Goal: Task Accomplishment & Management: Use online tool/utility

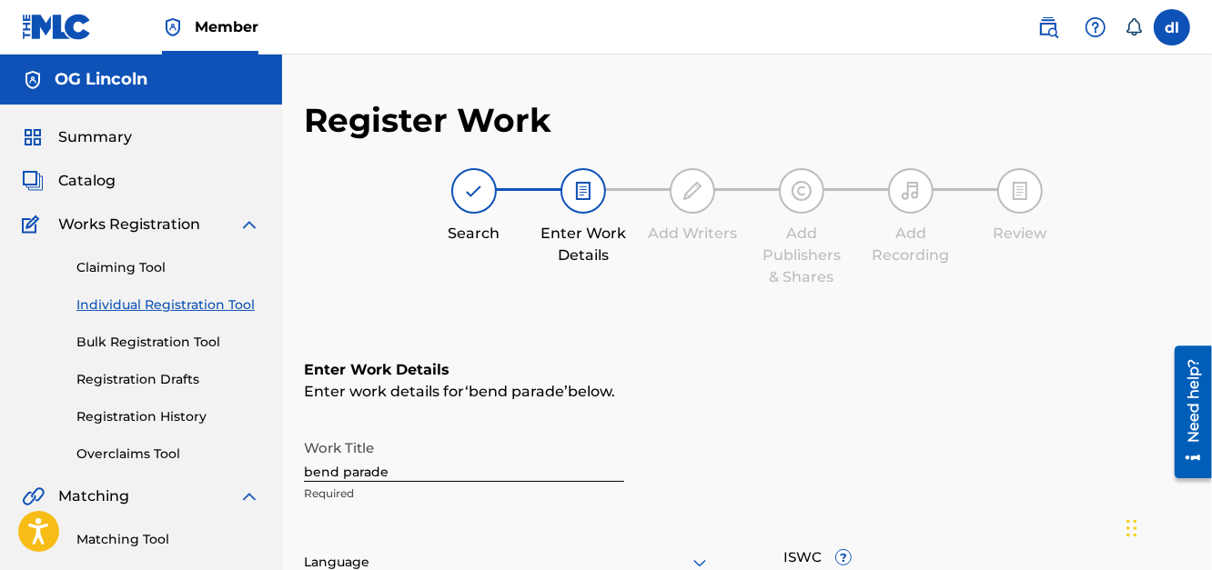
click at [106, 197] on div "Summary Catalog Works Registration Claiming Tool Individual Registration Tool B…" at bounding box center [141, 573] width 282 height 936
click at [92, 143] on span "Summary" at bounding box center [95, 137] width 74 height 22
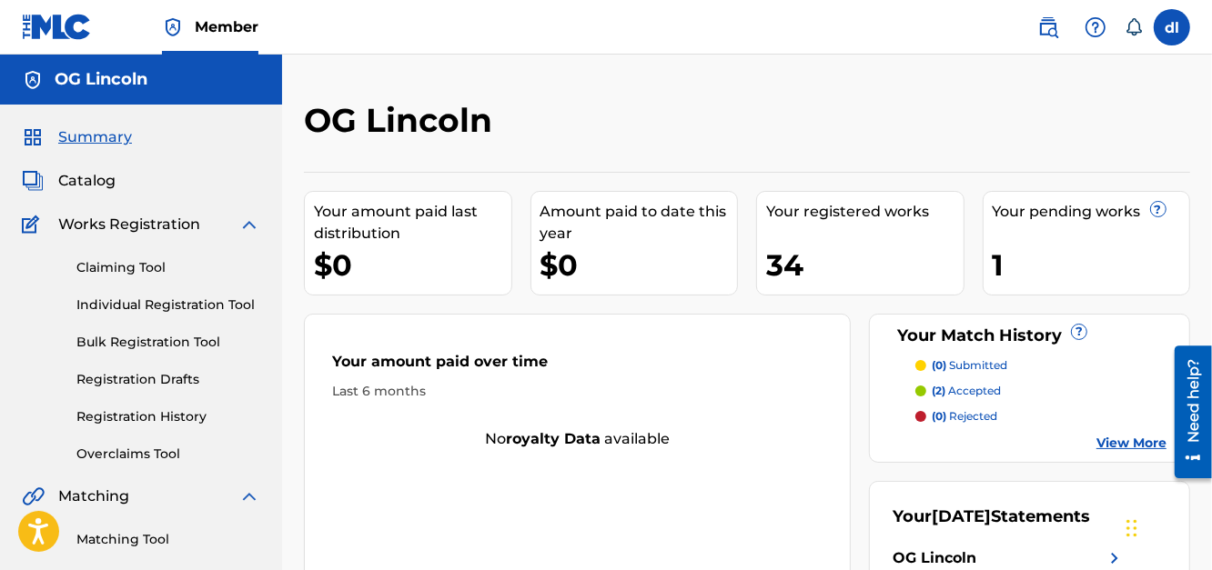
click at [115, 268] on link "Claiming Tool" at bounding box center [168, 267] width 184 height 19
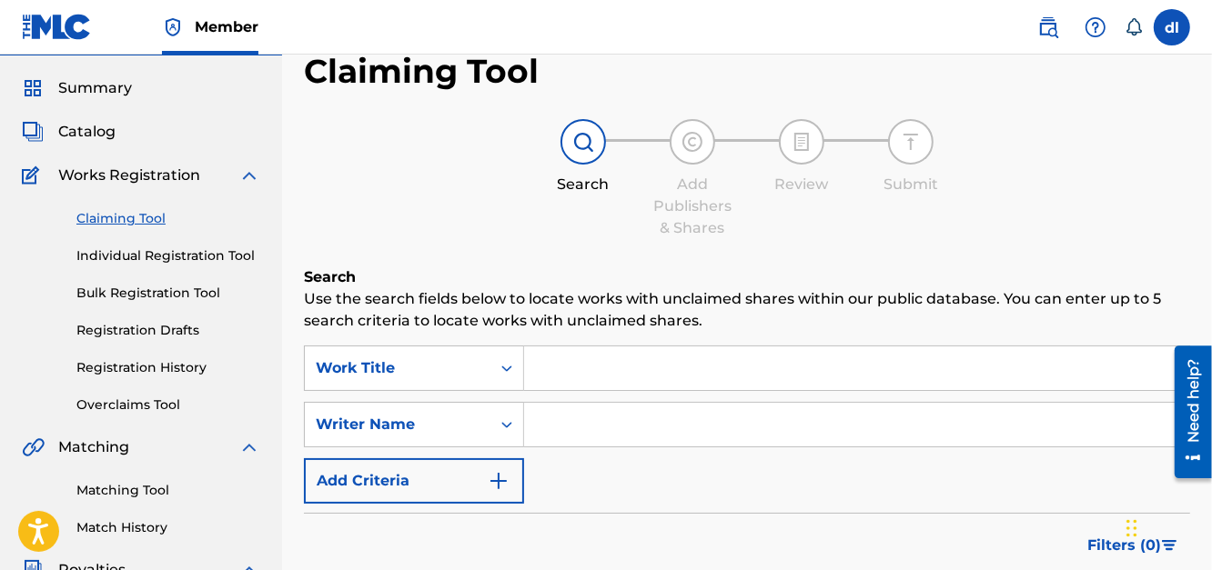
scroll to position [181, 0]
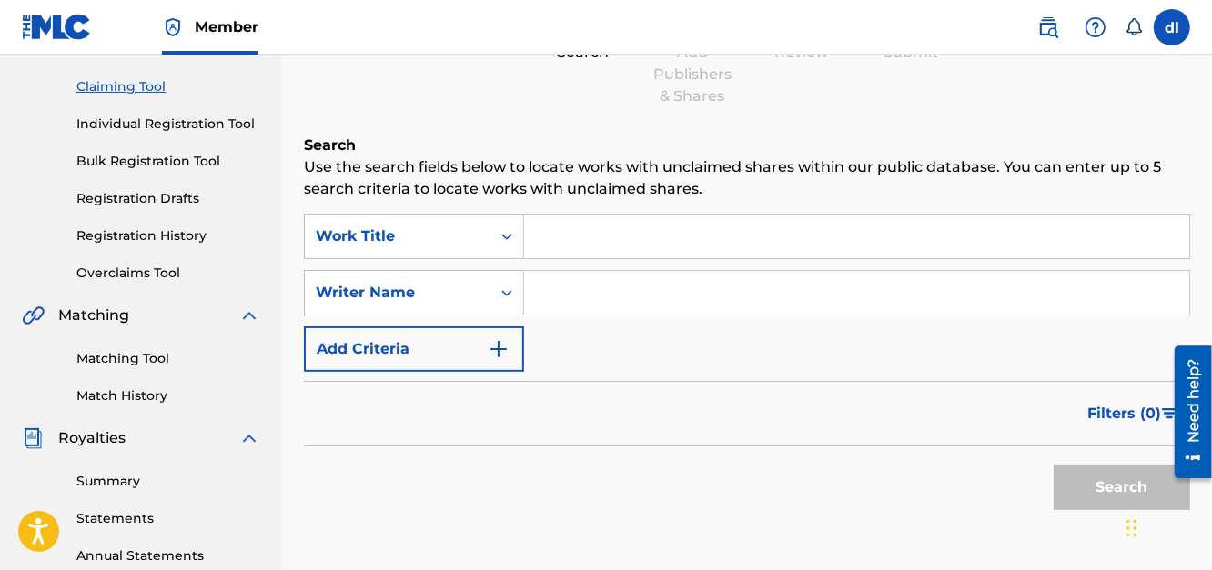
click at [582, 298] on input "Search Form" at bounding box center [856, 293] width 665 height 44
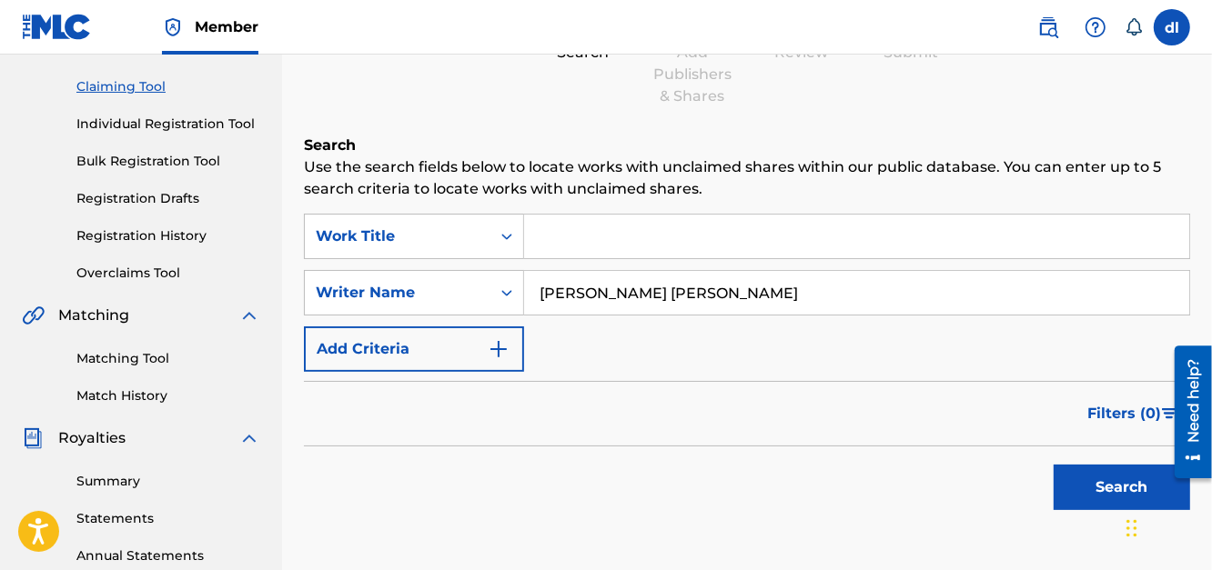
click at [1069, 482] on button "Search" at bounding box center [1121, 487] width 136 height 45
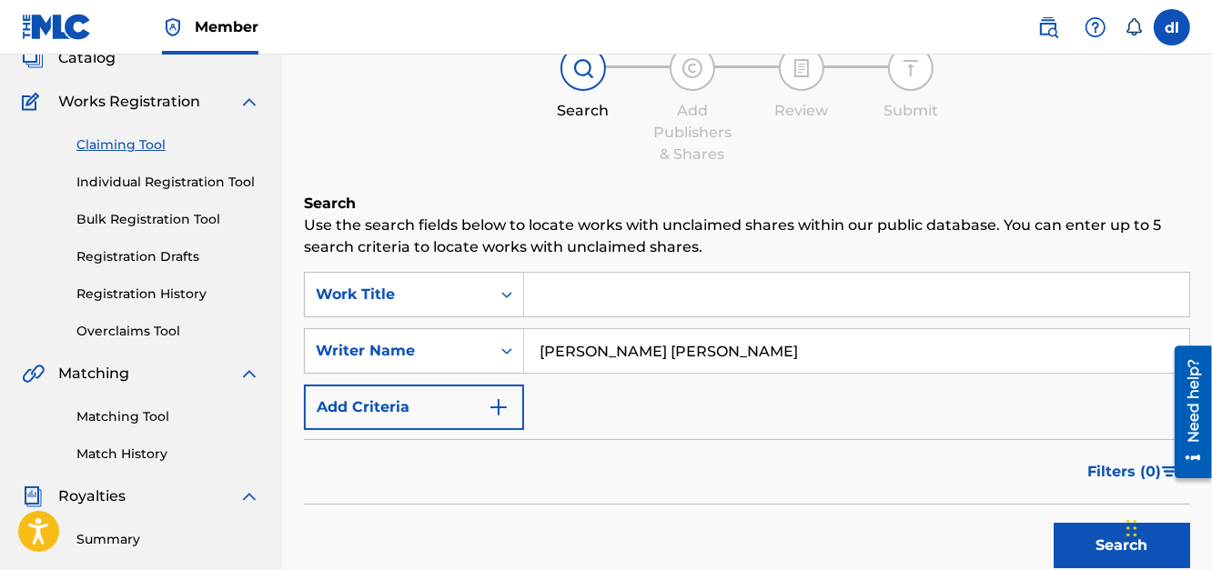
scroll to position [0, 0]
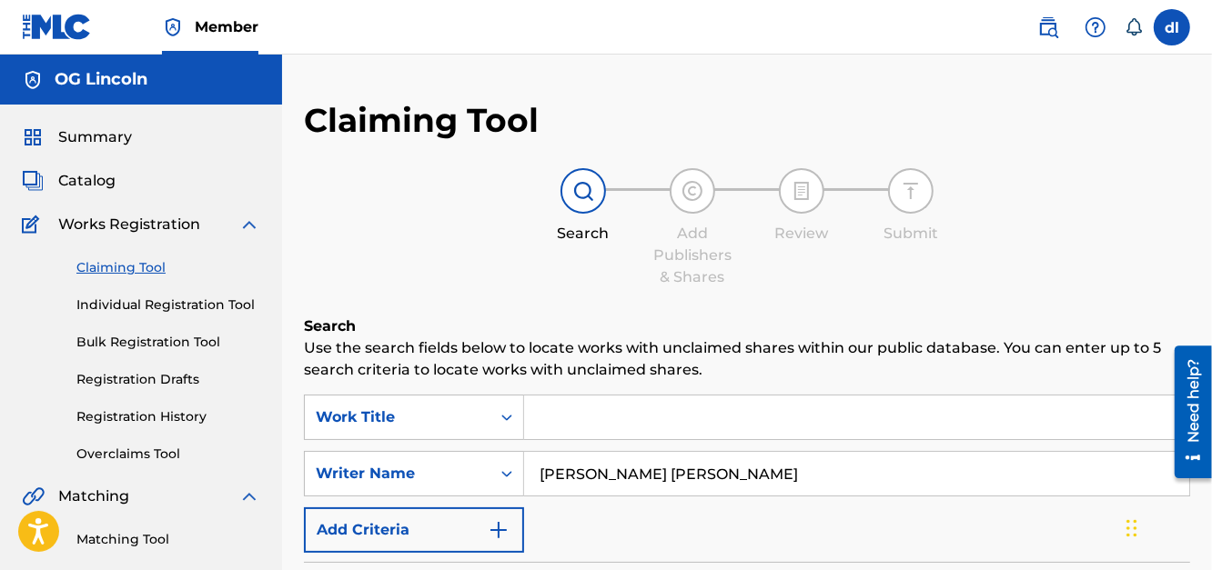
drag, startPoint x: 757, startPoint y: 468, endPoint x: 839, endPoint y: 484, distance: 83.3
click at [839, 484] on input "DAVIS CLEONARD JEROME" at bounding box center [856, 474] width 665 height 44
drag, startPoint x: 684, startPoint y: 475, endPoint x: 851, endPoint y: 495, distance: 168.6
click at [851, 494] on input "DAVIS CLEONARD JEROME" at bounding box center [856, 474] width 665 height 44
drag, startPoint x: 818, startPoint y: 494, endPoint x: 584, endPoint y: 473, distance: 234.7
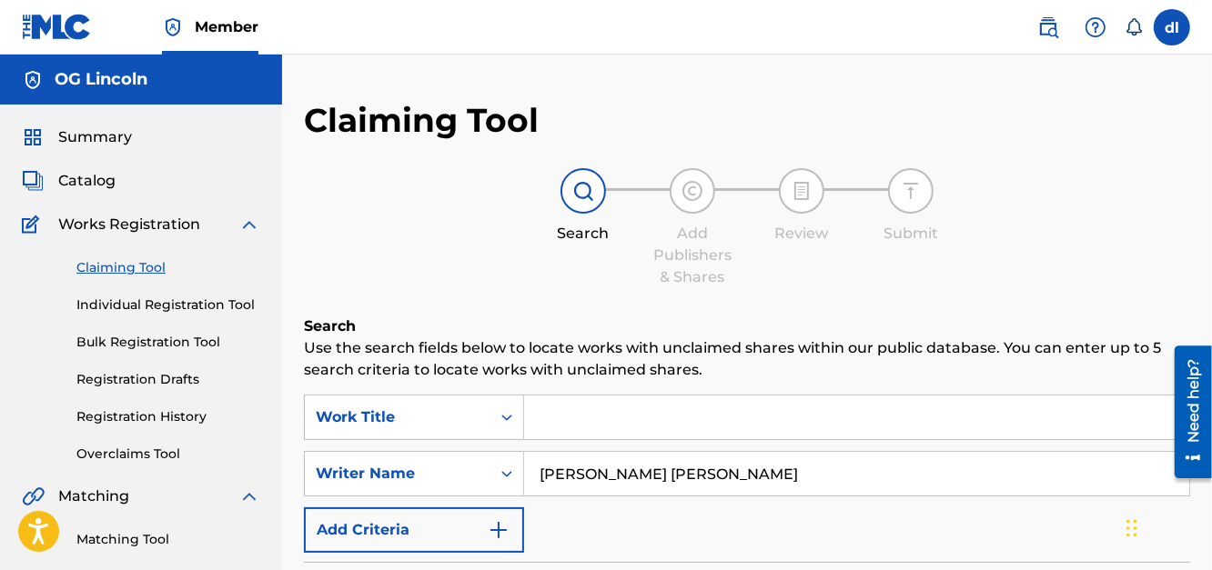
click at [558, 488] on input "DAVIS CLEONARD JEROME" at bounding box center [856, 474] width 665 height 44
type input "D"
click at [632, 471] on input "Search Form" at bounding box center [856, 474] width 665 height 44
type input "LILCJ KASINO"
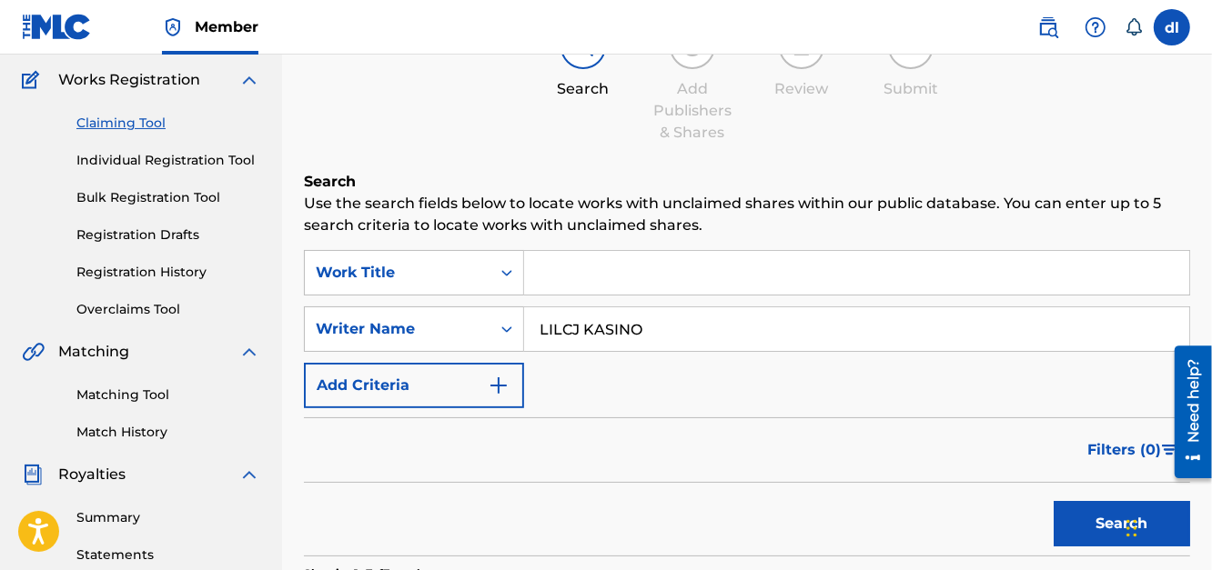
scroll to position [363, 0]
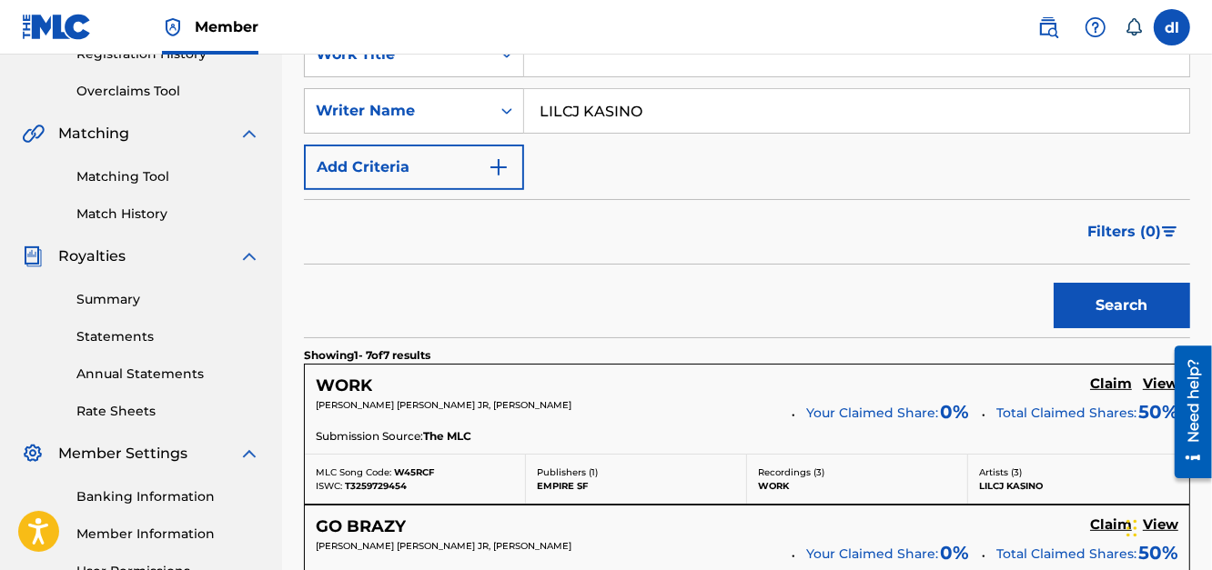
click at [1064, 307] on button "Search" at bounding box center [1121, 305] width 136 height 45
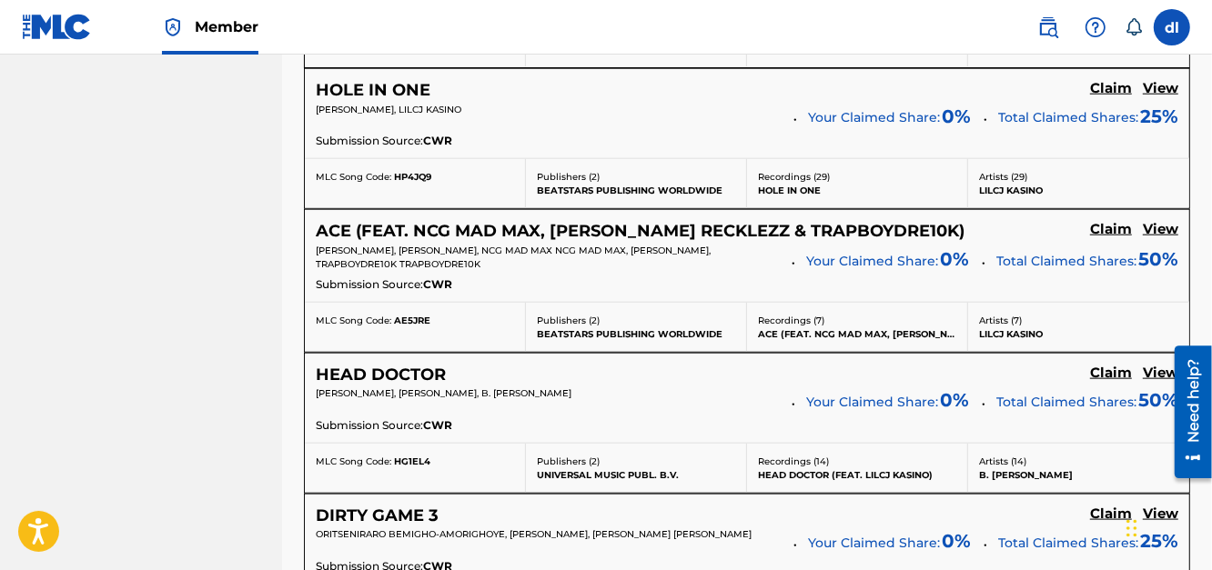
scroll to position [1364, 0]
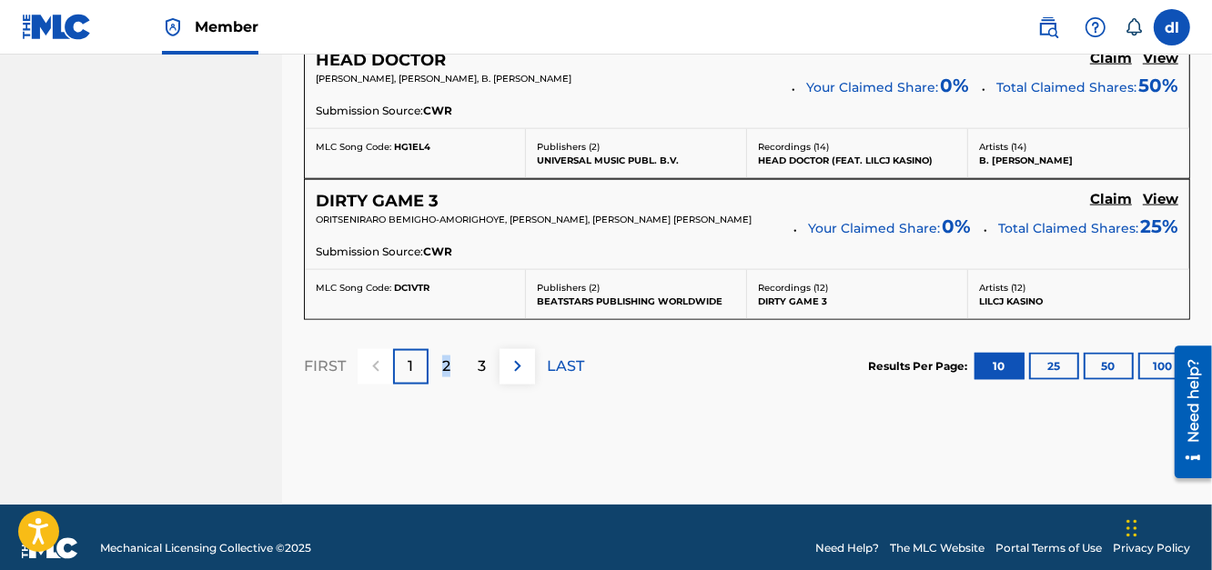
click at [444, 365] on p "2" at bounding box center [446, 367] width 8 height 22
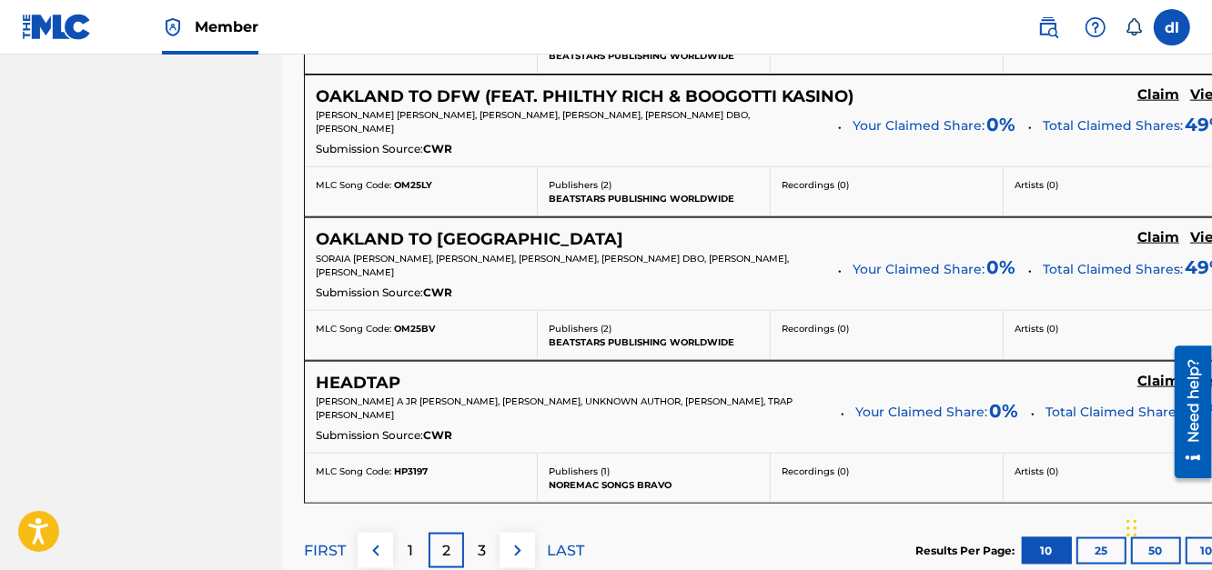
scroll to position [1843, 0]
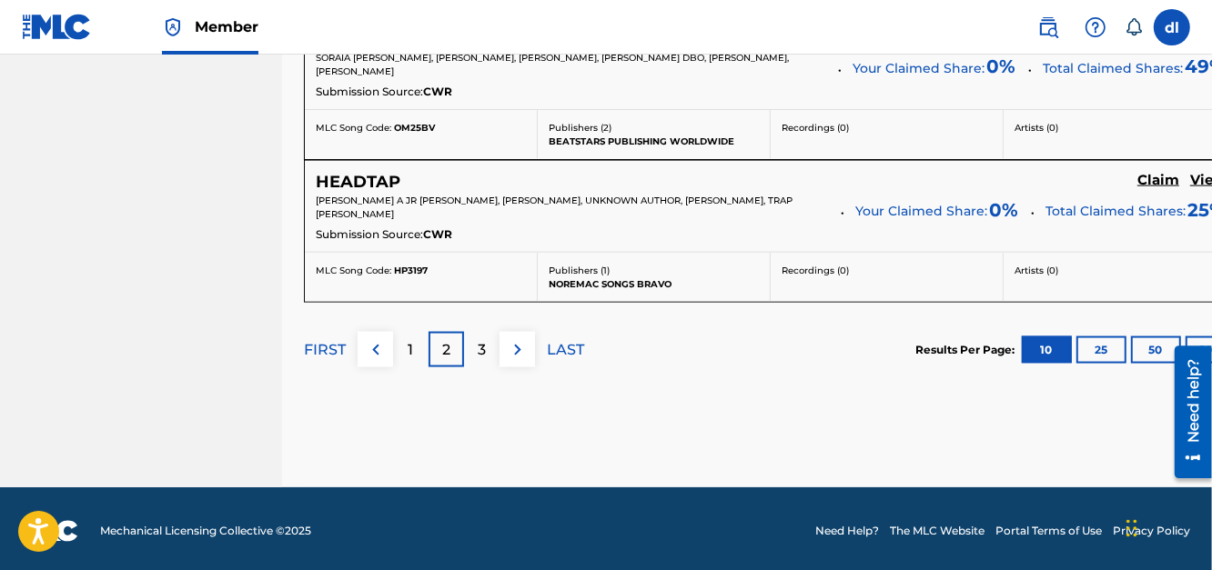
click at [478, 347] on p "3" at bounding box center [482, 350] width 8 height 22
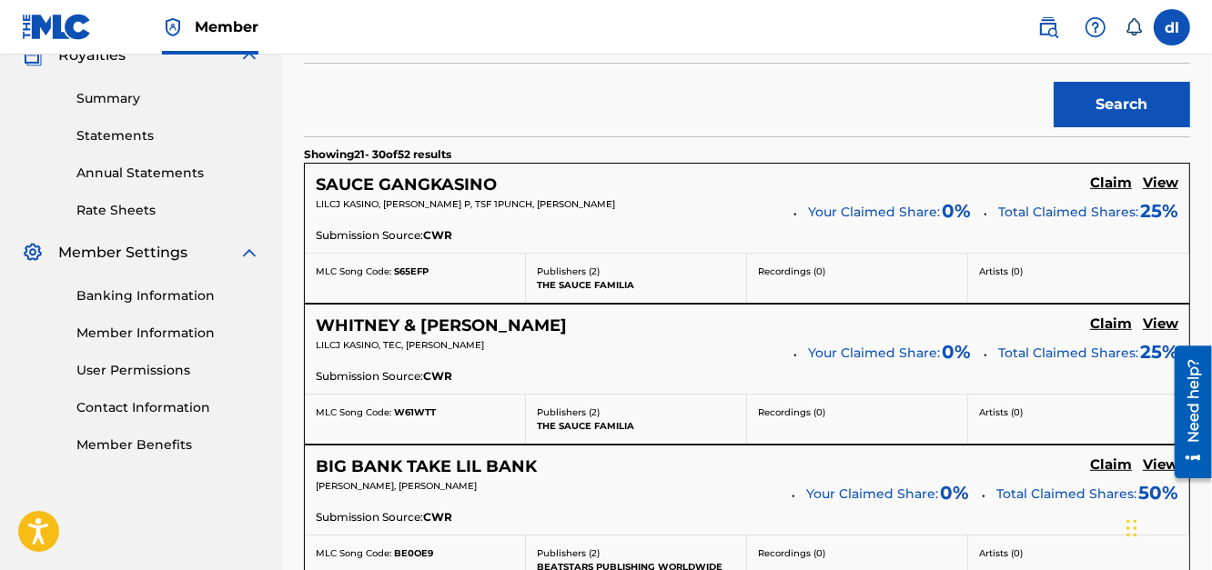
scroll to position [108, 0]
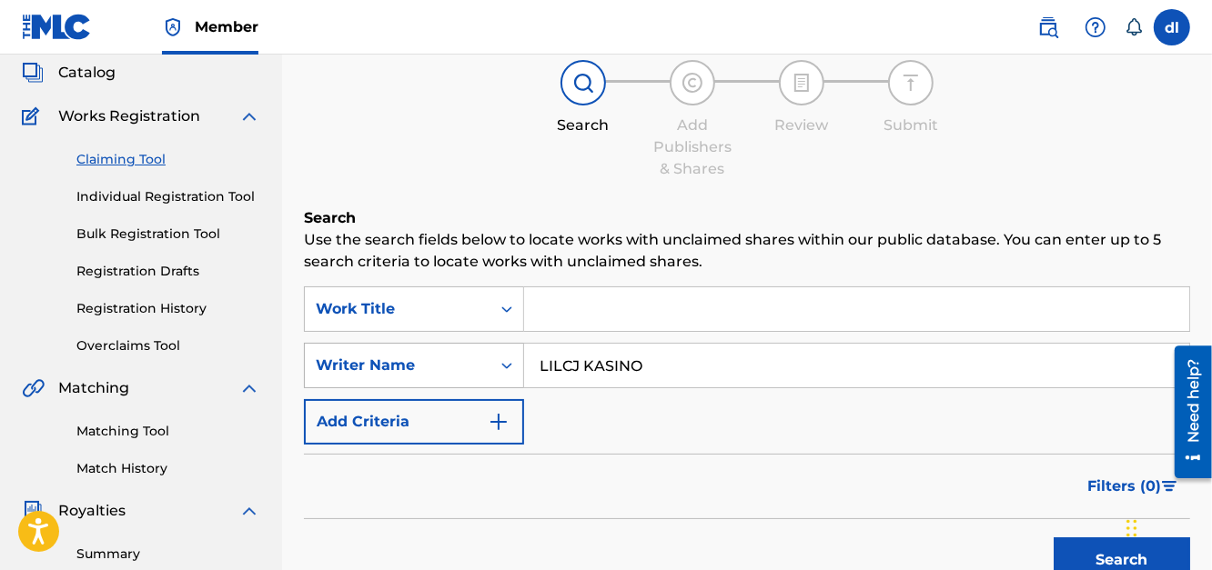
drag, startPoint x: 700, startPoint y: 360, endPoint x: 465, endPoint y: 368, distance: 234.8
click at [463, 369] on div "SearchWithCriteria6ce15289-d7ce-4a6a-b555-b8ec9a55b5a9 Writer Name LILCJ KASINO" at bounding box center [747, 365] width 886 height 45
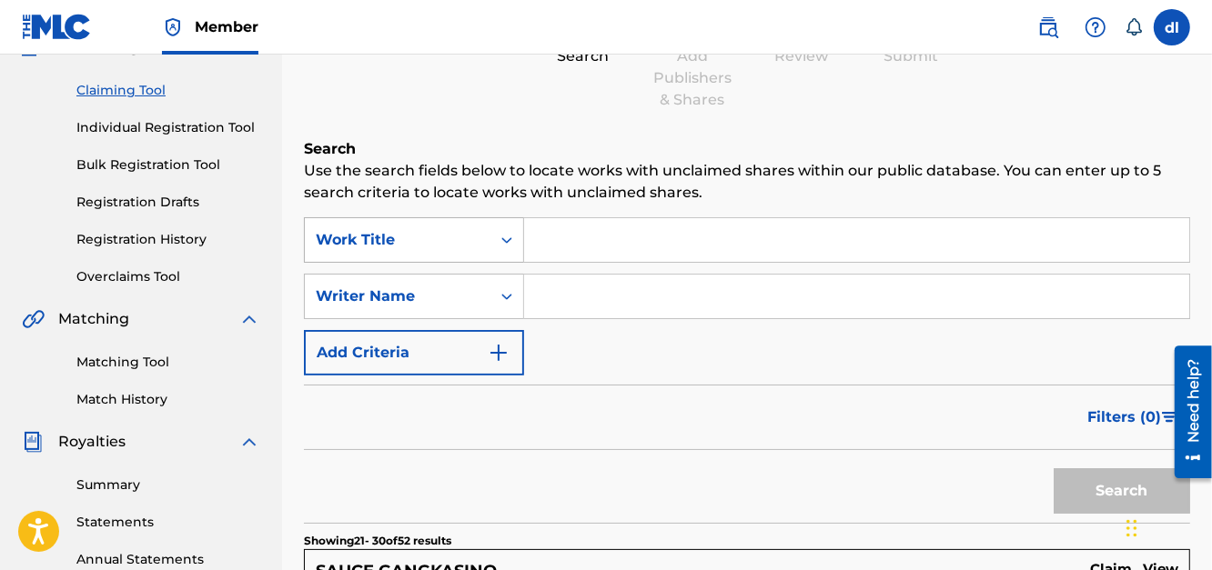
scroll to position [17, 0]
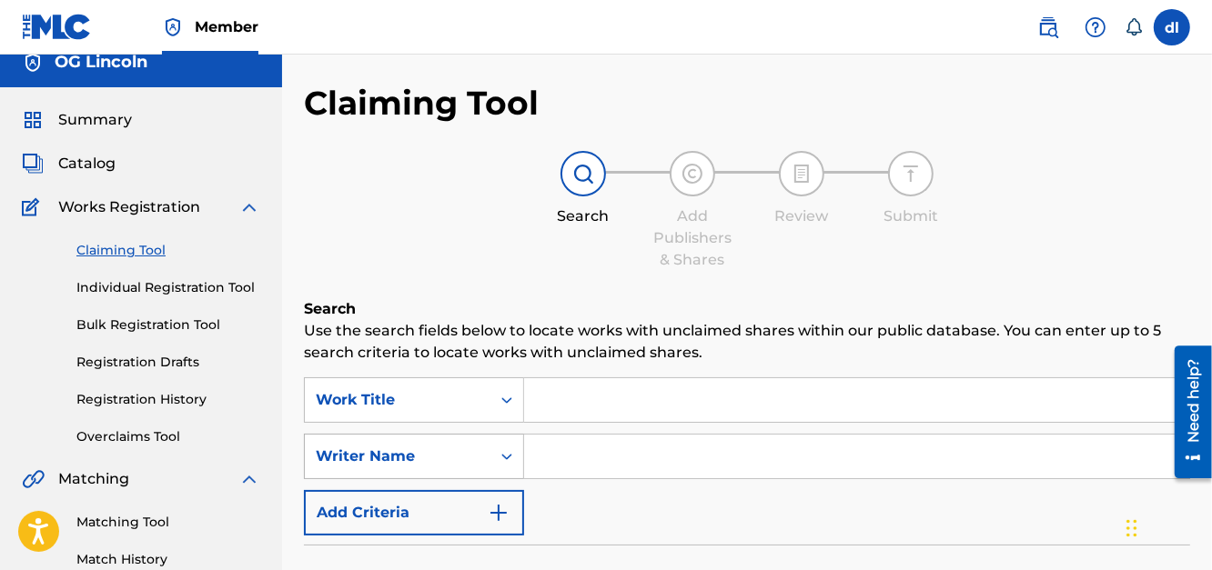
click at [398, 454] on div "Writer Name" at bounding box center [398, 457] width 164 height 22
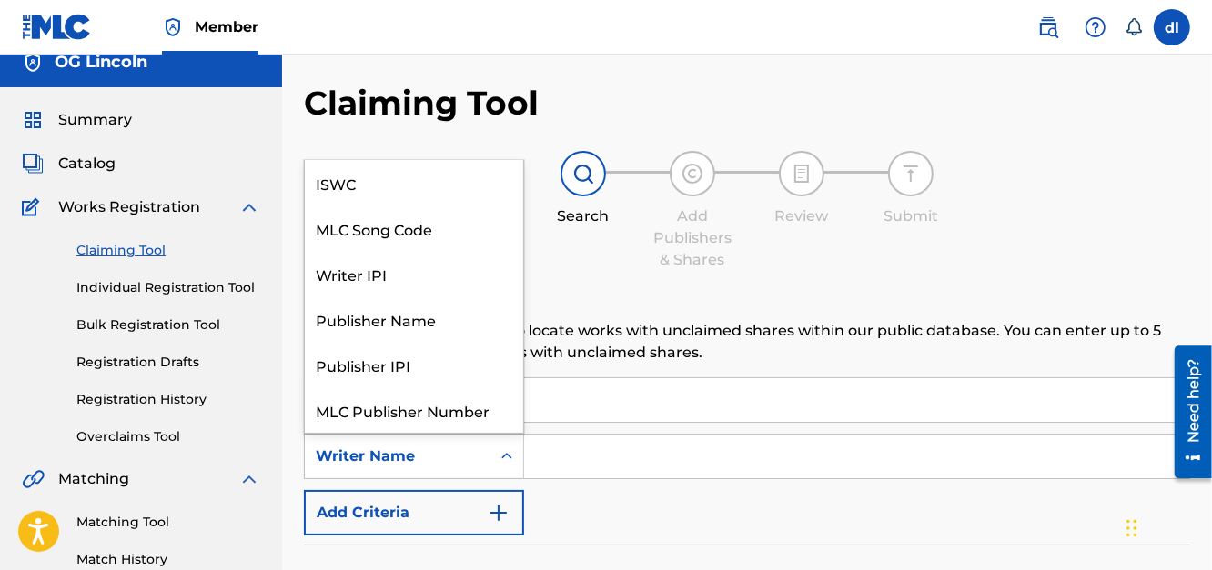
scroll to position [45, 0]
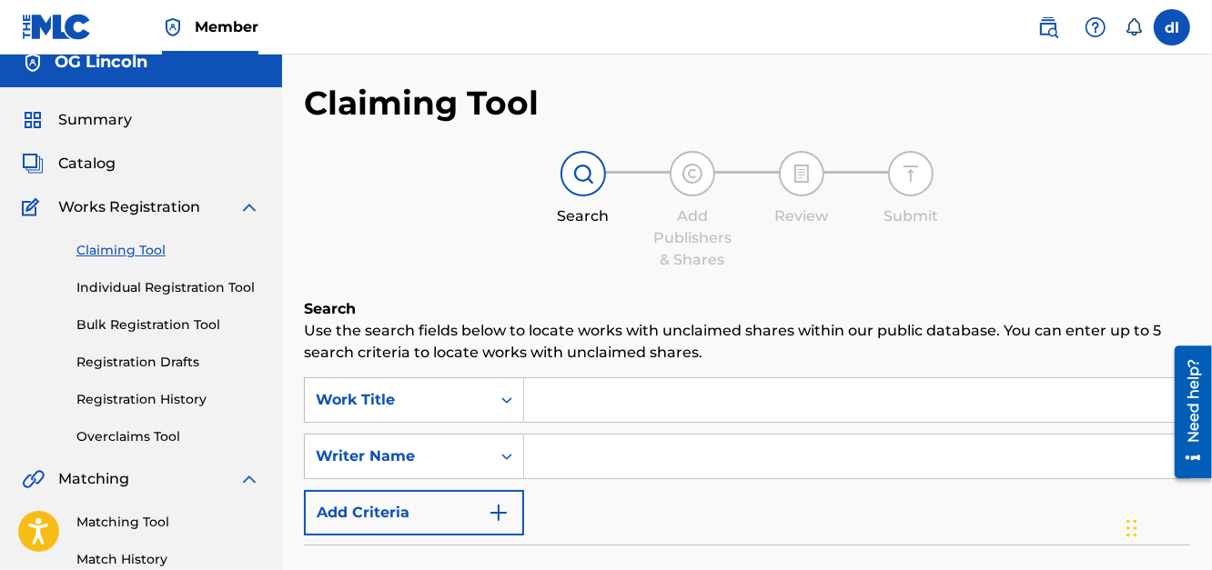
click at [273, 408] on div "Summary Catalog Works Registration Claiming Tool Individual Registration Tool B…" at bounding box center [141, 555] width 282 height 936
click at [107, 396] on link "Registration History" at bounding box center [168, 399] width 184 height 19
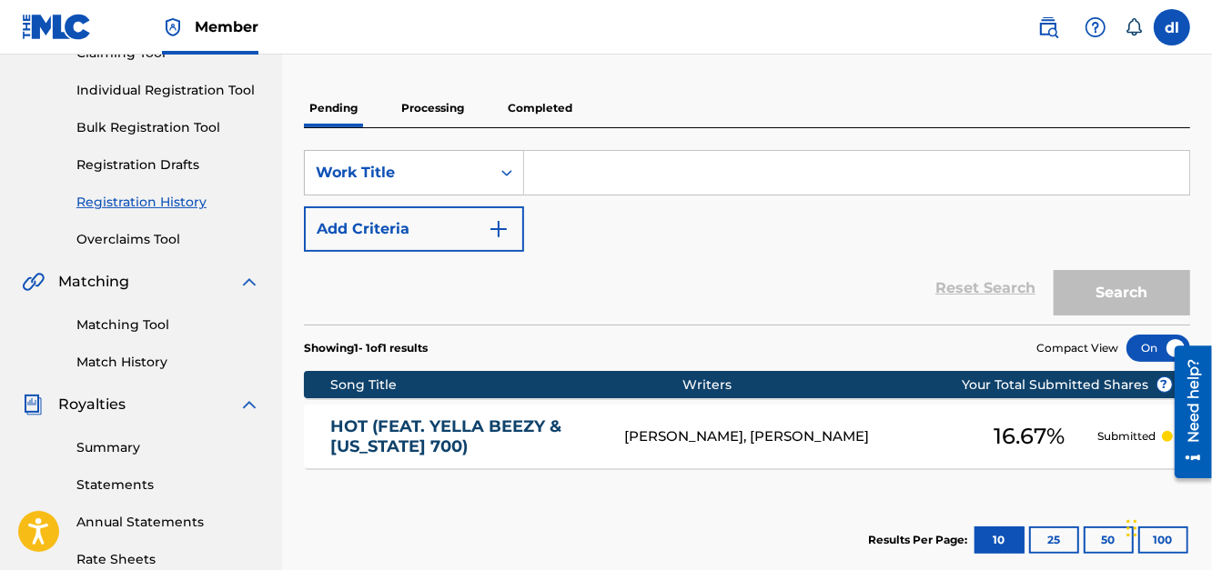
scroll to position [181, 0]
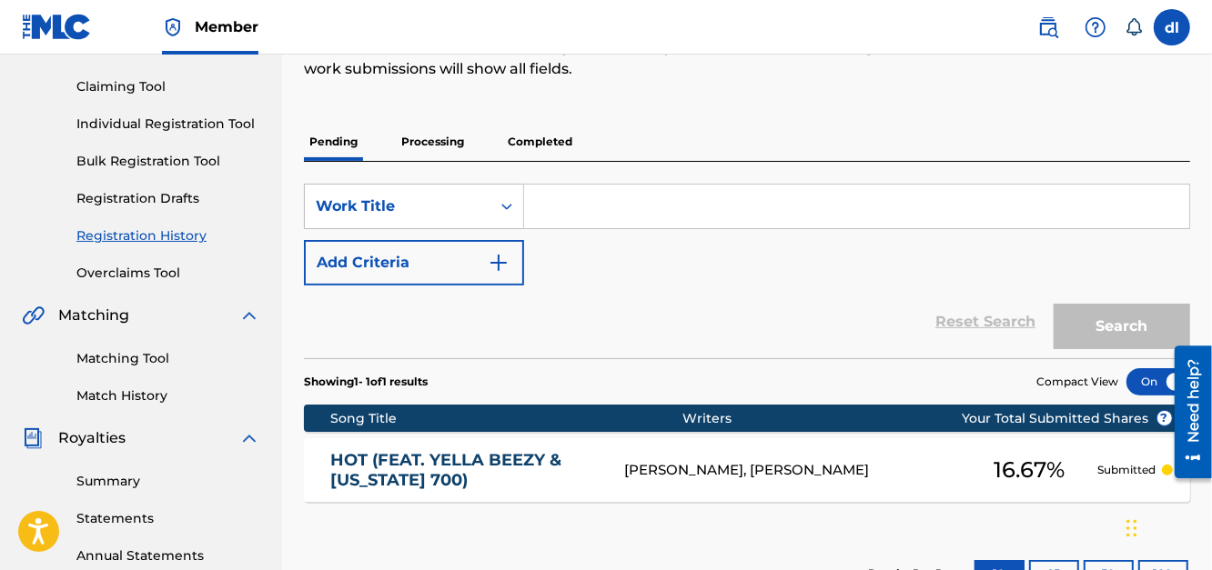
click at [433, 124] on p "Processing" at bounding box center [433, 142] width 74 height 38
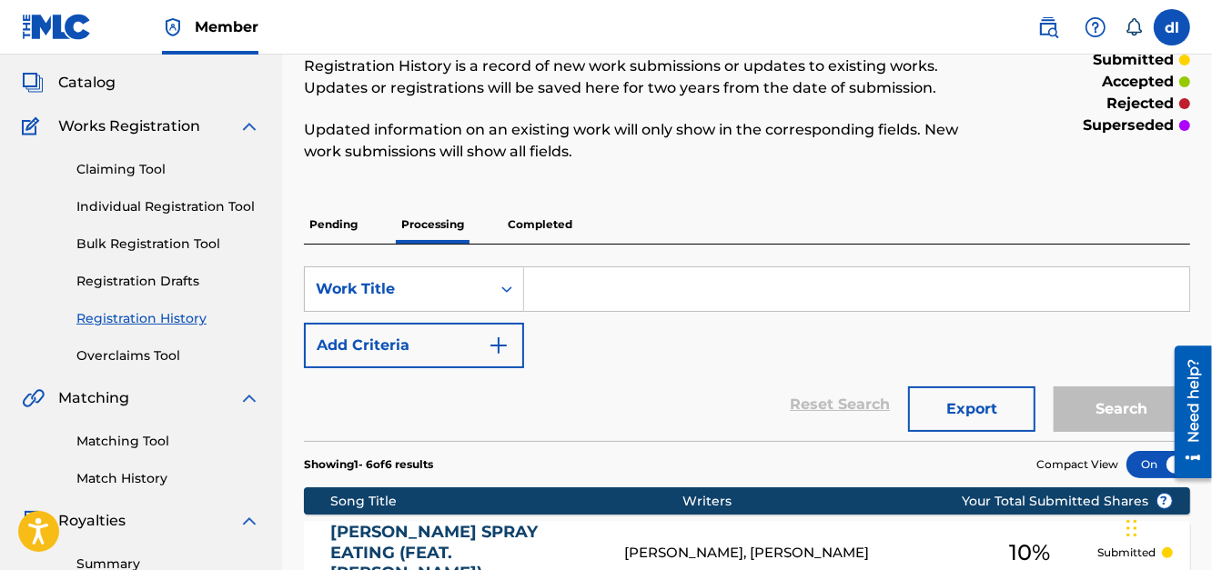
scroll to position [91, 0]
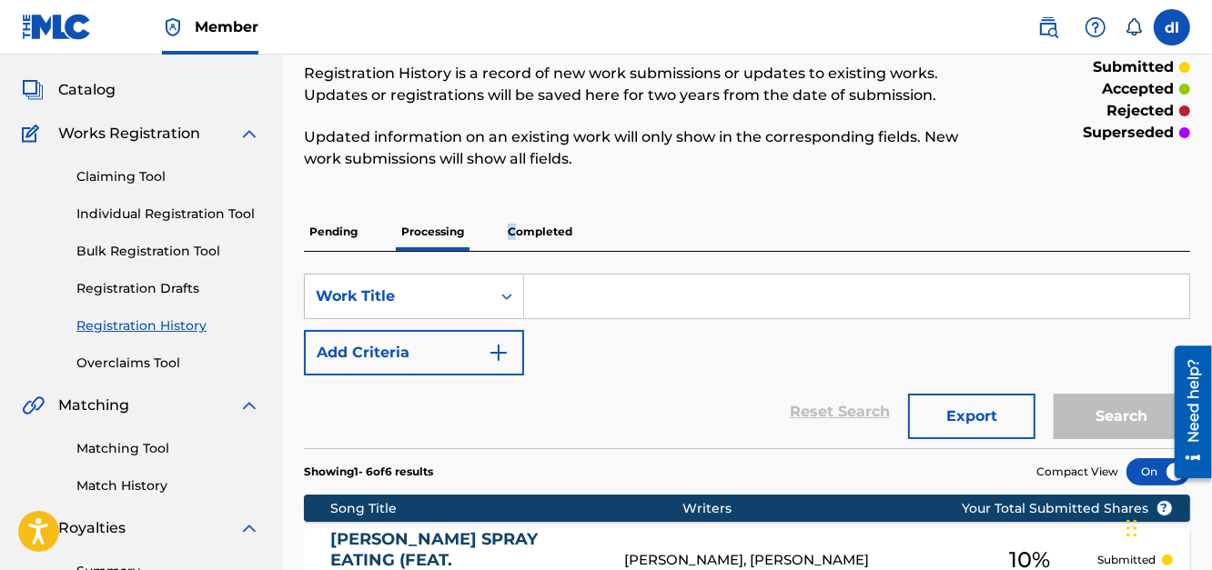
click at [511, 226] on p "Completed" at bounding box center [540, 232] width 76 height 38
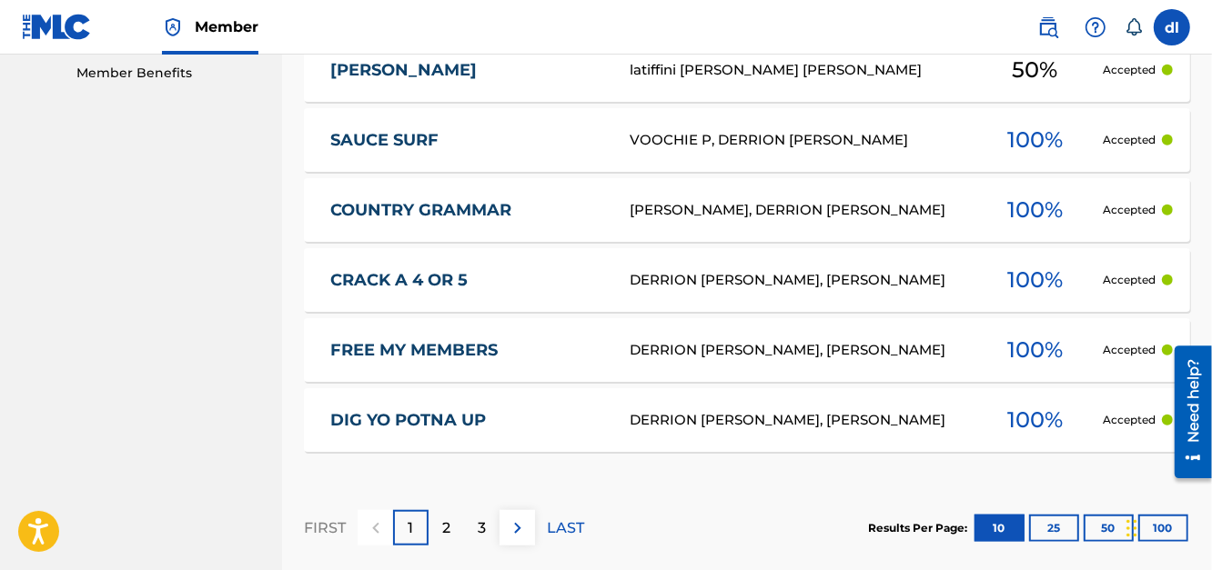
scroll to position [1001, 0]
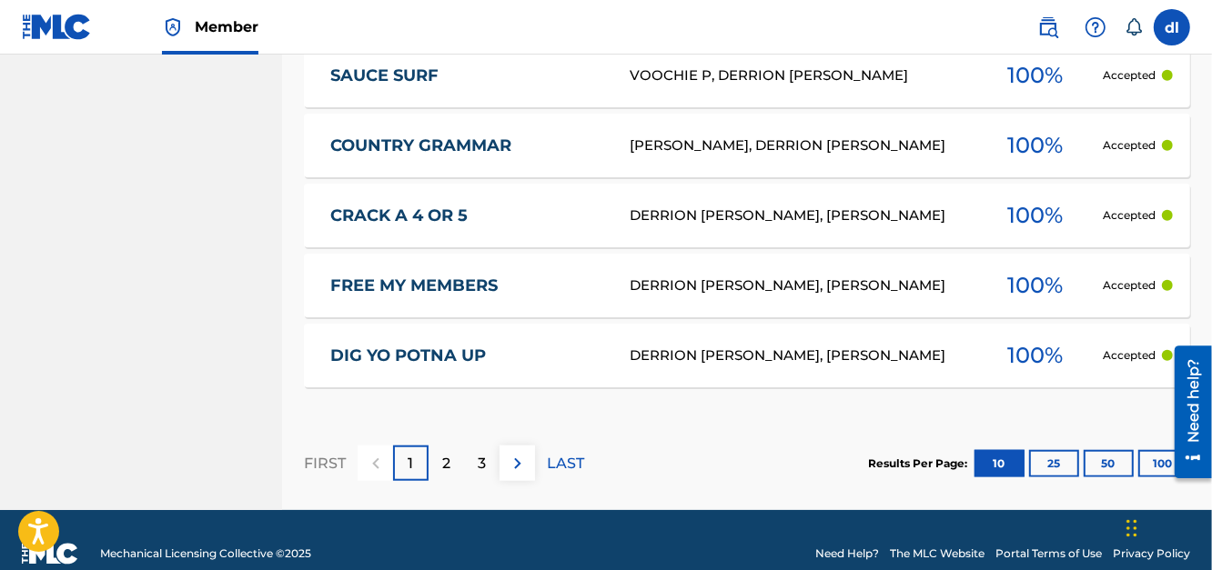
click at [476, 460] on div "3" at bounding box center [481, 463] width 35 height 35
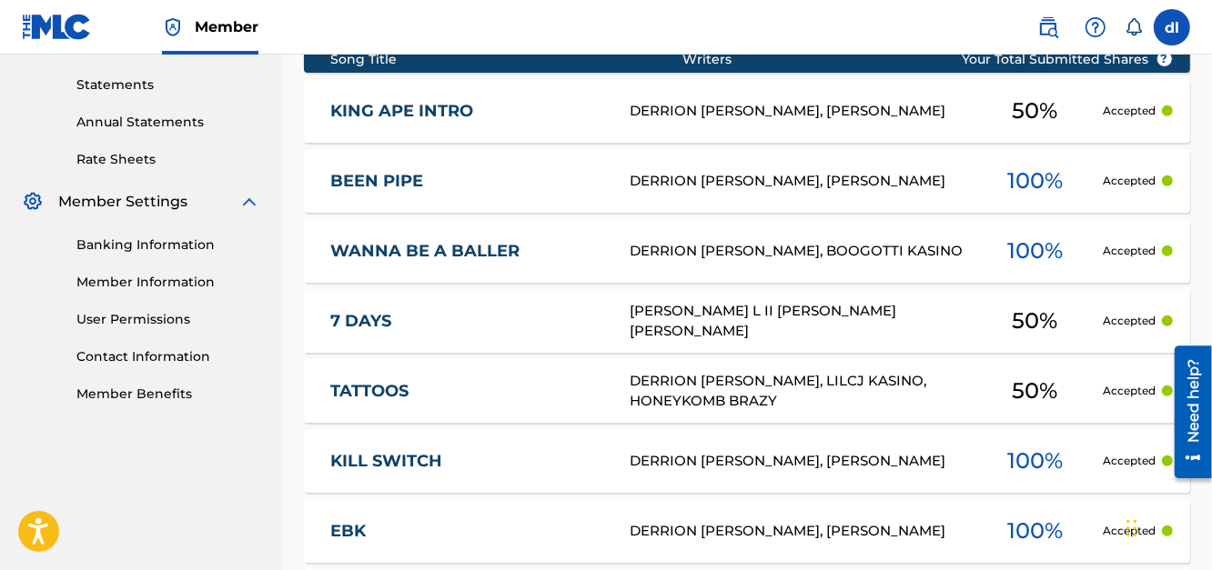
scroll to position [637, 0]
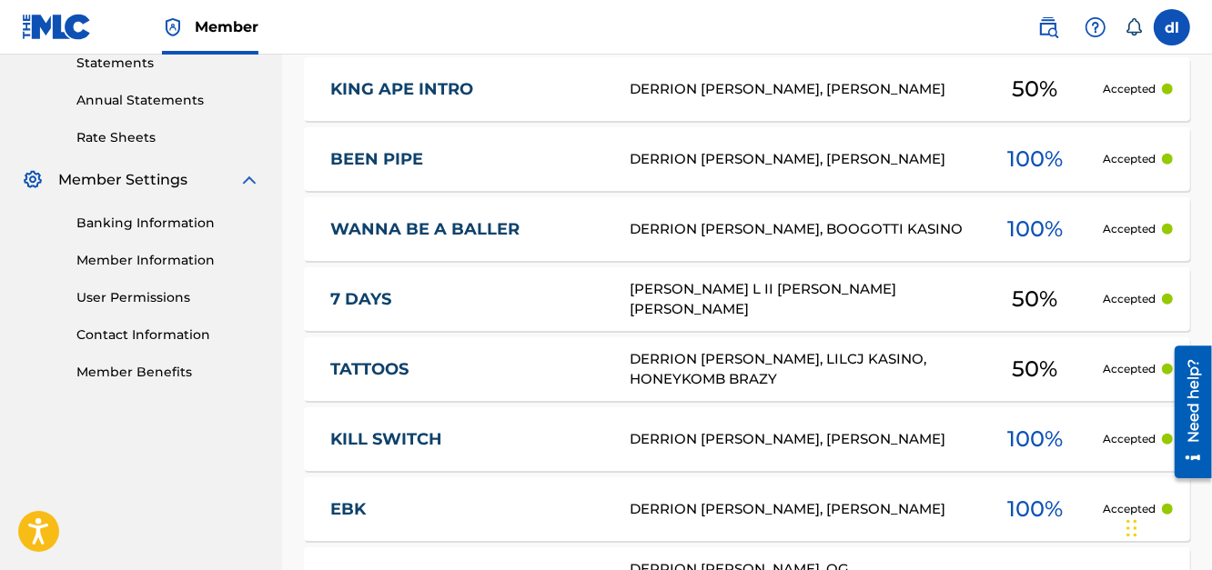
click at [522, 234] on link "WANNA BE A BALLER" at bounding box center [467, 229] width 275 height 21
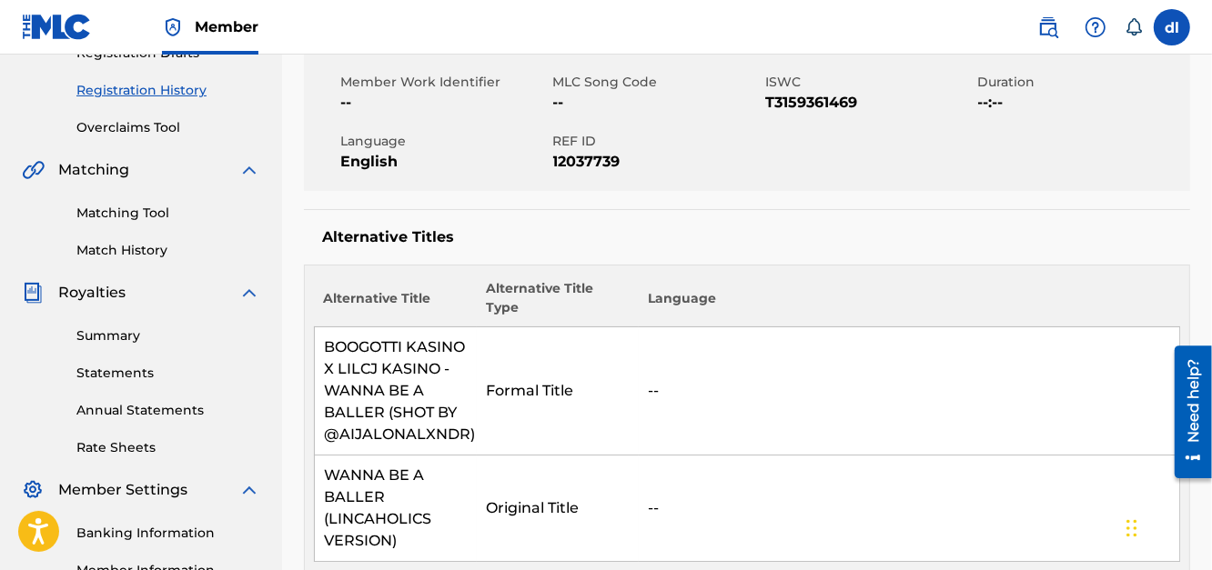
scroll to position [60, 0]
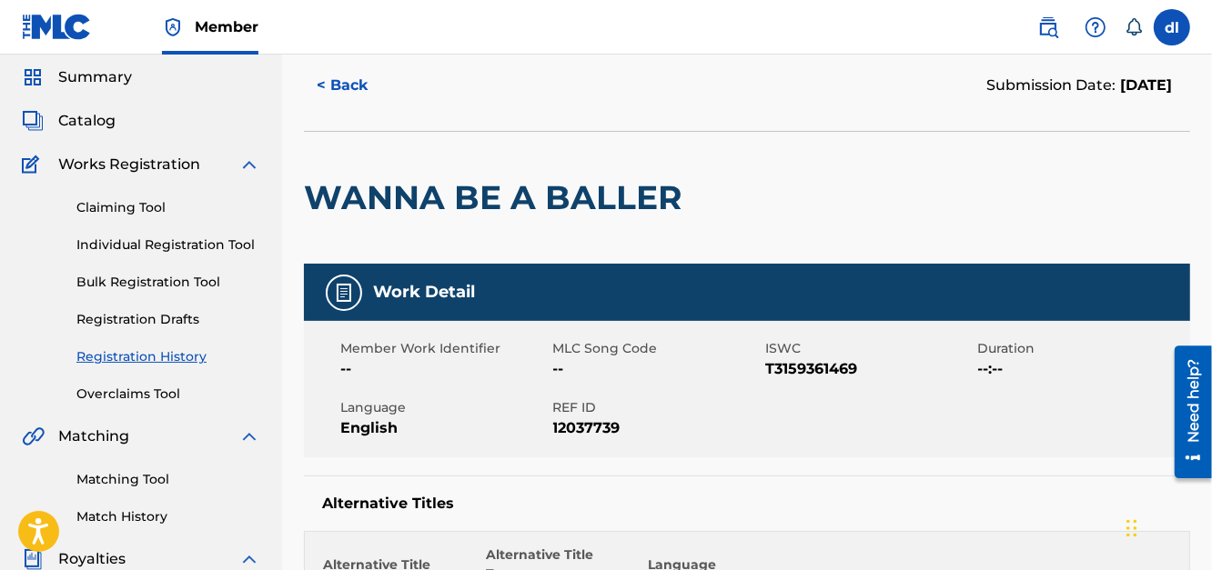
drag, startPoint x: 85, startPoint y: 130, endPoint x: 177, endPoint y: 78, distance: 106.3
click at [85, 129] on span "Catalog" at bounding box center [86, 121] width 57 height 22
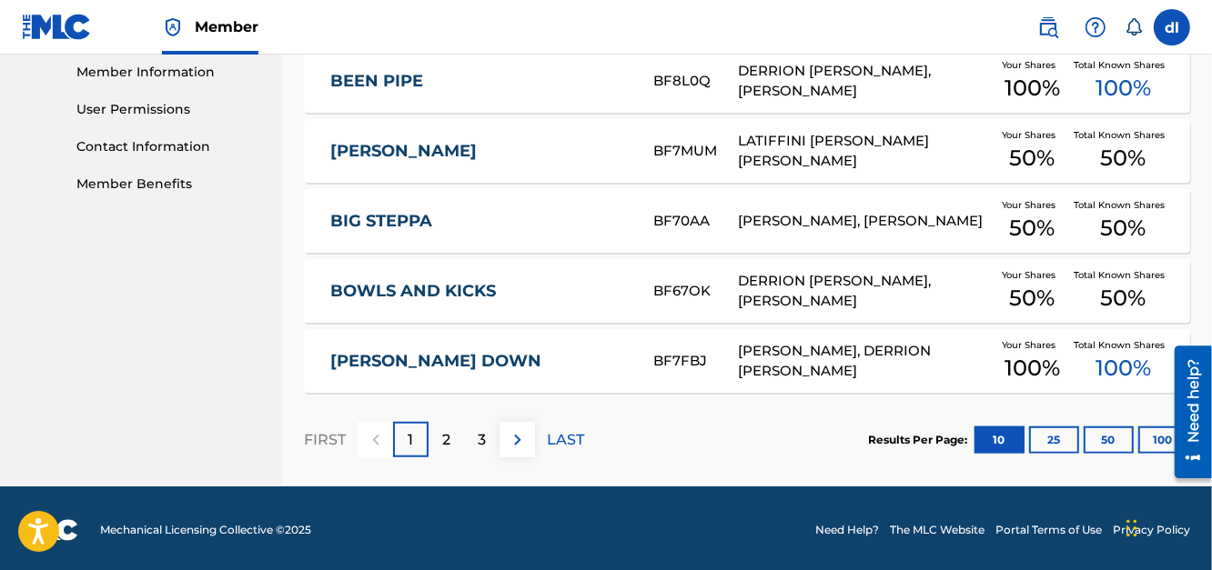
scroll to position [829, 0]
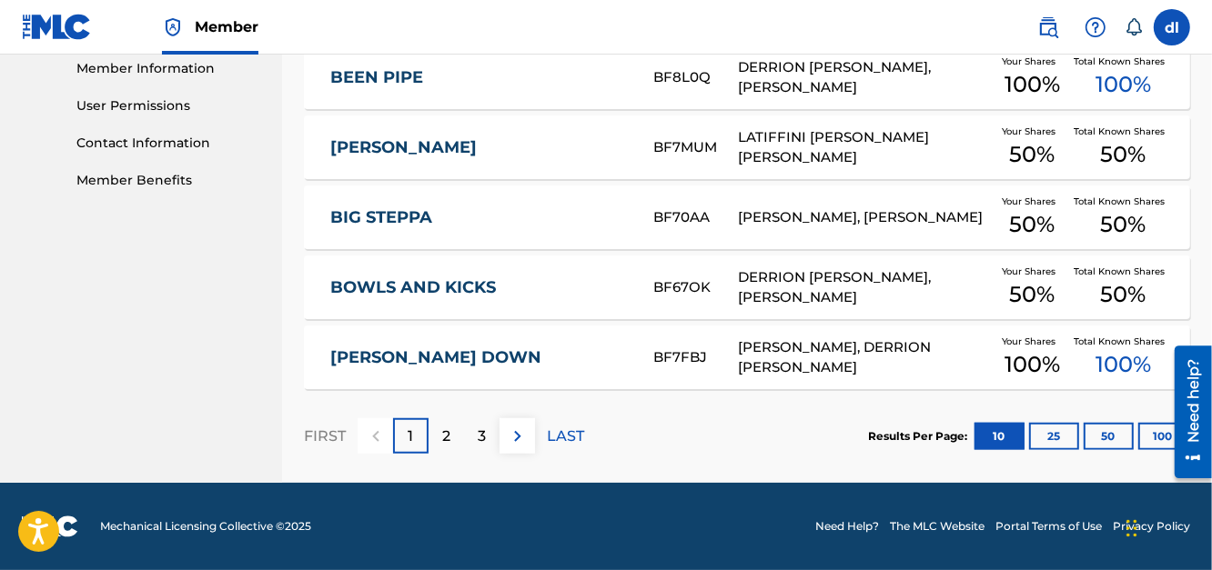
click at [450, 445] on div "2" at bounding box center [445, 435] width 35 height 35
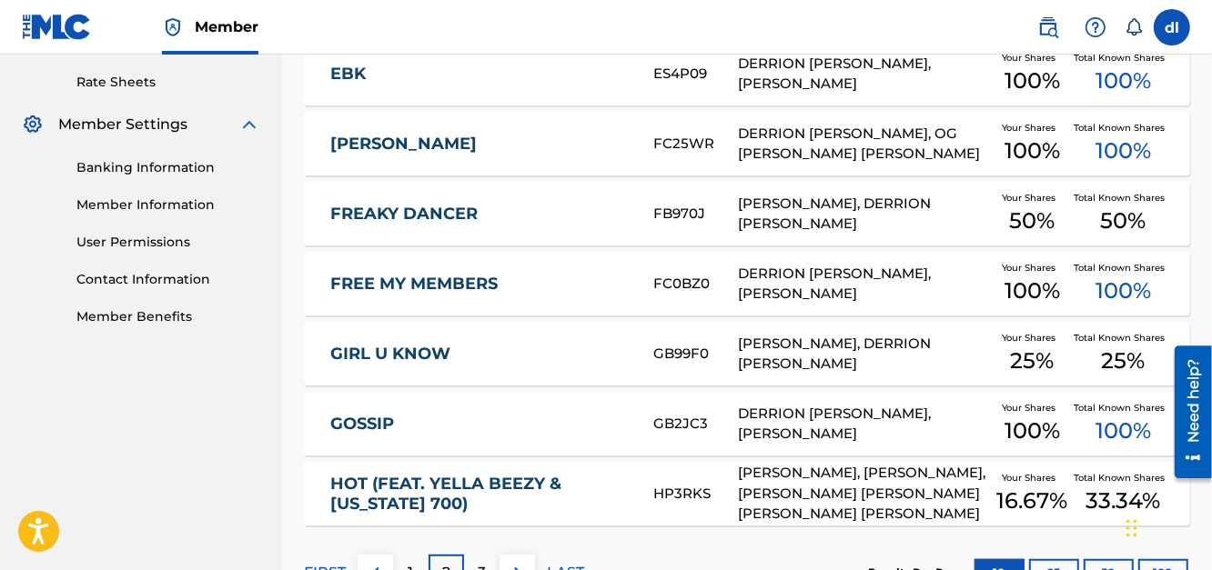
scroll to position [465, 0]
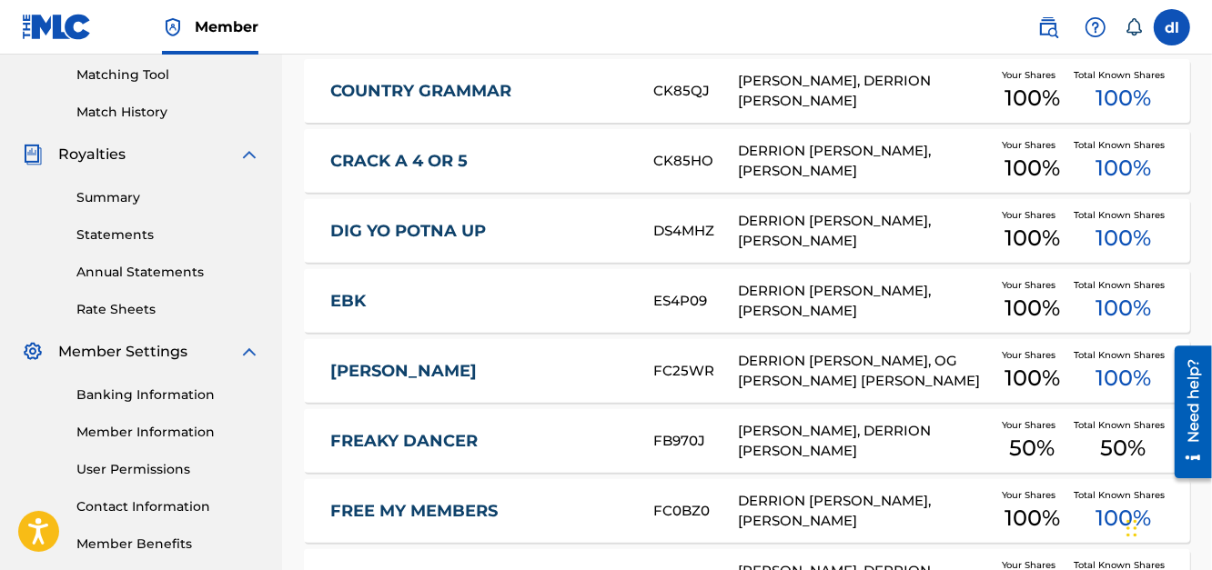
click at [106, 239] on link "Statements" at bounding box center [168, 235] width 184 height 19
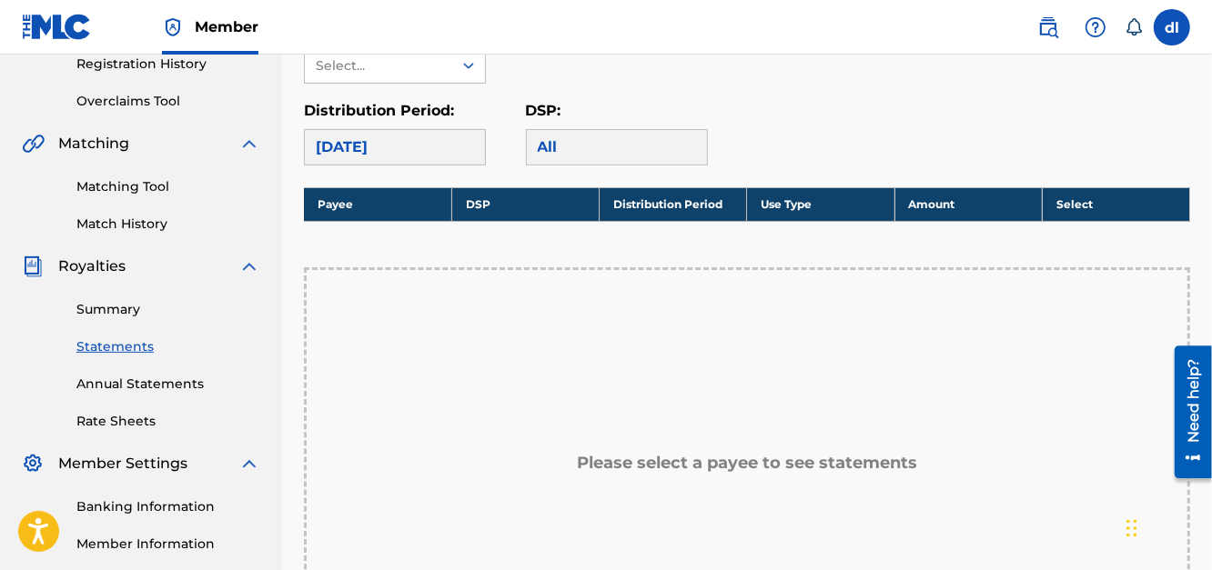
scroll to position [363, 0]
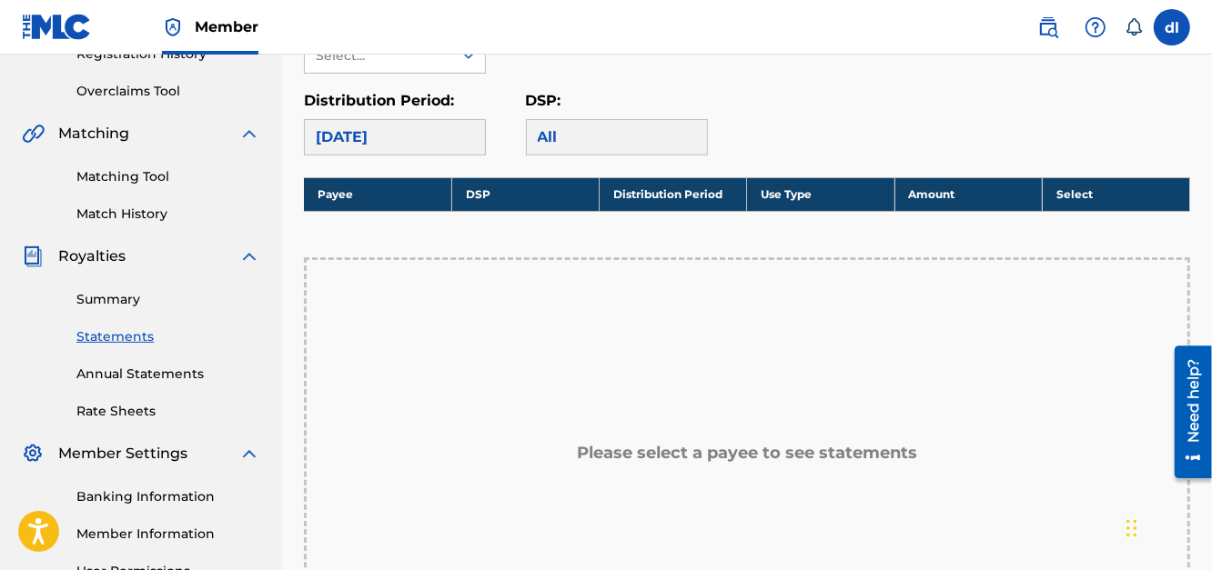
click at [386, 122] on div "September 2025" at bounding box center [395, 137] width 182 height 36
click at [377, 130] on div "September 2025" at bounding box center [395, 137] width 182 height 36
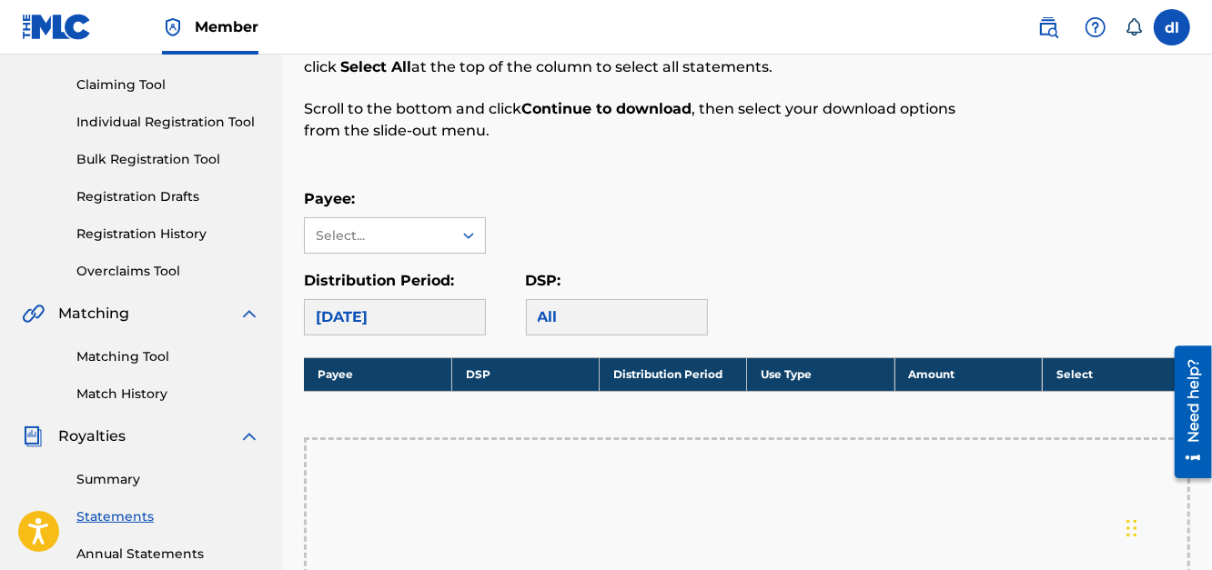
scroll to position [181, 0]
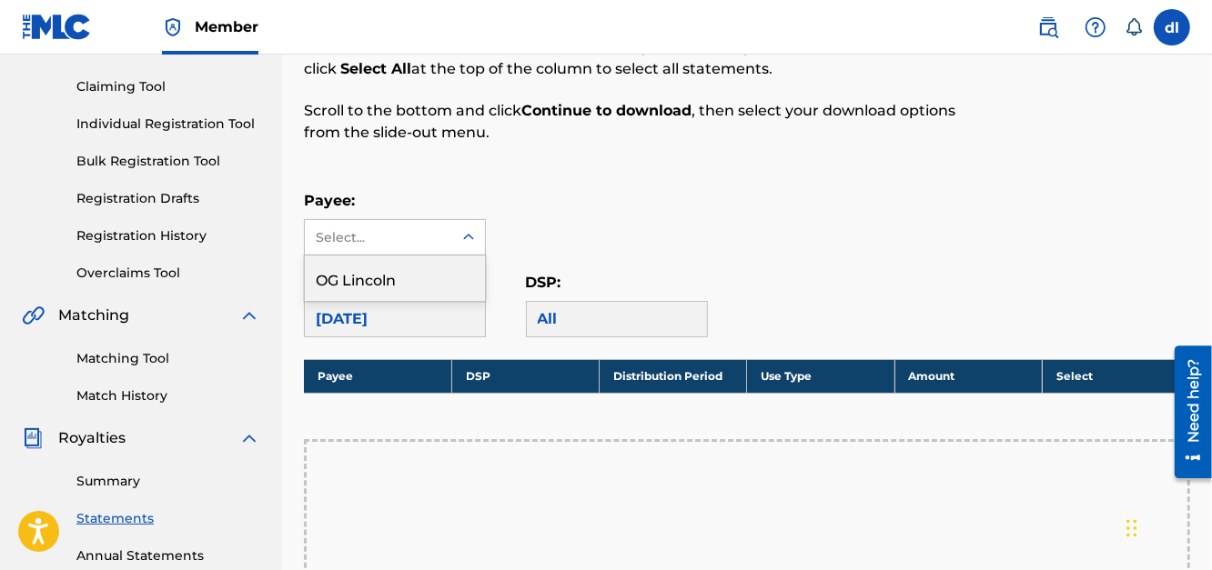
click at [396, 242] on div "Select..." at bounding box center [378, 237] width 124 height 19
click at [368, 278] on div "OG Lincoln" at bounding box center [395, 278] width 180 height 45
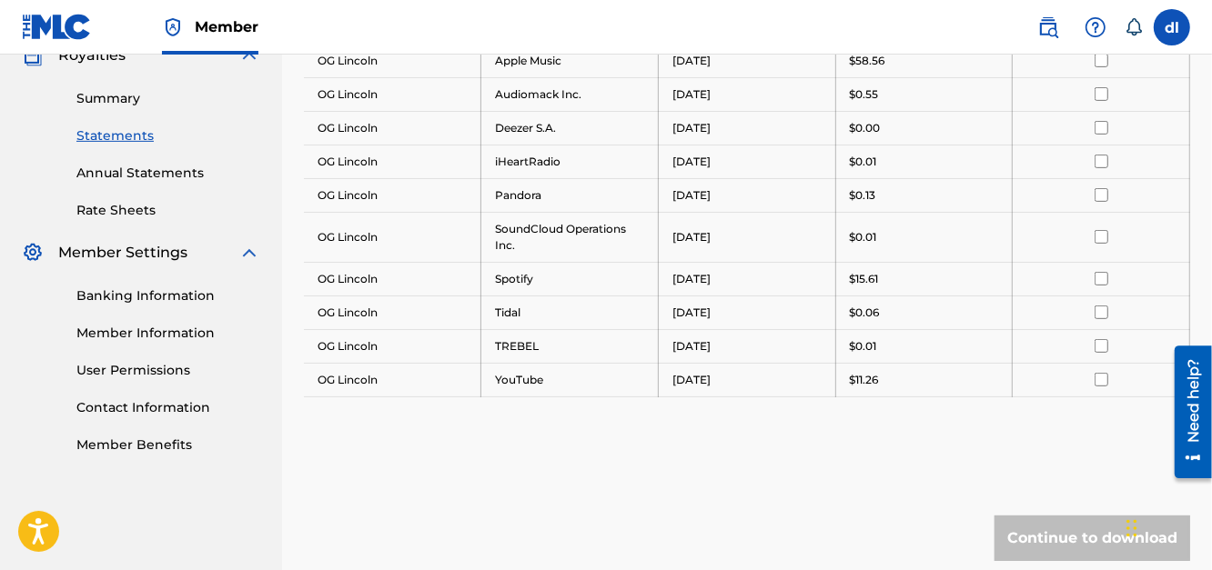
scroll to position [531, 0]
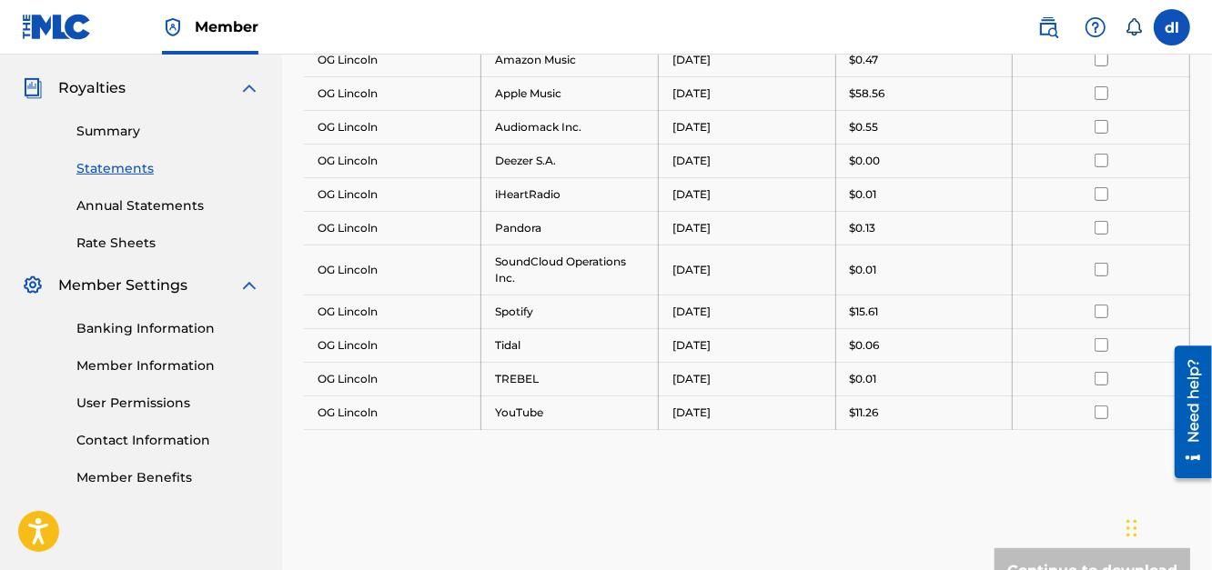
drag, startPoint x: 643, startPoint y: 3, endPoint x: 688, endPoint y: 488, distance: 487.8
click at [688, 488] on div "Royalty Statements Select your desired payee from the Payee drop-down menu. The…" at bounding box center [747, 118] width 886 height 1098
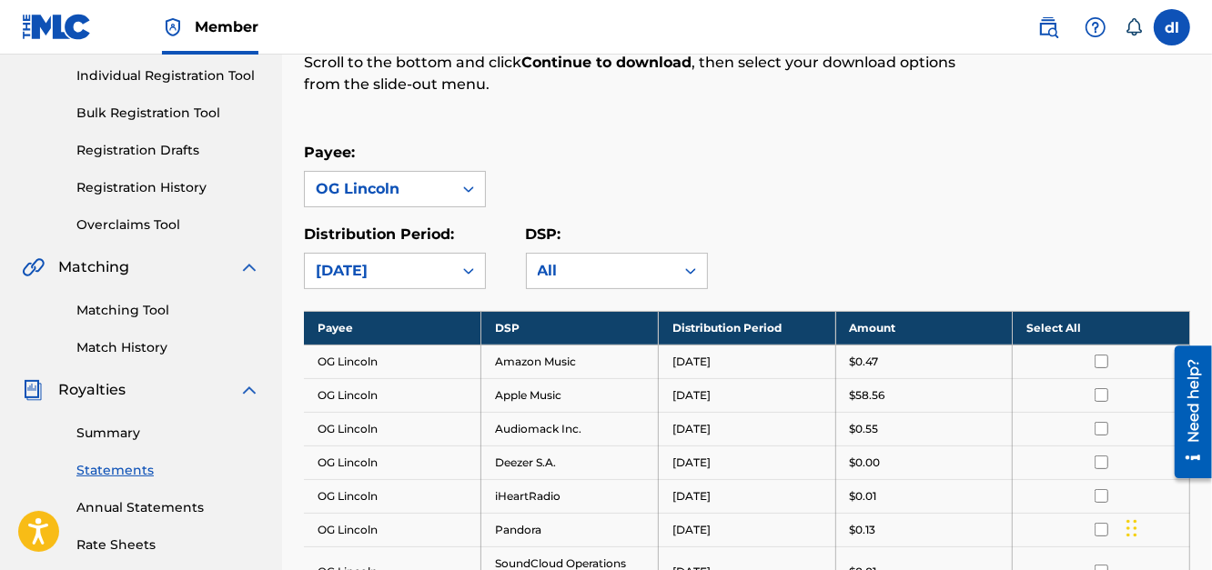
scroll to position [272, 0]
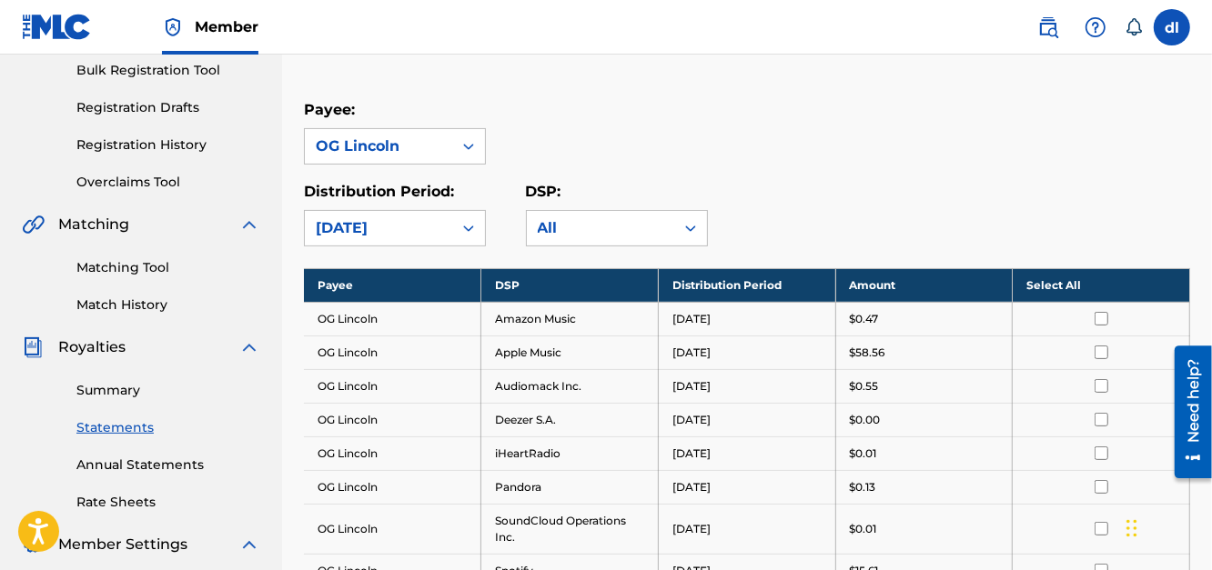
click at [137, 299] on link "Match History" at bounding box center [168, 305] width 184 height 19
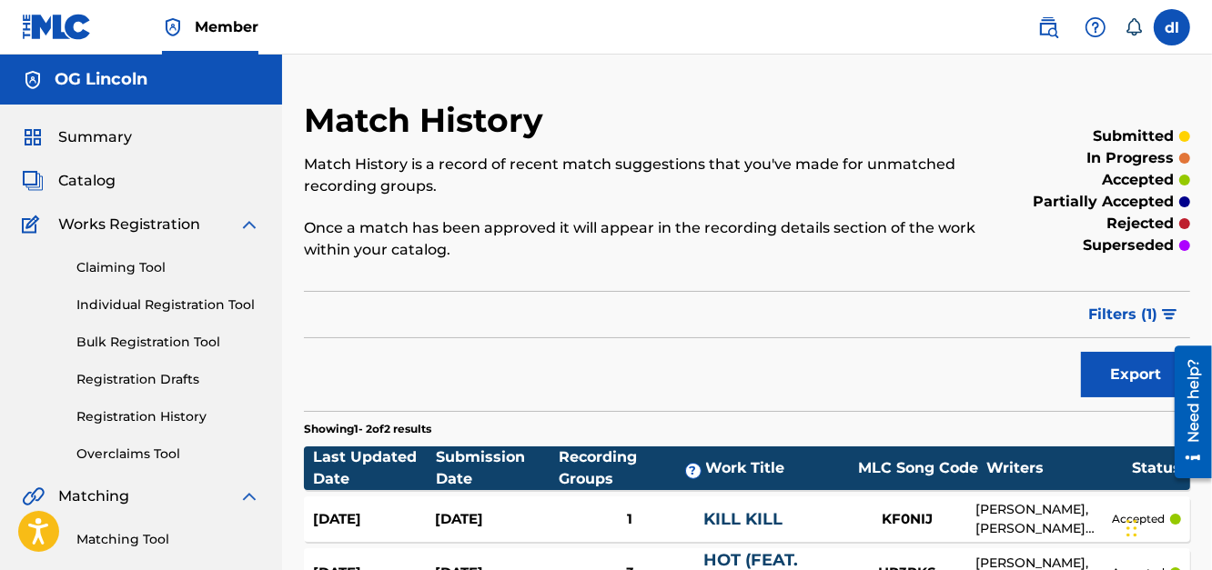
drag, startPoint x: 114, startPoint y: 269, endPoint x: 111, endPoint y: 282, distance: 13.0
click at [114, 269] on link "Claiming Tool" at bounding box center [168, 267] width 184 height 19
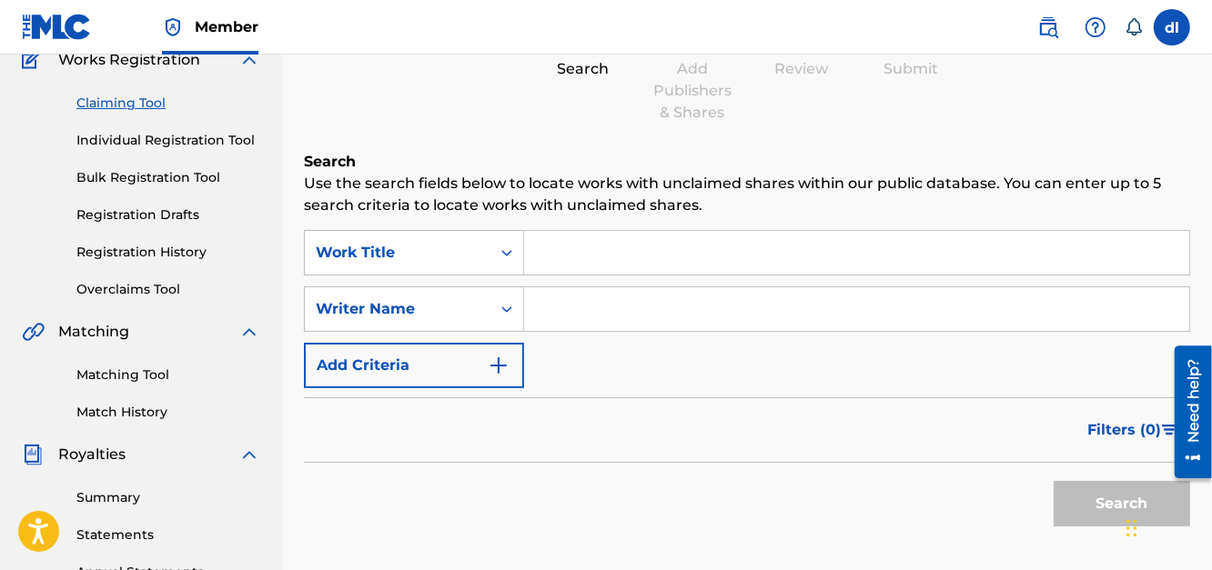
scroll to position [181, 0]
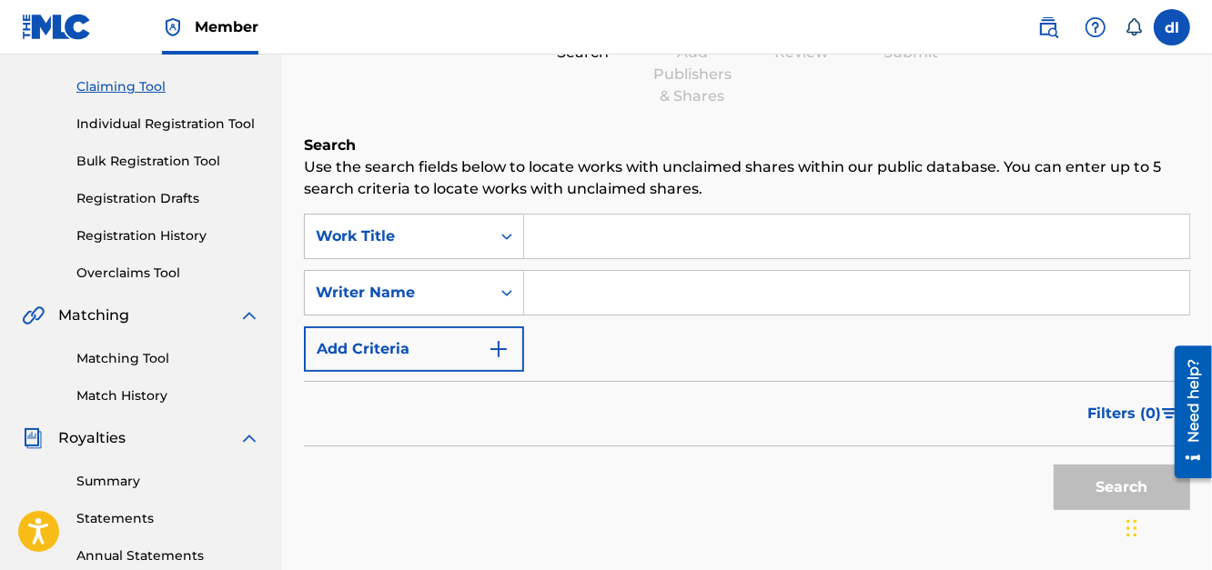
click at [612, 274] on input "Search Form" at bounding box center [856, 293] width 665 height 44
type input "derrion lincoln"
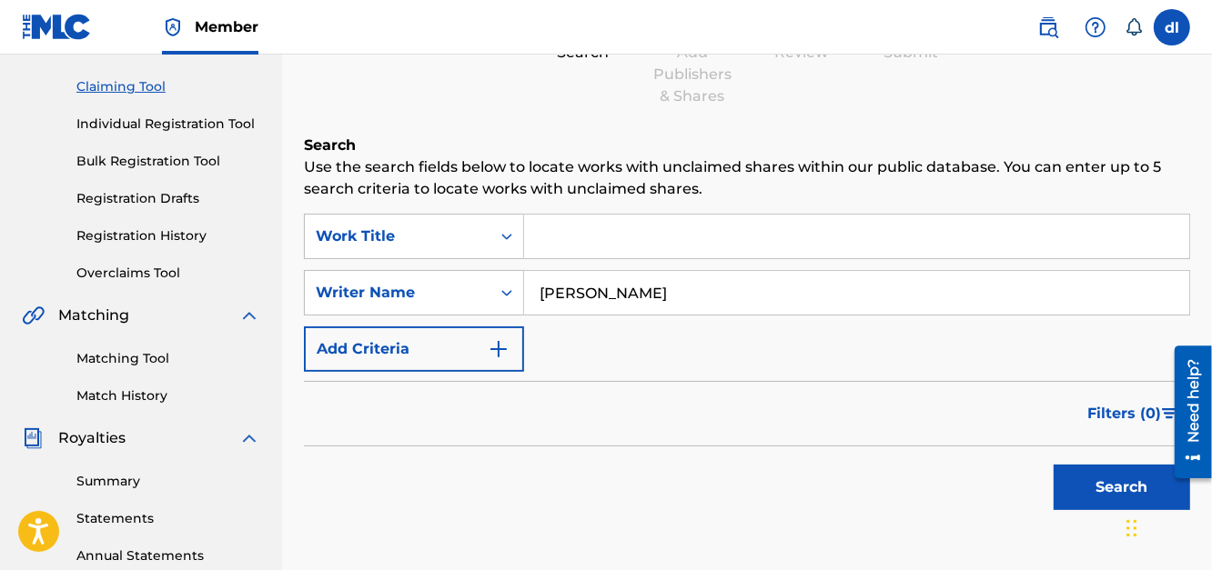
drag, startPoint x: 658, startPoint y: 286, endPoint x: 512, endPoint y: 375, distance: 170.7
click at [483, 303] on div "SearchWithCriteria6ce15289-d7ce-4a6a-b555-b8ec9a55b5a9 Writer Name derrion linc…" at bounding box center [747, 292] width 886 height 45
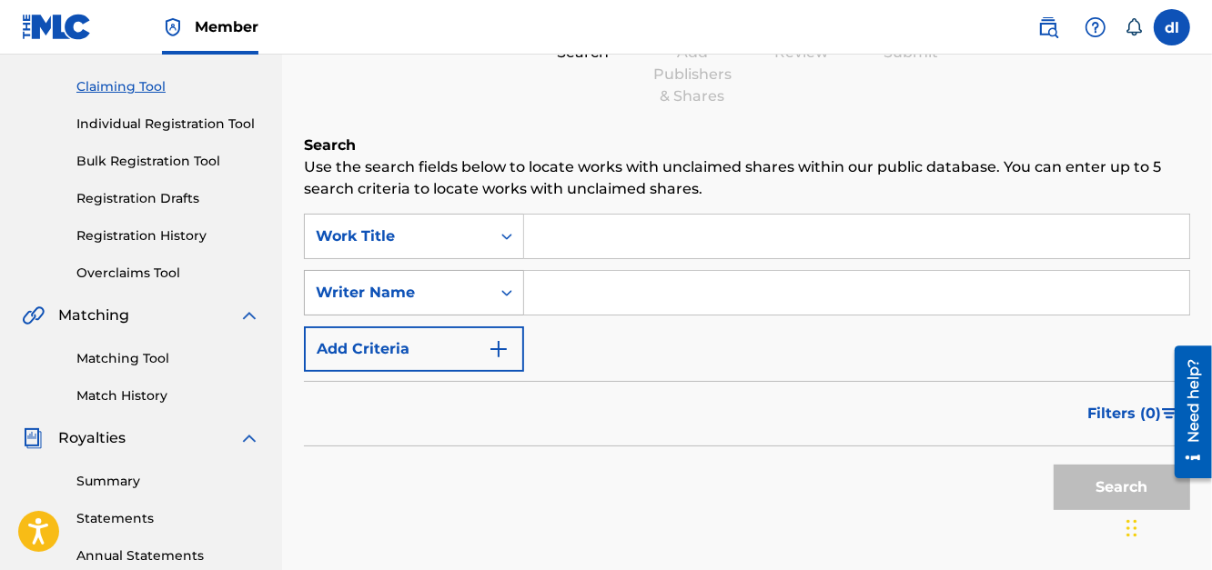
click at [408, 290] on div "Writer Name" at bounding box center [398, 293] width 164 height 22
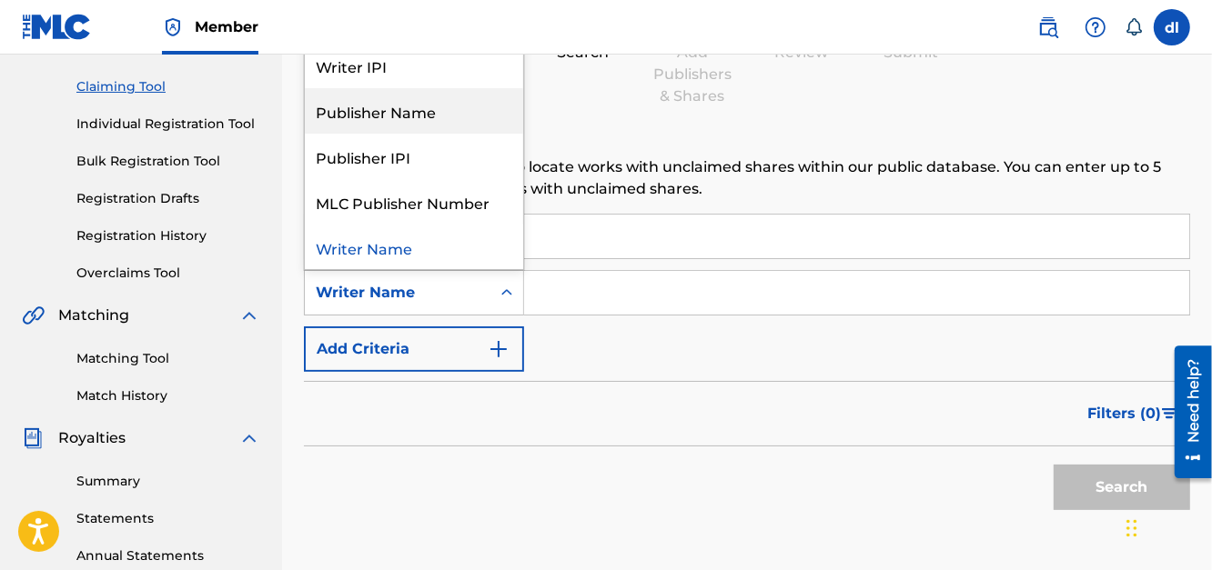
scroll to position [0, 0]
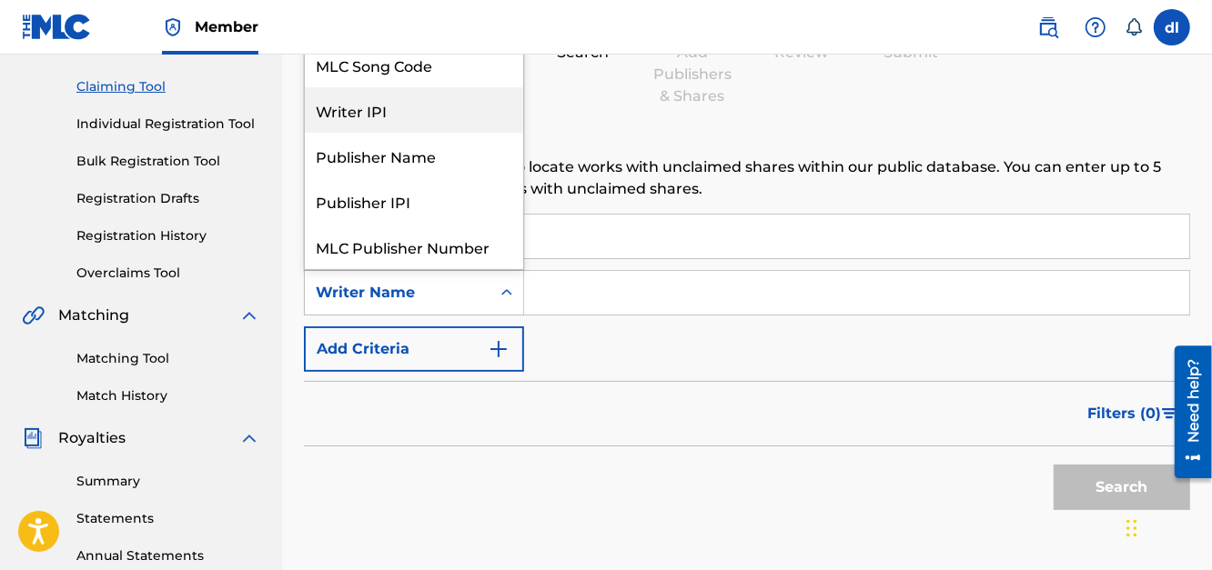
click at [364, 104] on div "Writer IPI" at bounding box center [414, 109] width 218 height 45
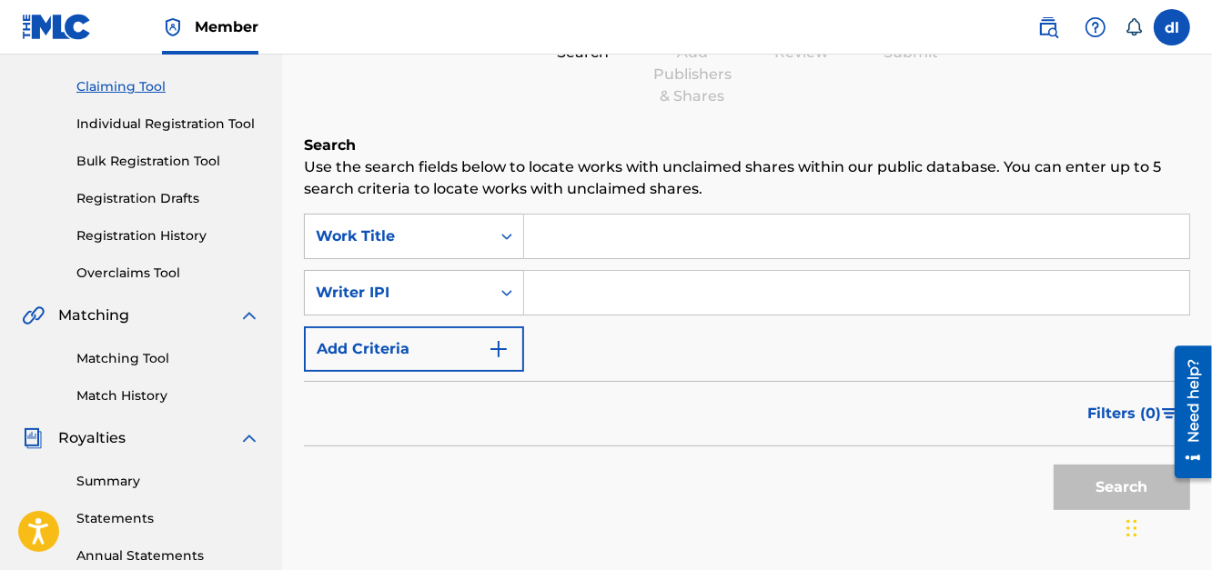
click at [591, 287] on input "Search Form" at bounding box center [856, 293] width 665 height 44
type input "00834339431"
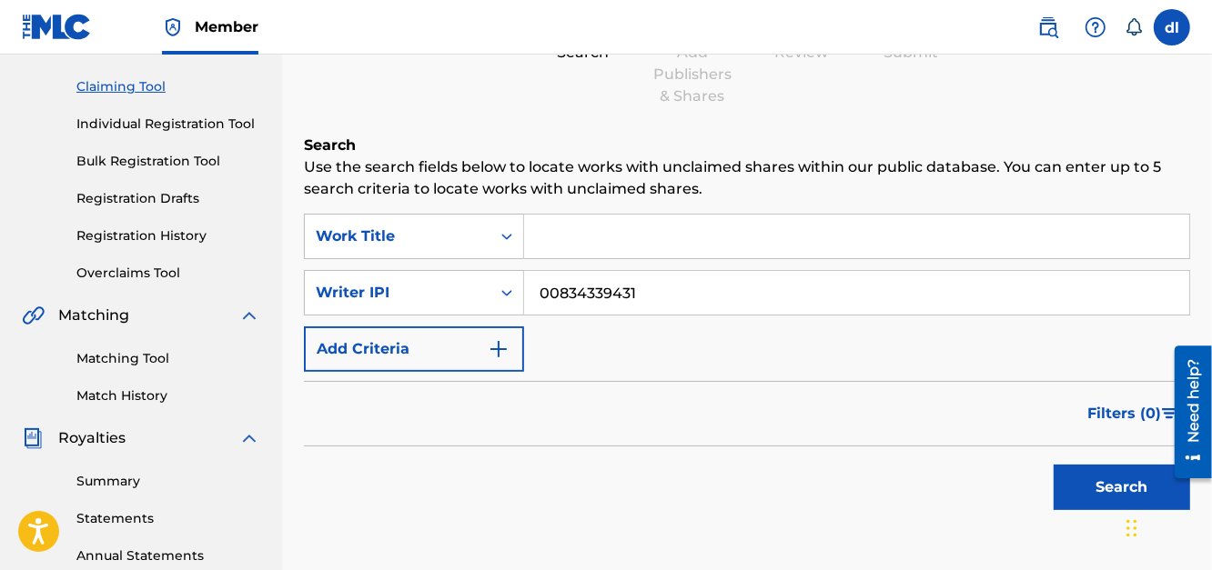
click at [1052, 481] on div "Search" at bounding box center [1117, 483] width 146 height 73
click at [1111, 492] on button "Search" at bounding box center [1121, 487] width 136 height 45
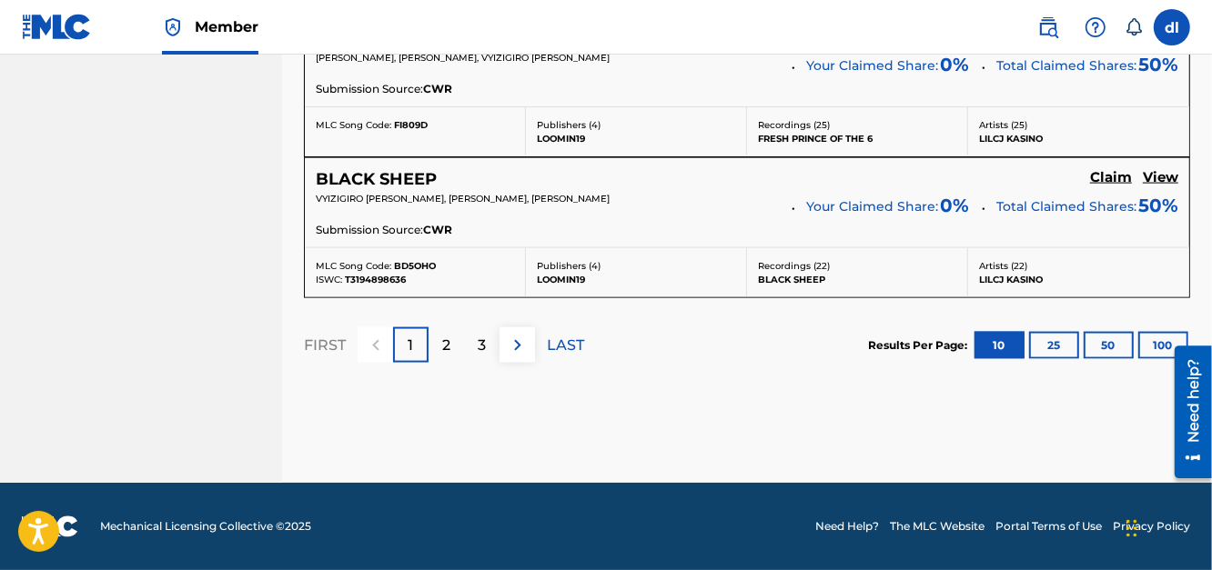
click at [444, 336] on p "2" at bounding box center [446, 346] width 8 height 22
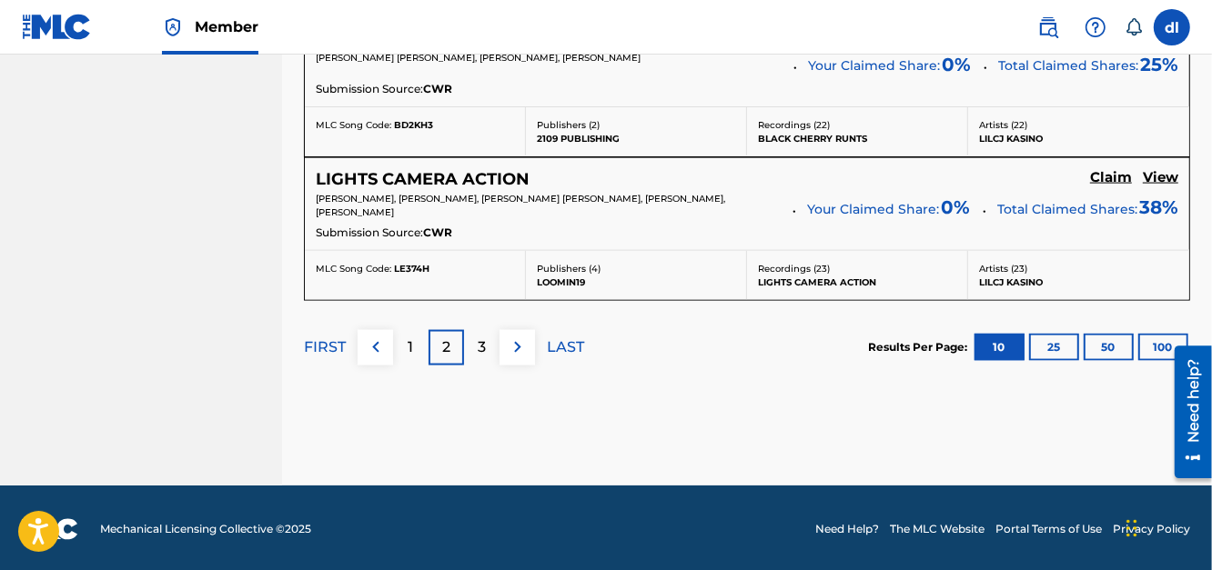
drag, startPoint x: 488, startPoint y: 349, endPoint x: 478, endPoint y: 373, distance: 25.7
click at [486, 348] on div "3" at bounding box center [481, 347] width 35 height 35
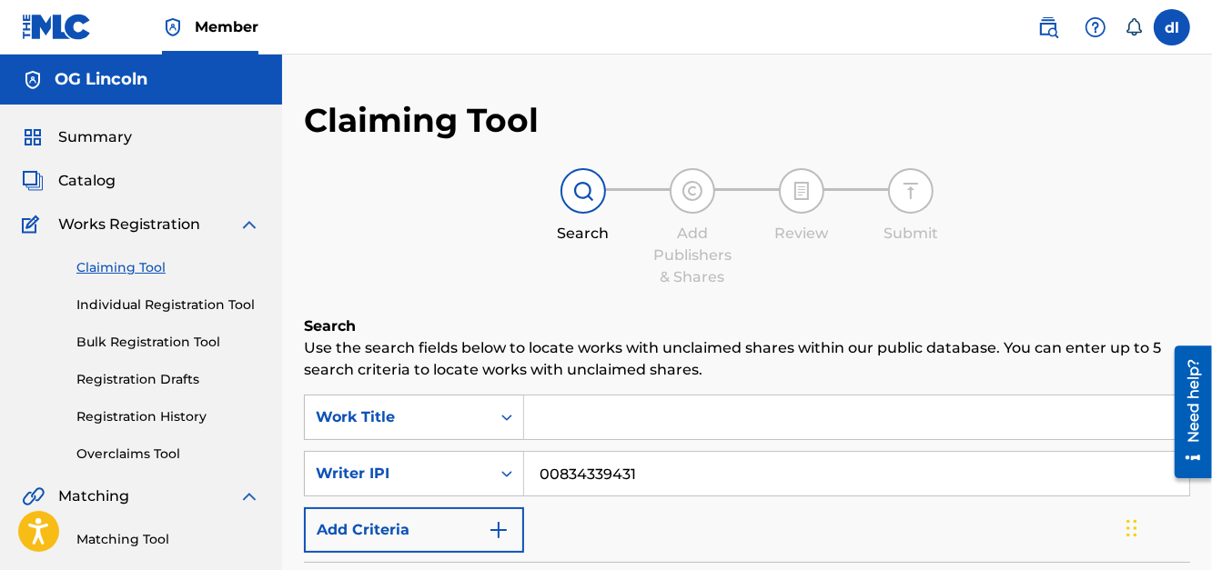
click at [661, 464] on input "00834339431" at bounding box center [856, 474] width 665 height 44
drag, startPoint x: 675, startPoint y: 468, endPoint x: 498, endPoint y: 476, distance: 177.5
click at [500, 478] on div "SearchWithCriteria341ff4ce-0e62-42d0-820c-ee0e0b88c34b Writer IPI 00834339431" at bounding box center [747, 473] width 886 height 45
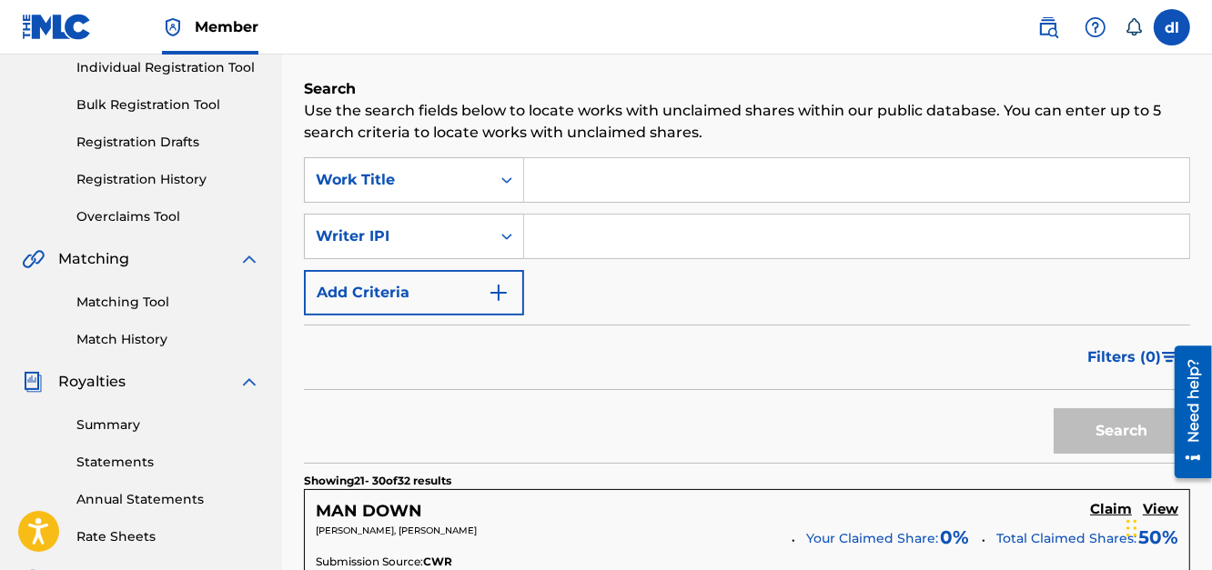
scroll to position [272, 0]
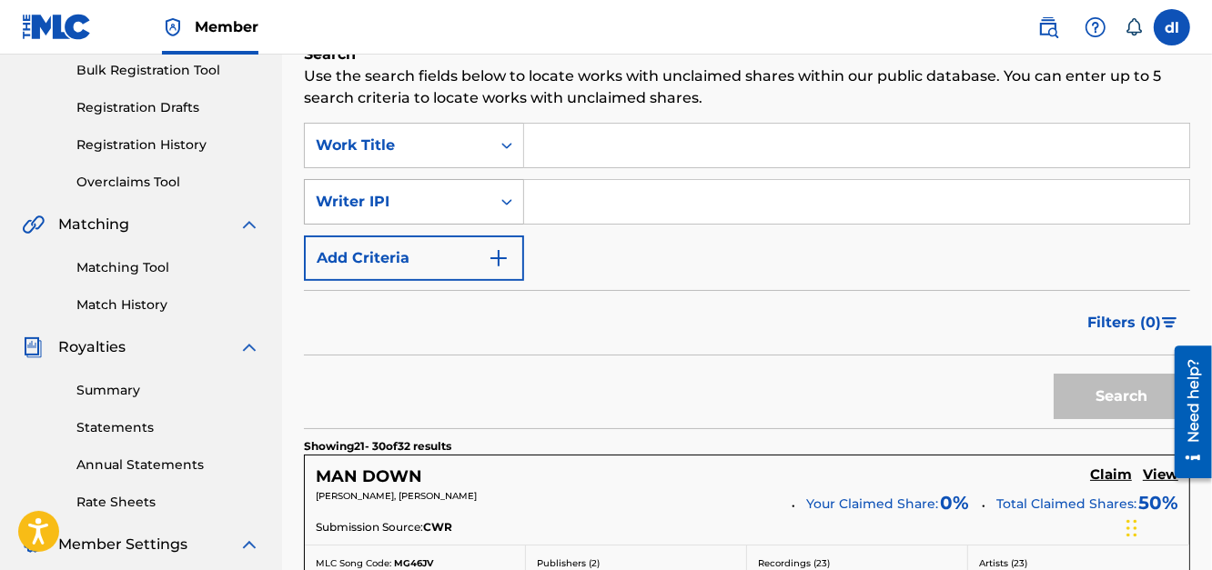
click at [426, 201] on div "Writer IPI" at bounding box center [398, 202] width 164 height 22
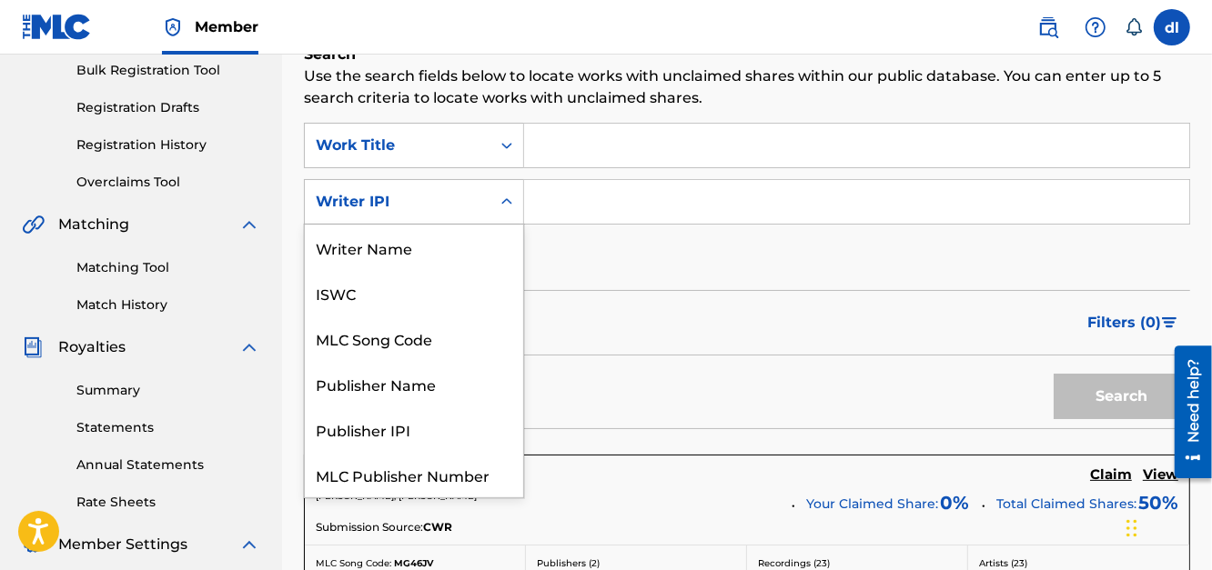
scroll to position [45, 0]
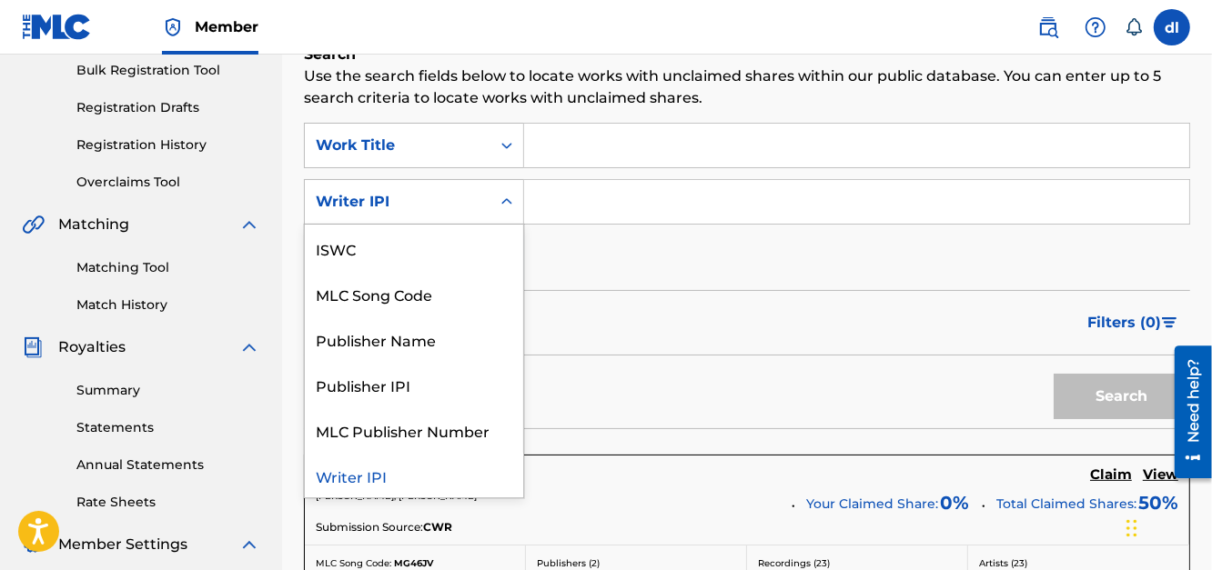
click at [366, 471] on div "Writer IPI" at bounding box center [414, 475] width 218 height 45
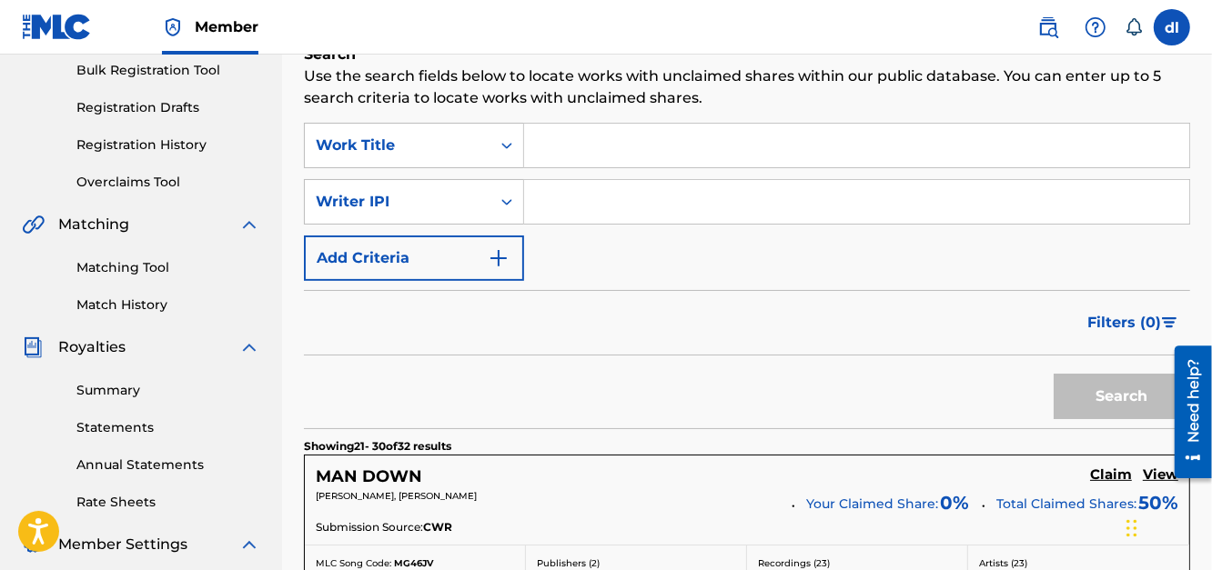
click at [537, 202] on input "Search Form" at bounding box center [856, 202] width 665 height 44
type input "00834339431"
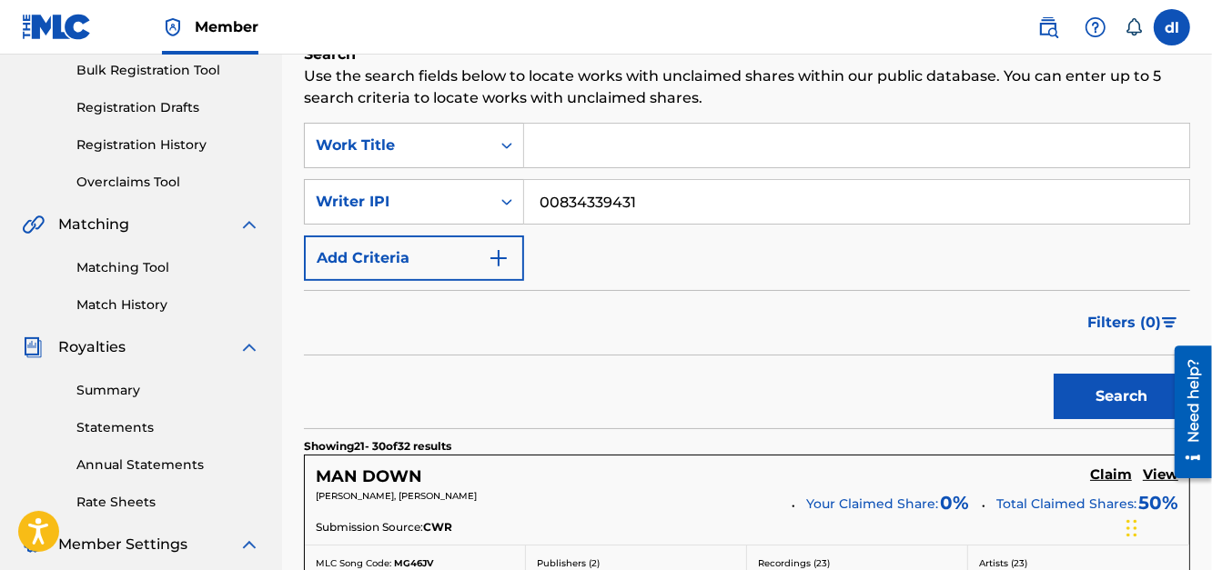
click at [1093, 388] on button "Search" at bounding box center [1121, 396] width 136 height 45
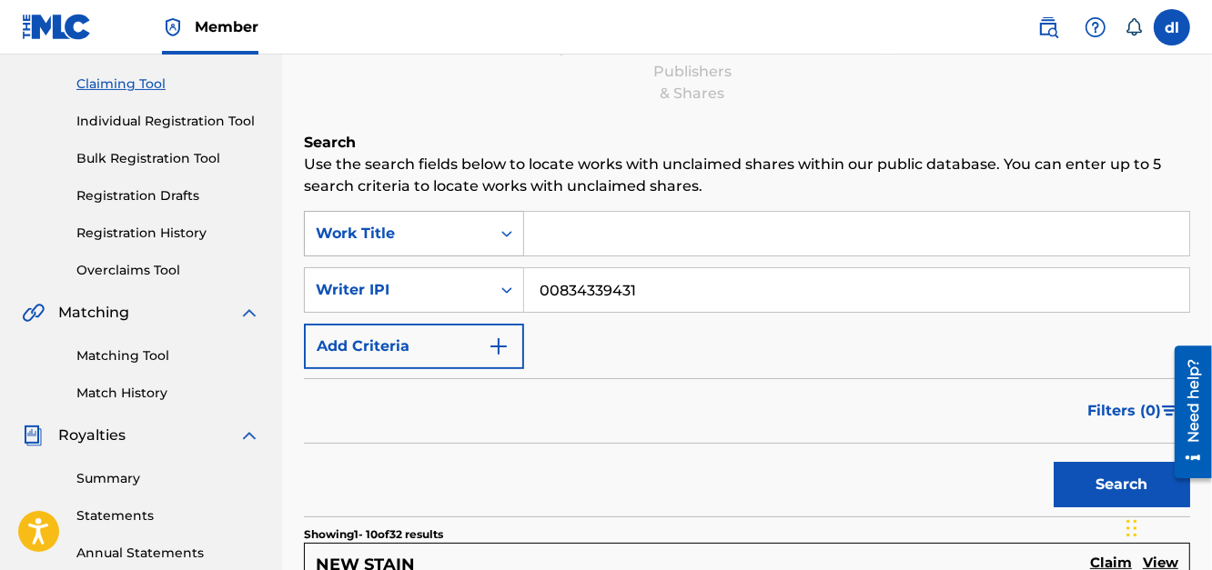
scroll to position [181, 0]
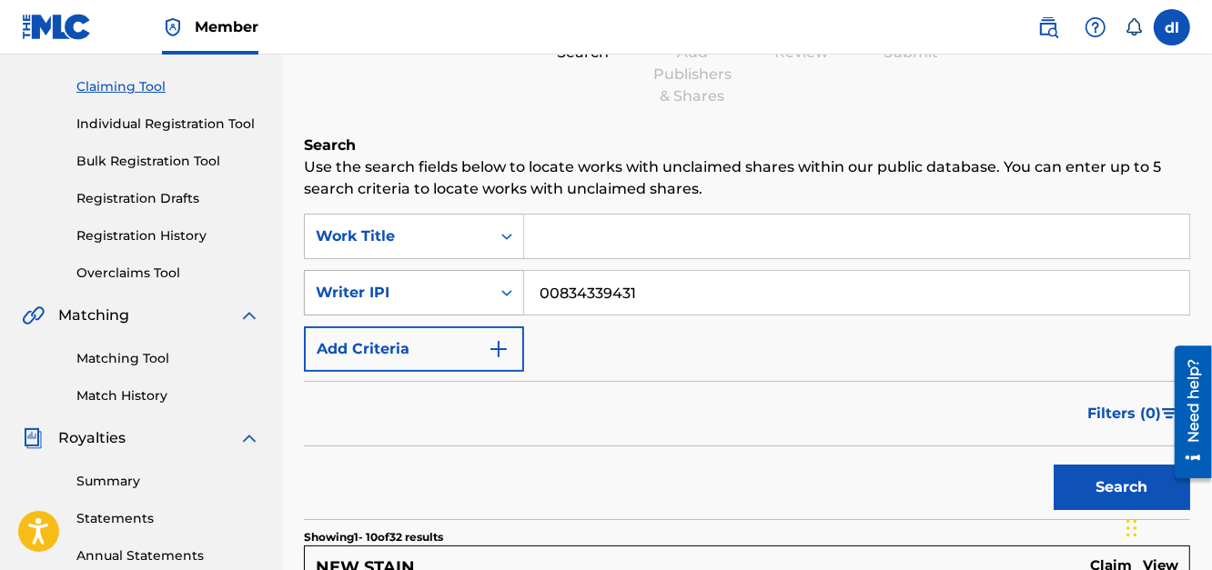
drag, startPoint x: 683, startPoint y: 280, endPoint x: 465, endPoint y: 296, distance: 218.9
click at [466, 296] on div "SearchWithCriteria1e730709-3b72-4c13-9143-145be192d2fa Writer IPI 00834339431" at bounding box center [747, 292] width 886 height 45
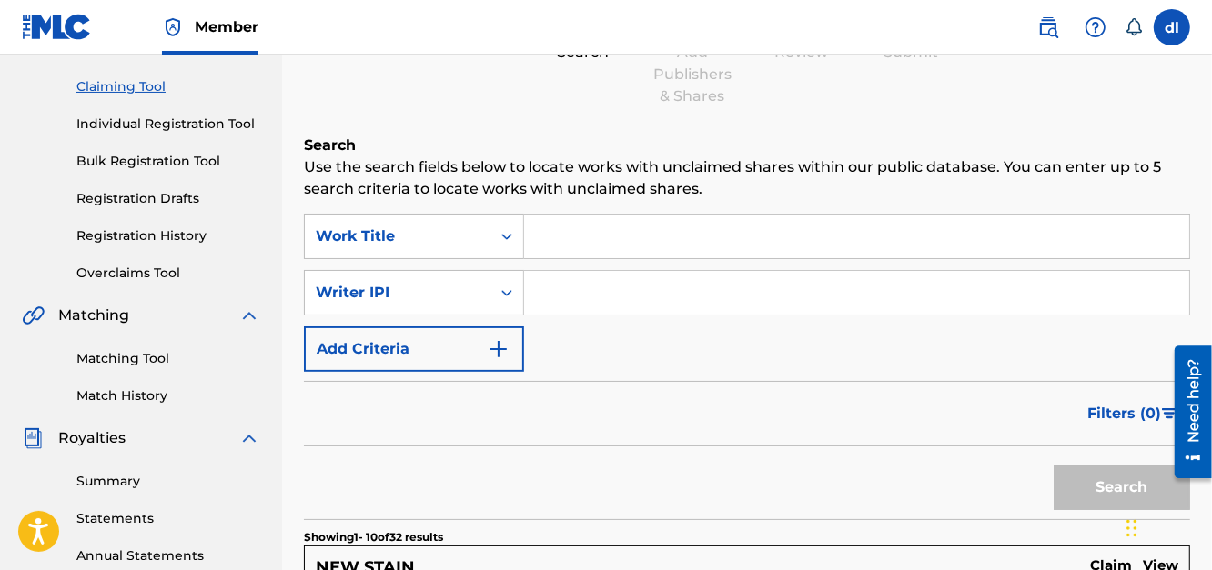
click at [586, 229] on input "Search Form" at bounding box center [856, 237] width 665 height 44
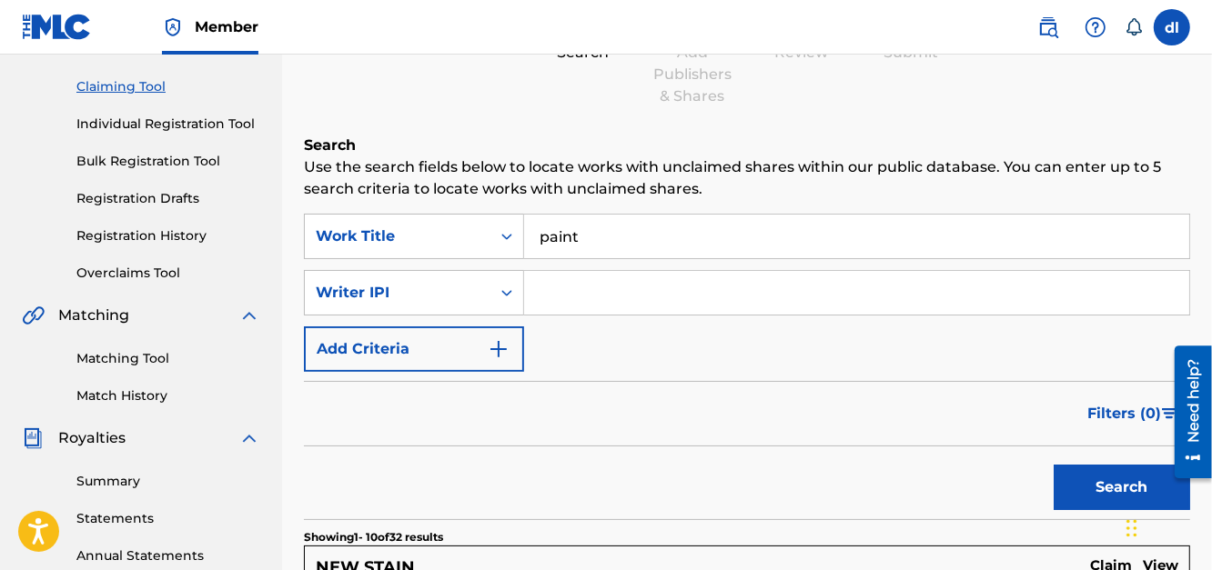
type input "paint"
click at [1053, 465] on button "Search" at bounding box center [1121, 487] width 136 height 45
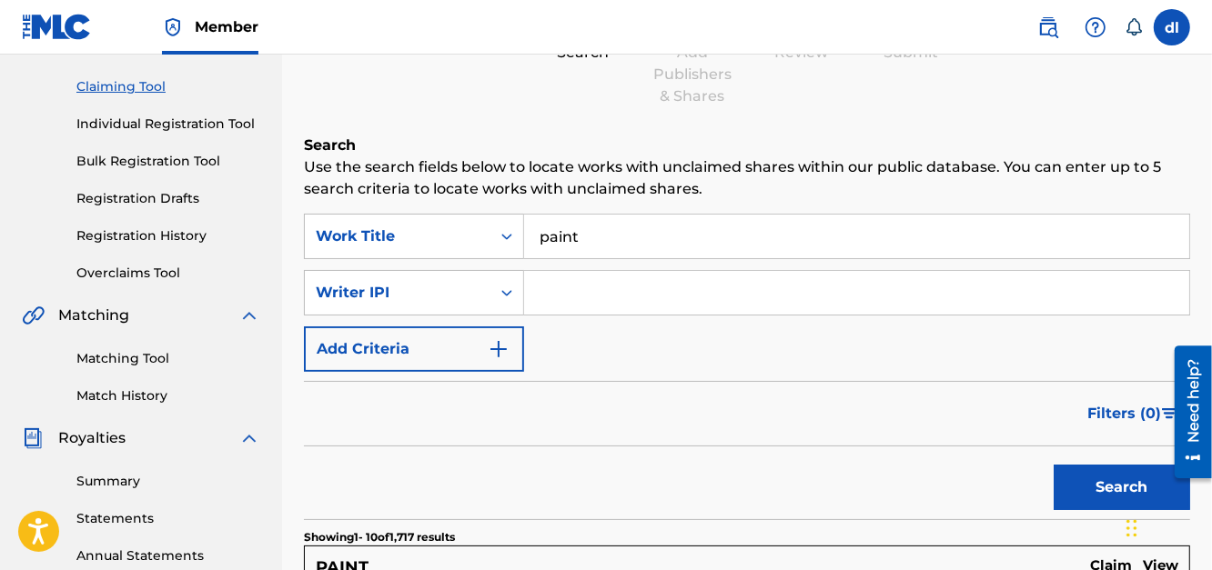
click at [624, 288] on input "Search Form" at bounding box center [856, 293] width 665 height 44
type input "LILCJ KASINO"
click at [1102, 492] on button "Search" at bounding box center [1121, 487] width 136 height 45
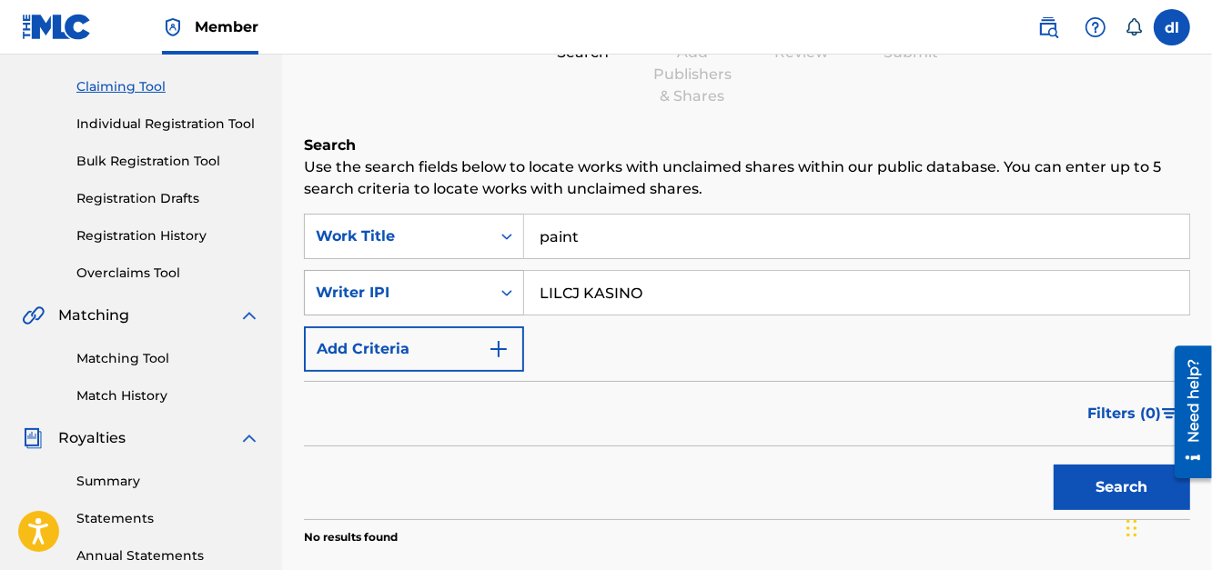
click at [470, 295] on div "Writer IPI" at bounding box center [398, 293] width 164 height 22
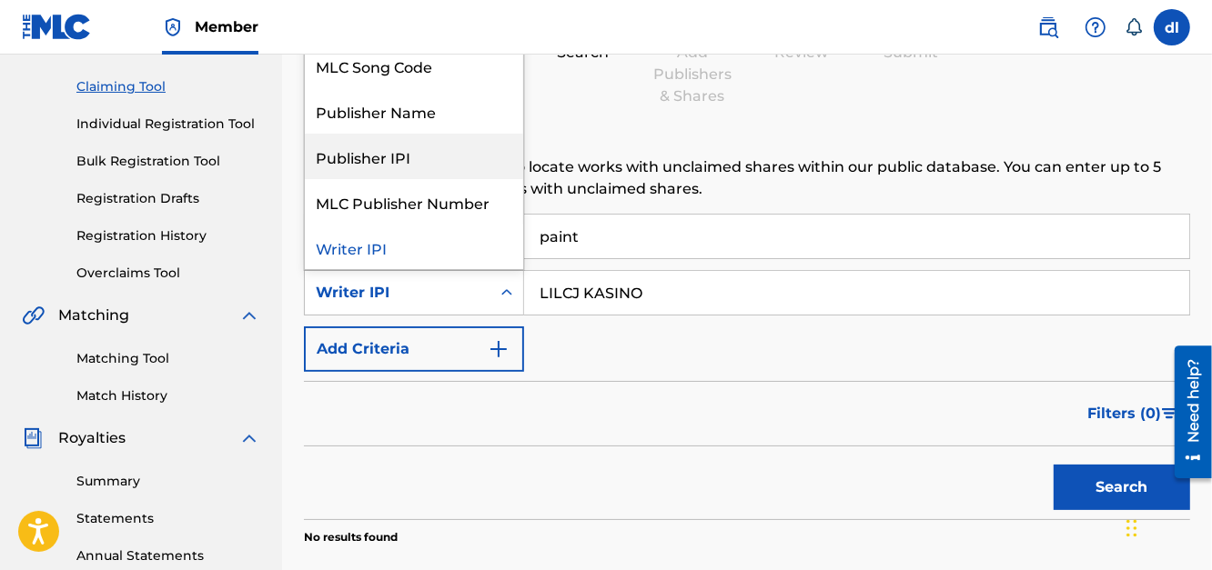
scroll to position [0, 0]
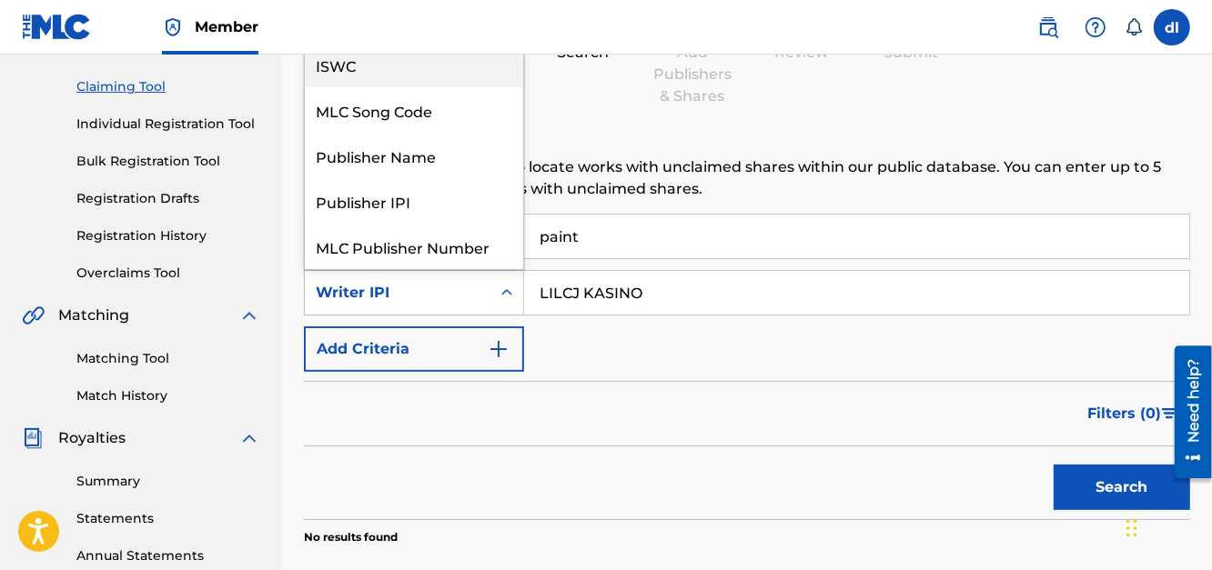
click at [368, 67] on div "ISWC" at bounding box center [414, 64] width 218 height 45
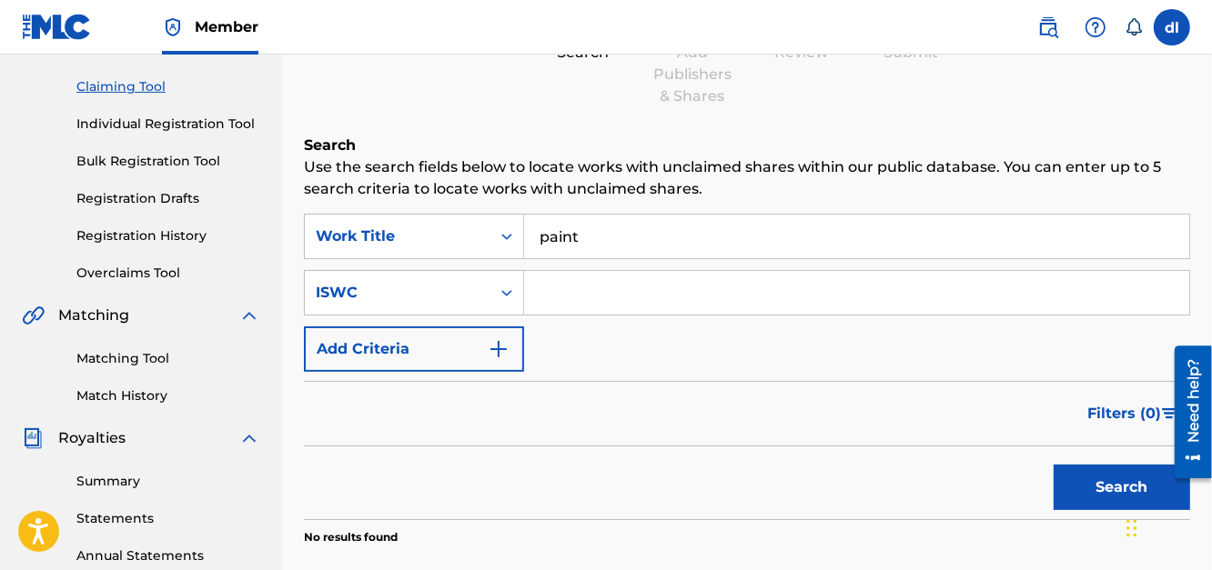
click at [152, 352] on link "Matching Tool" at bounding box center [168, 358] width 184 height 19
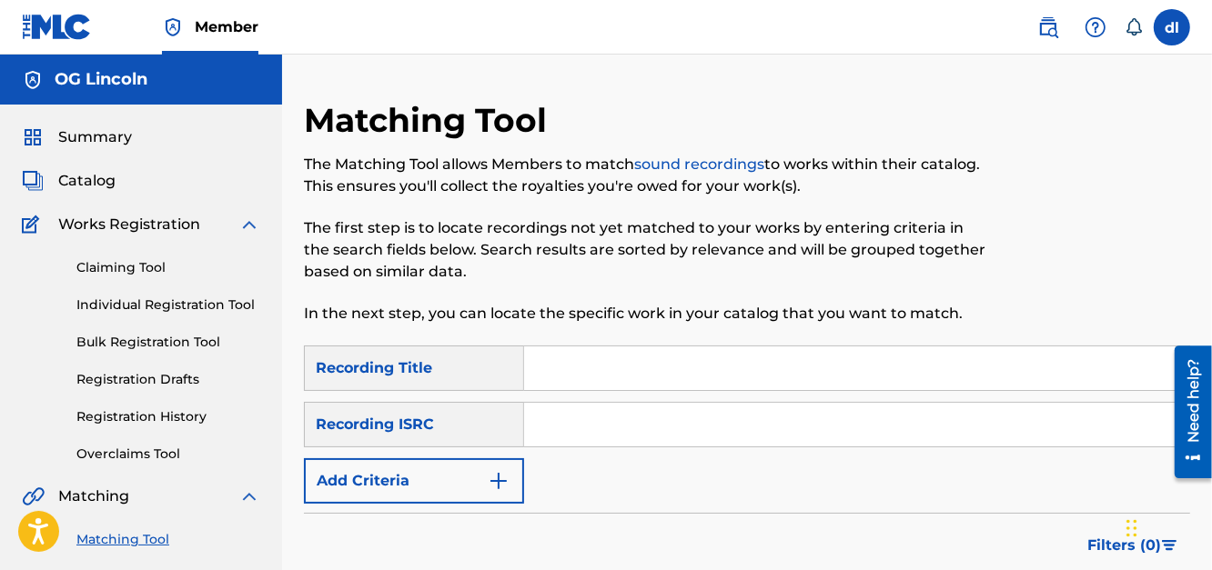
drag, startPoint x: 577, startPoint y: 365, endPoint x: 586, endPoint y: 368, distance: 9.5
click at [577, 365] on input "Search Form" at bounding box center [856, 369] width 665 height 44
type input "lilcj kasino"
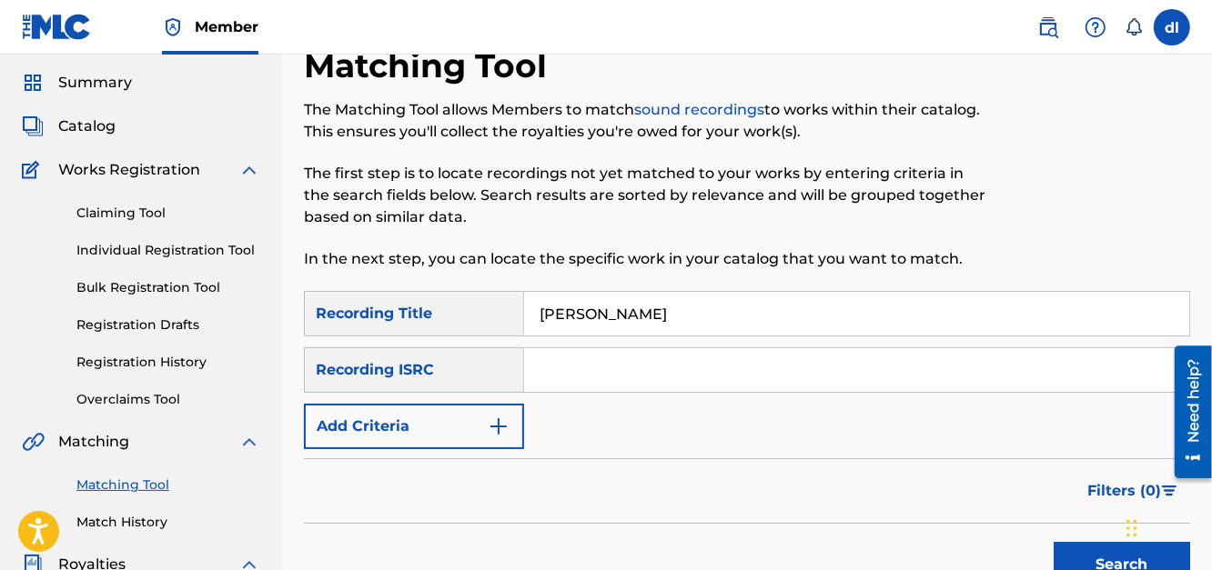
scroll to position [181, 0]
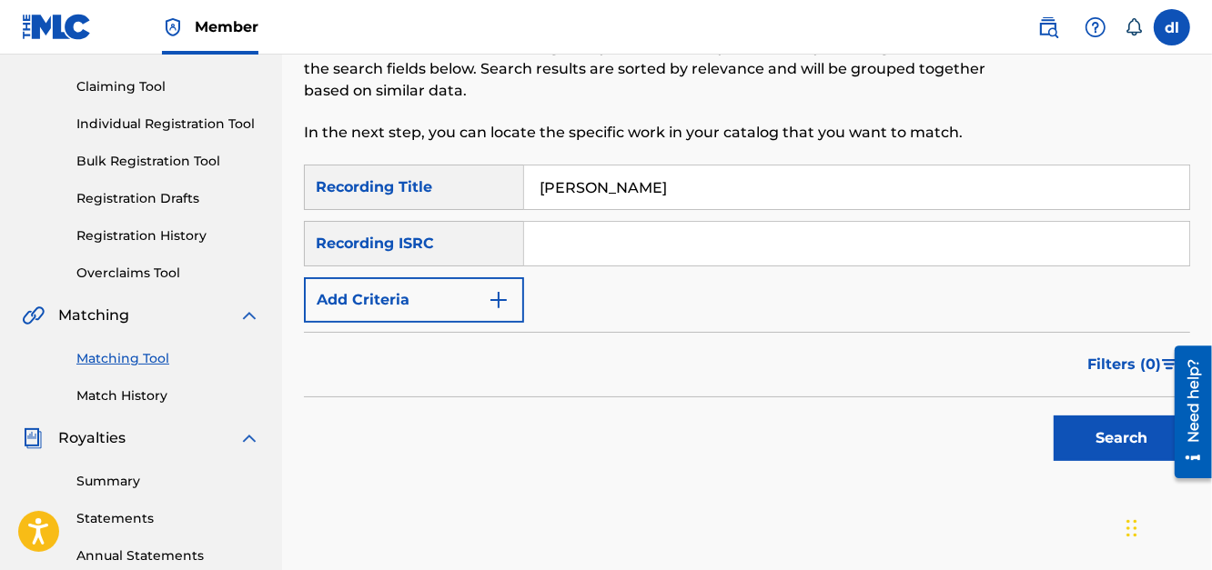
click at [1116, 455] on button "Search" at bounding box center [1121, 438] width 136 height 45
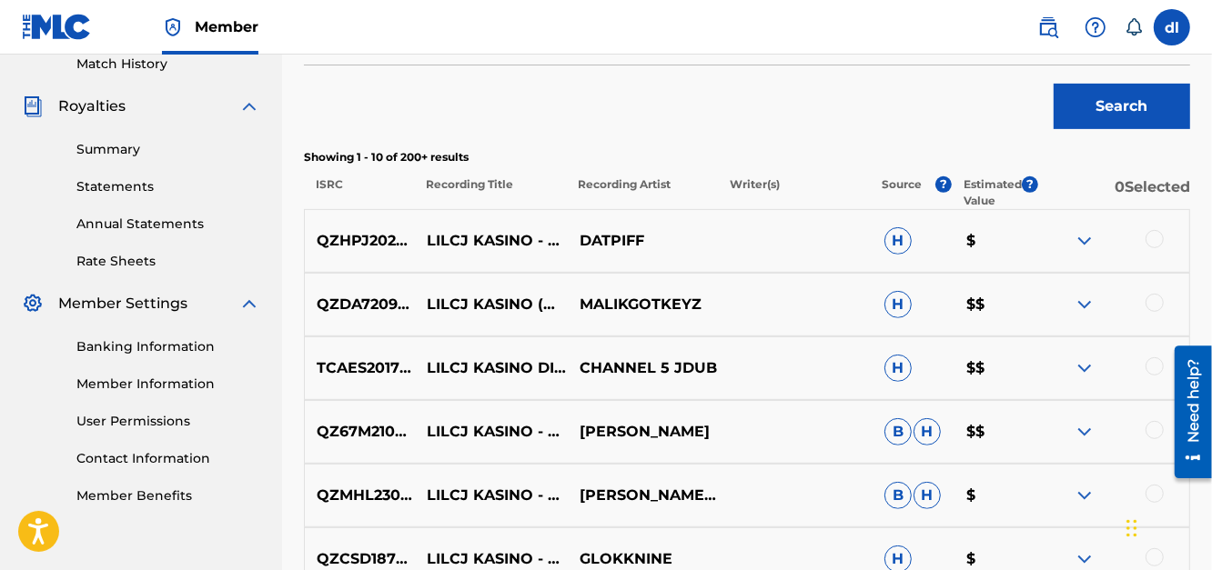
scroll to position [546, 0]
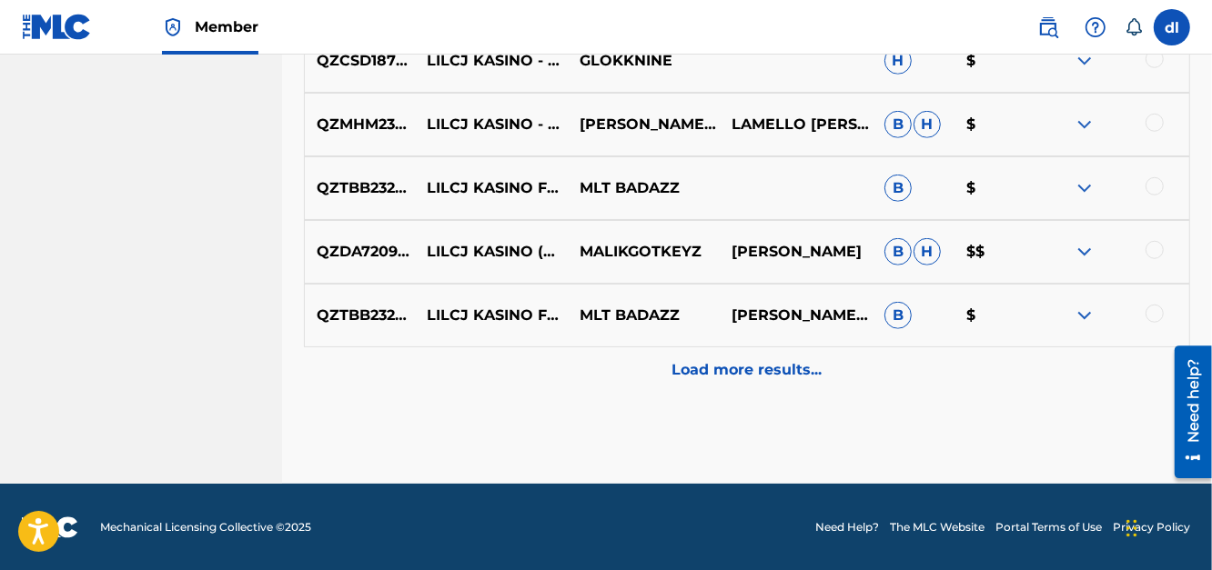
click at [755, 384] on div "Load more results..." at bounding box center [747, 369] width 886 height 45
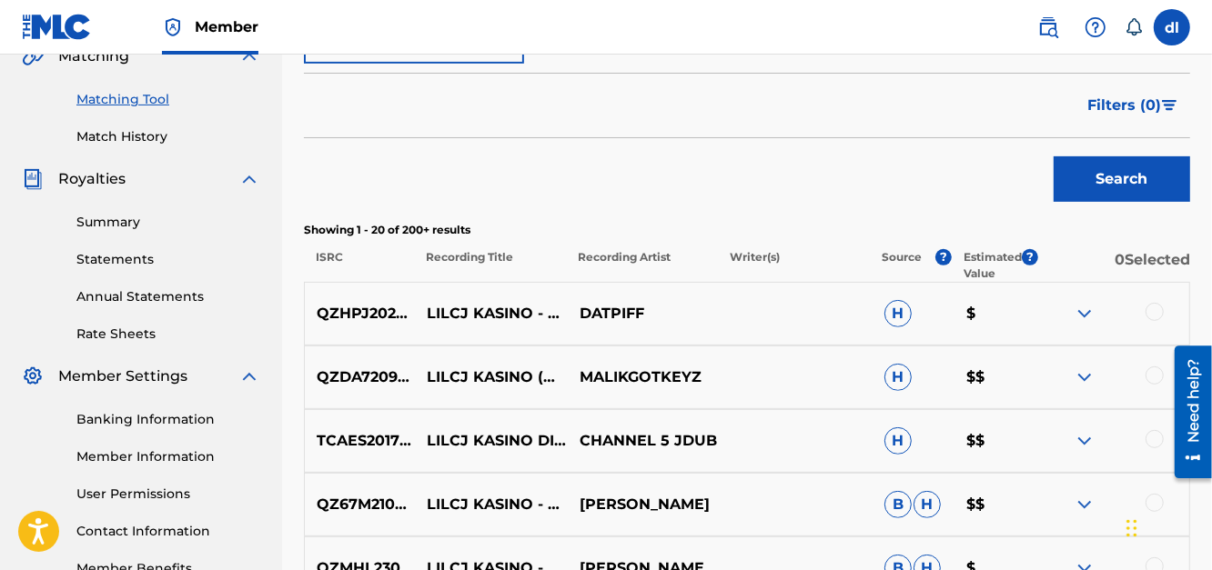
scroll to position [11, 0]
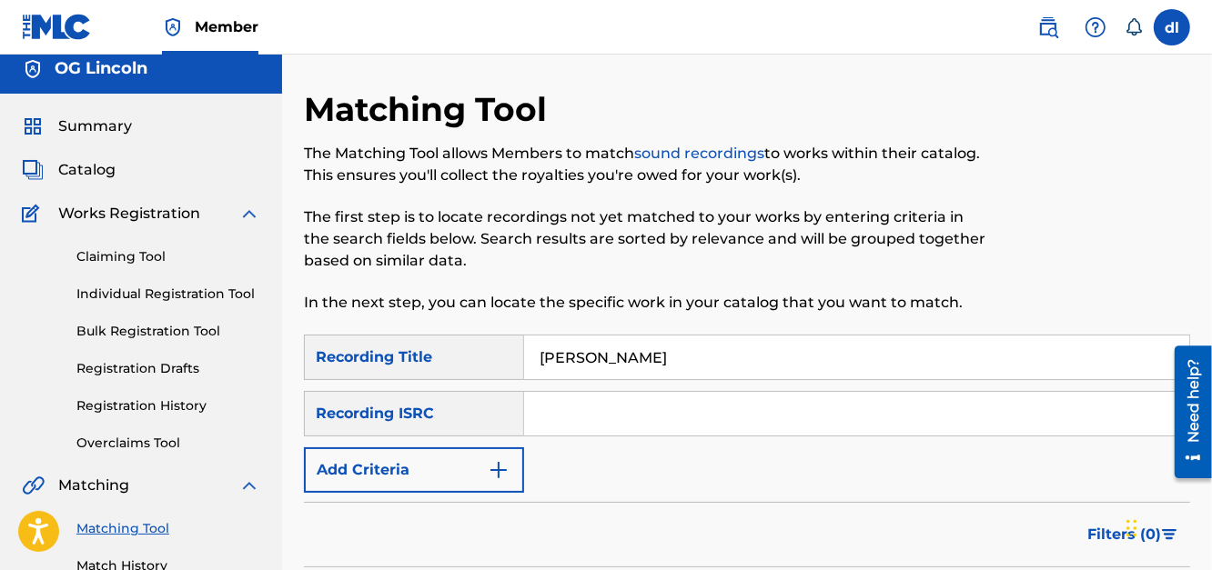
drag, startPoint x: 424, startPoint y: 359, endPoint x: 425, endPoint y: 394, distance: 34.6
click at [425, 359] on div "Recording Title" at bounding box center [414, 357] width 220 height 45
click at [462, 420] on div "Recording ISRC" at bounding box center [414, 413] width 220 height 45
click at [437, 357] on div "Recording Title" at bounding box center [414, 357] width 220 height 45
drag, startPoint x: 650, startPoint y: 357, endPoint x: 472, endPoint y: 360, distance: 178.3
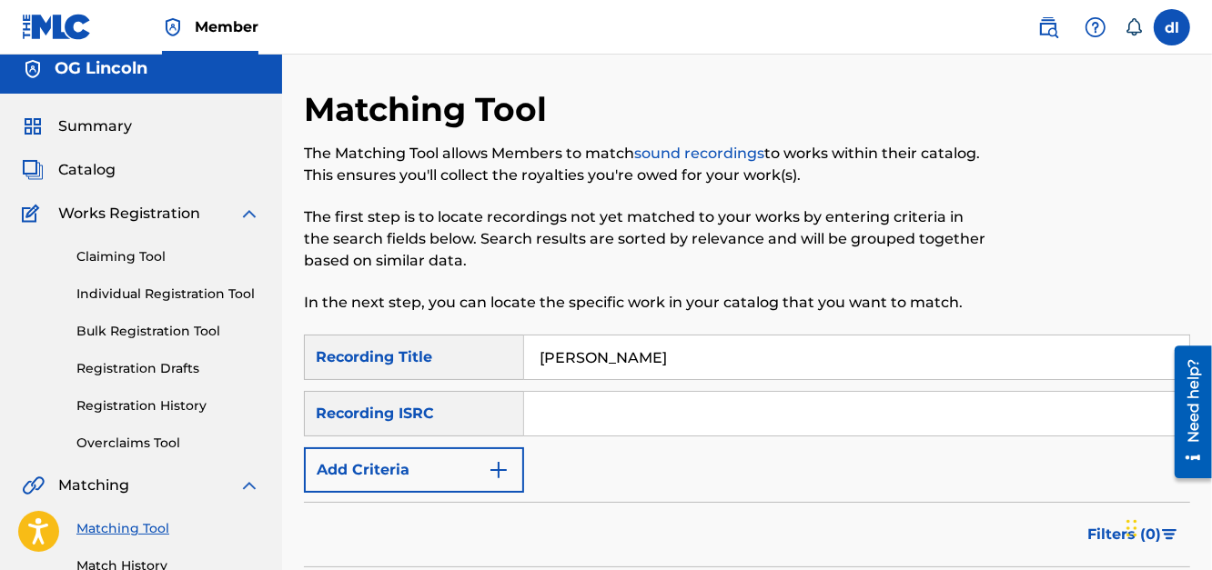
click at [471, 363] on div "SearchWithCriteria0d2b3cb5-dd93-48ab-a0dc-26d39a862365 Recording Title lilcj ka…" at bounding box center [747, 357] width 886 height 45
click at [479, 472] on button "Add Criteria" at bounding box center [414, 470] width 220 height 45
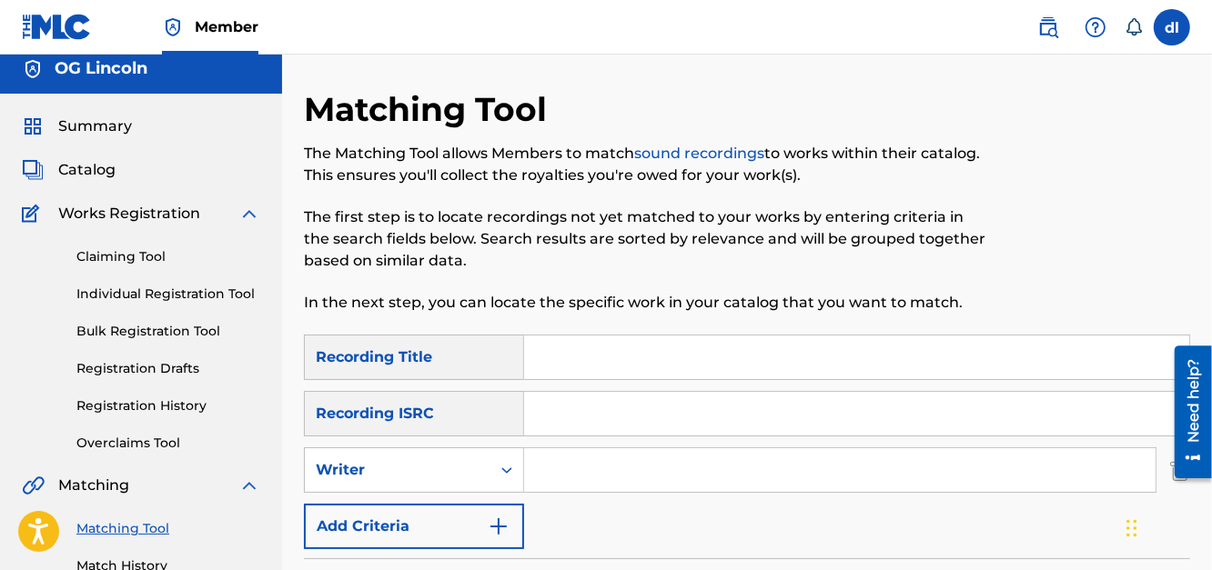
click at [609, 371] on input "Search Form" at bounding box center [856, 358] width 665 height 44
click at [571, 415] on input "Search Form" at bounding box center [856, 414] width 665 height 44
drag, startPoint x: 546, startPoint y: 470, endPoint x: 569, endPoint y: 458, distance: 26.9
click at [548, 469] on input "Search Form" at bounding box center [839, 470] width 631 height 44
type input "lilcj kasino"
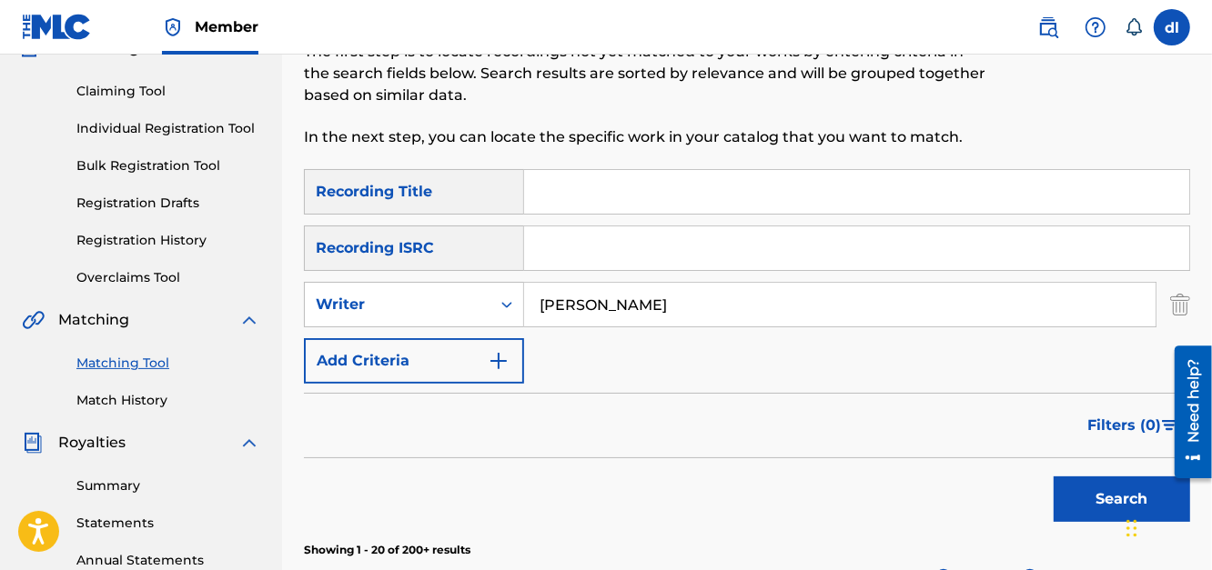
scroll to position [193, 0]
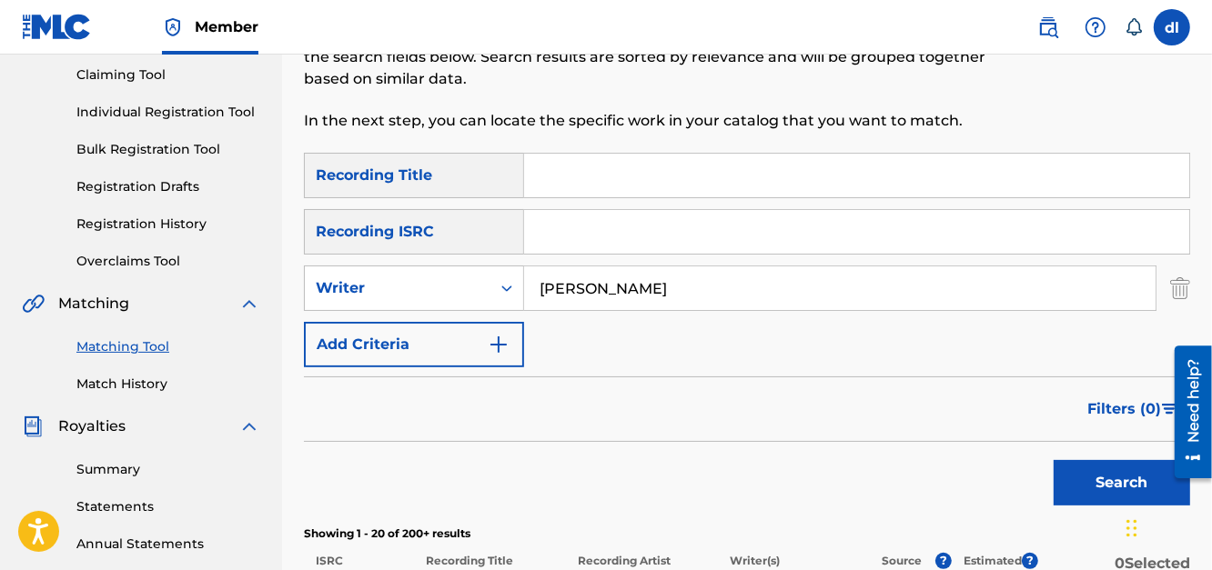
click at [1093, 488] on button "Search" at bounding box center [1121, 482] width 136 height 45
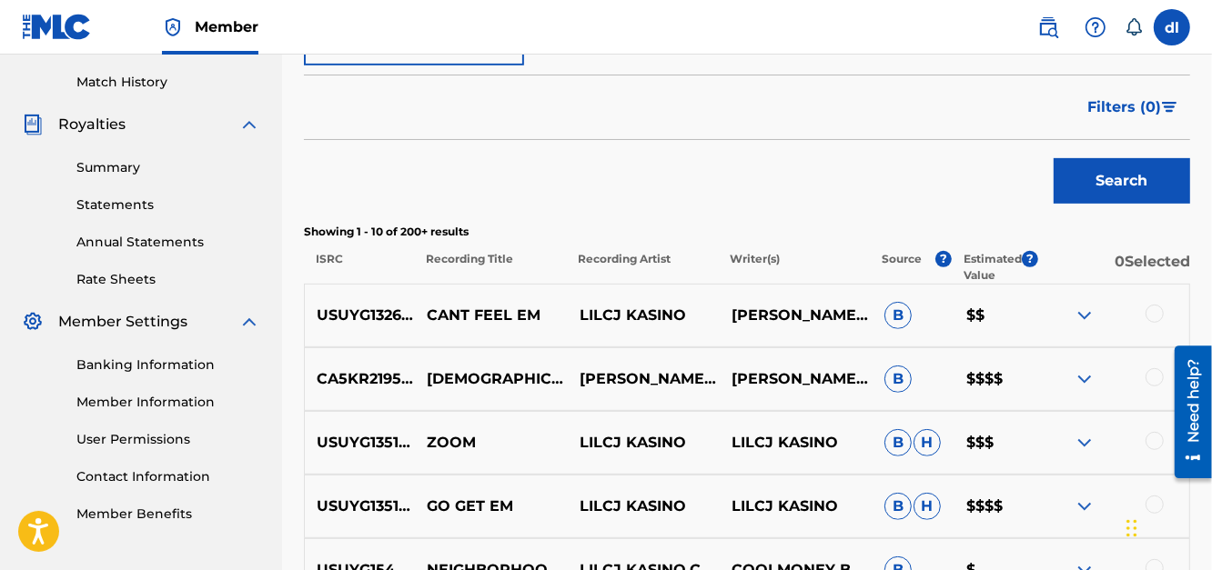
scroll to position [558, 0]
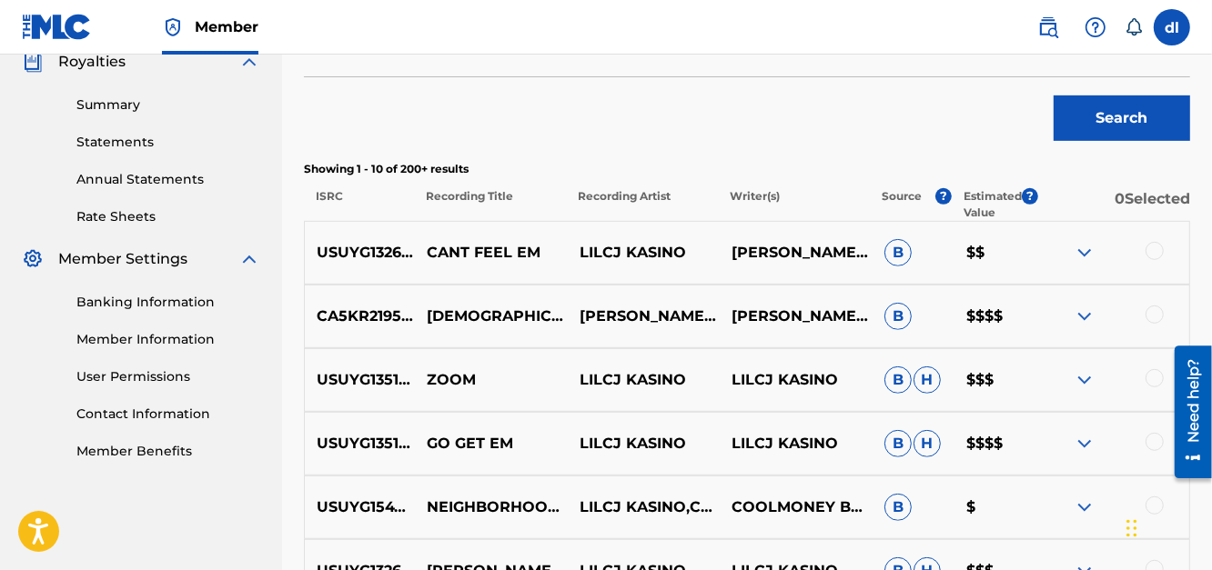
click at [1114, 127] on button "Search" at bounding box center [1121, 118] width 136 height 45
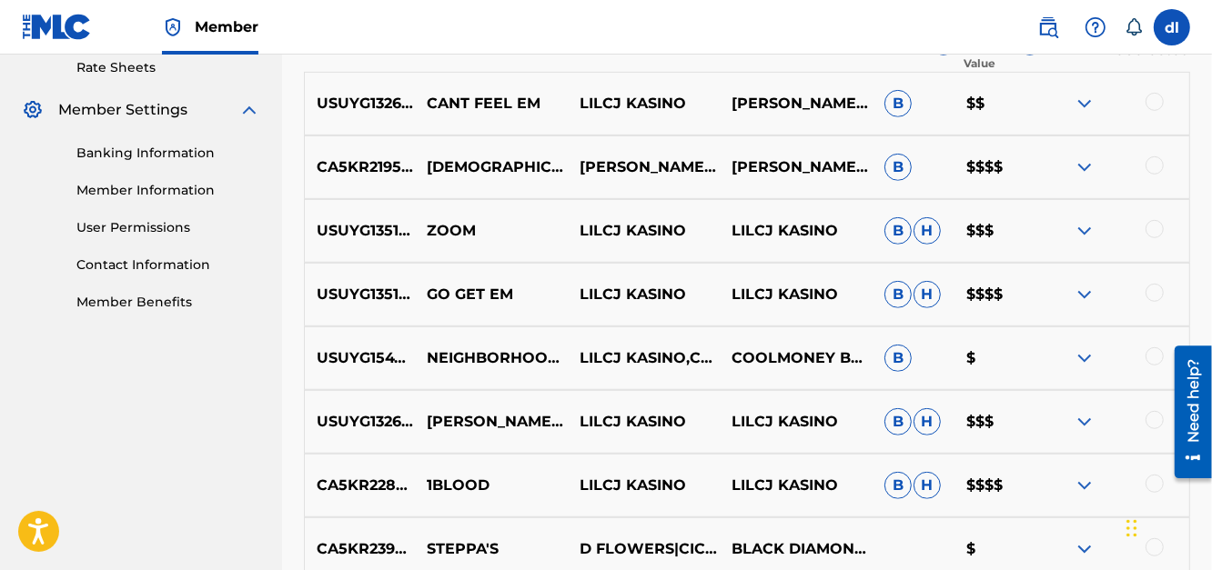
scroll to position [740, 0]
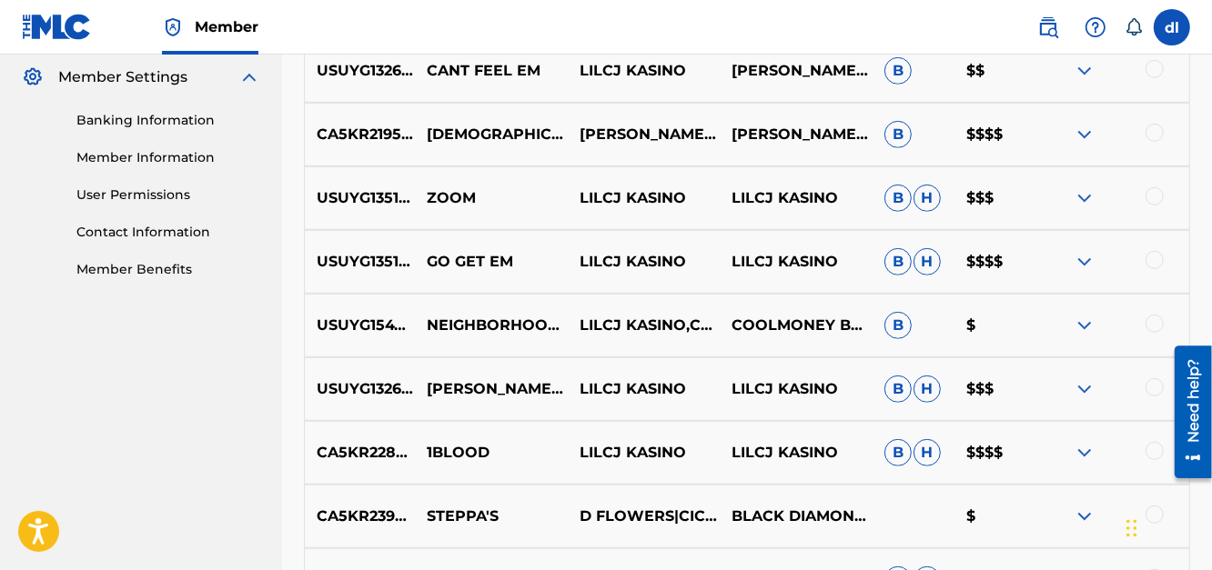
click at [1156, 453] on div at bounding box center [1154, 451] width 18 height 18
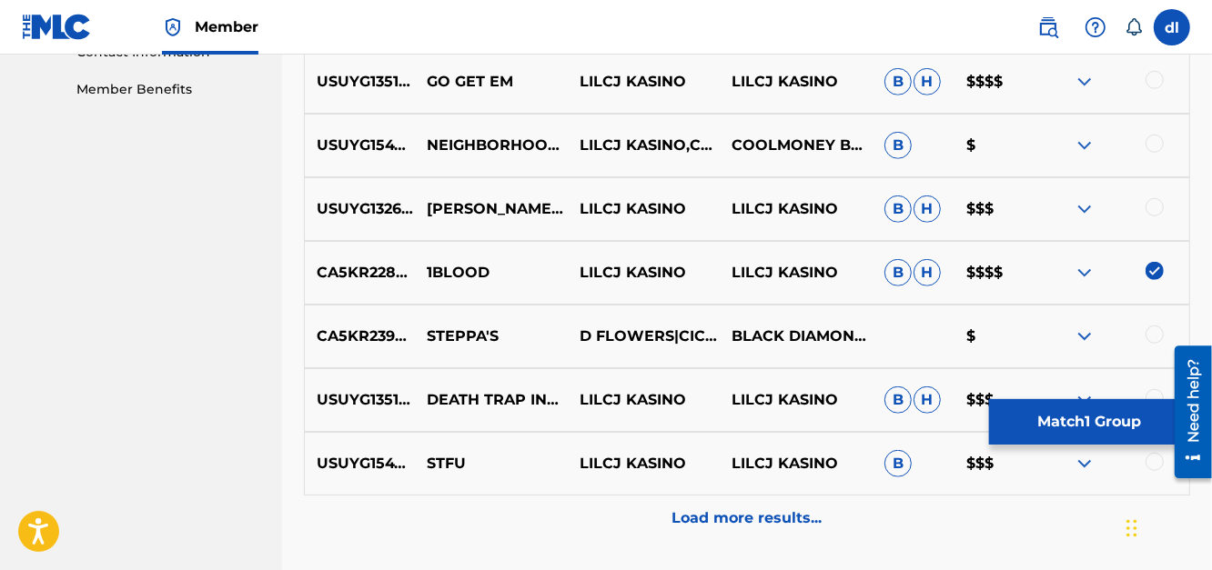
scroll to position [921, 0]
click at [730, 522] on p "Load more results..." at bounding box center [747, 518] width 150 height 22
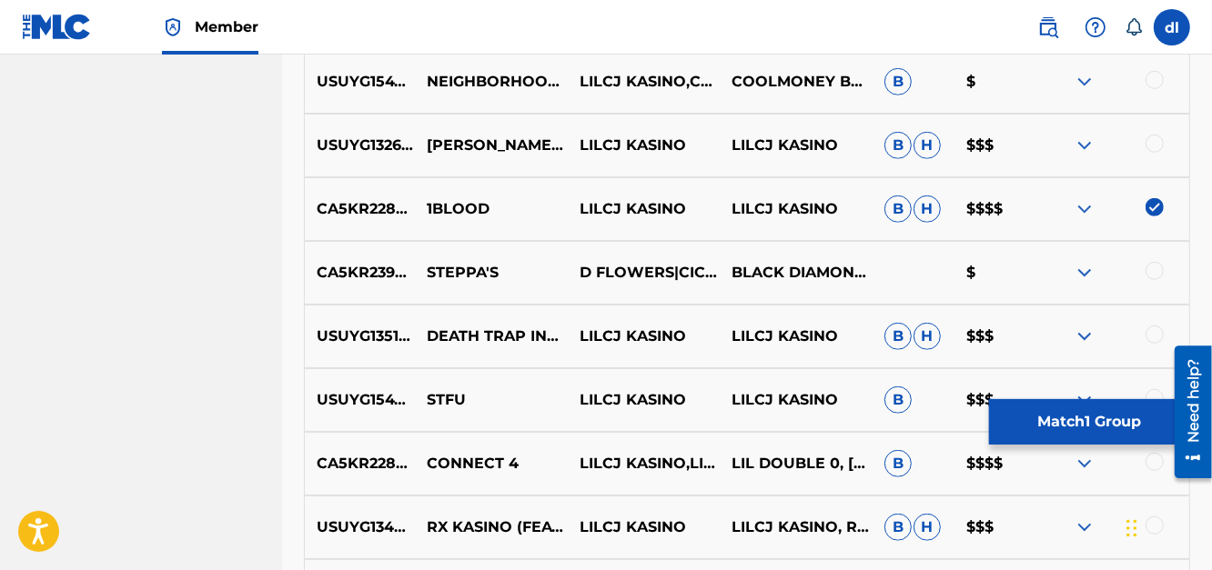
scroll to position [1103, 0]
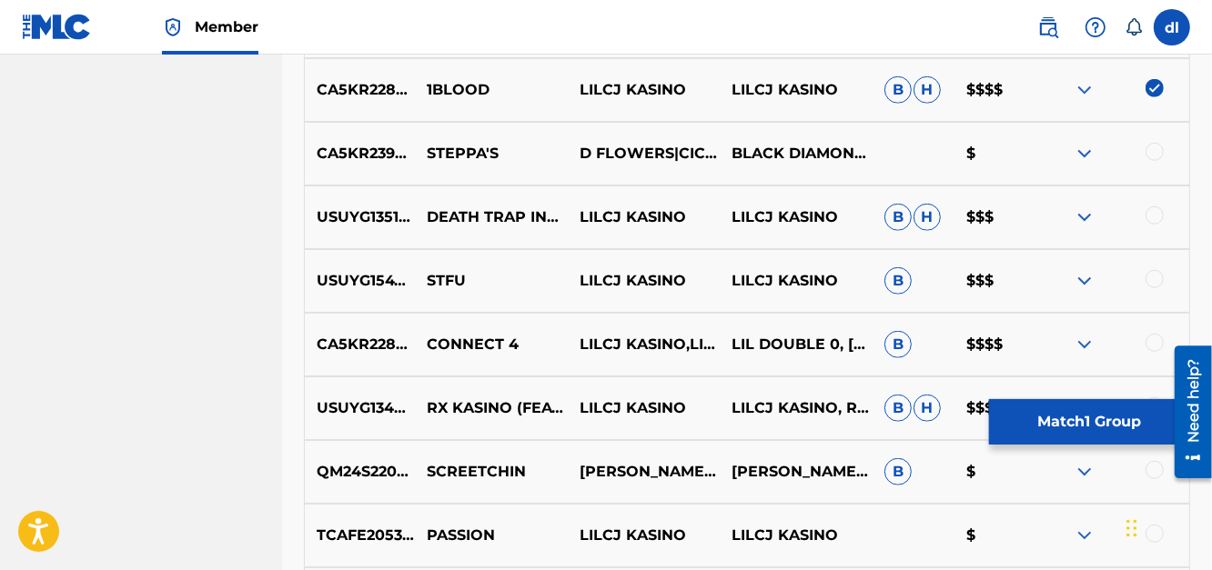
click at [1156, 335] on div at bounding box center [1154, 343] width 18 height 18
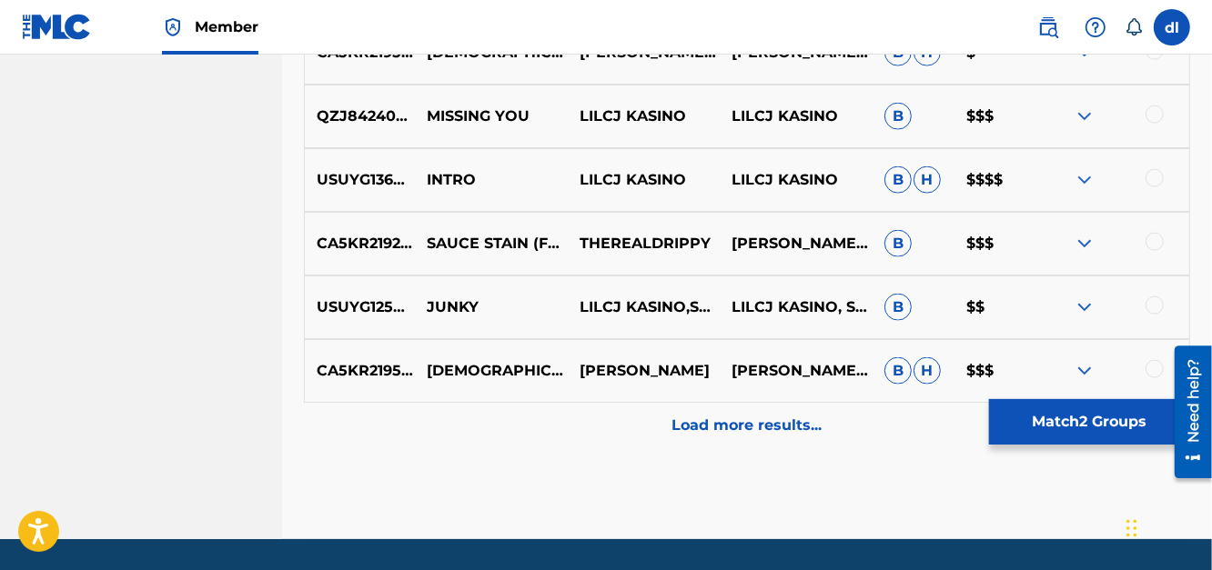
click at [725, 432] on p "Load more results..." at bounding box center [747, 426] width 150 height 22
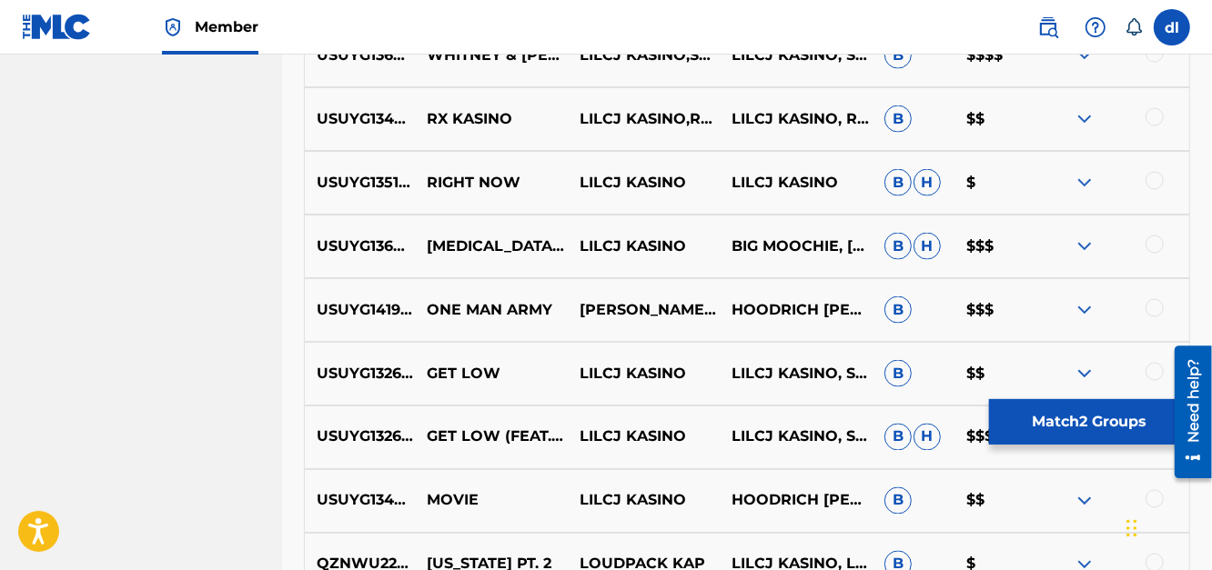
scroll to position [2194, 0]
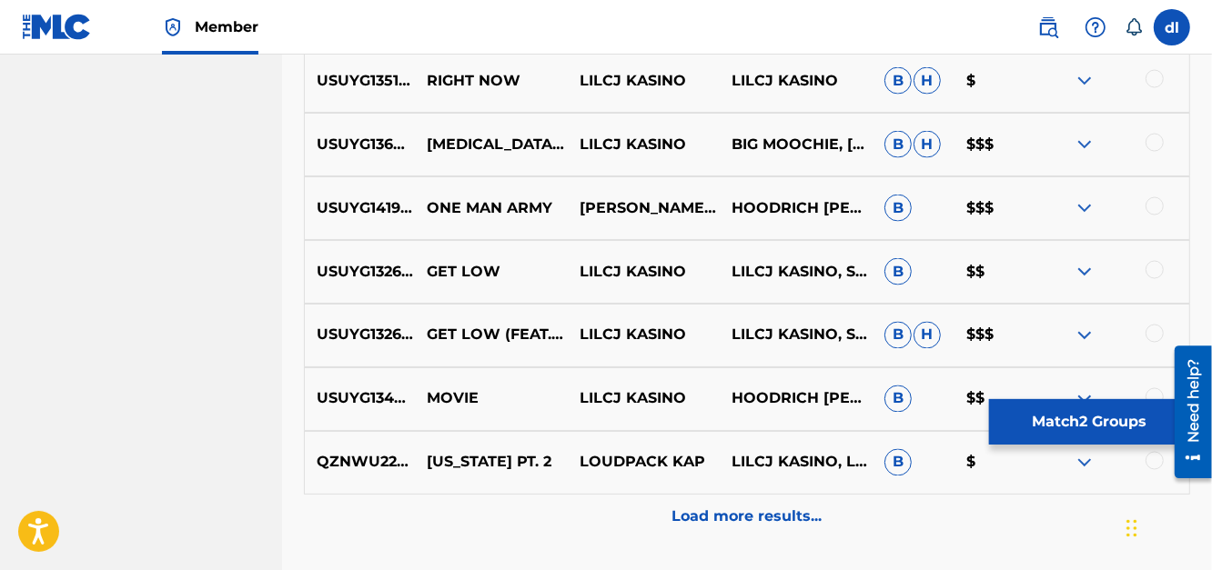
click at [667, 514] on div "Load more results..." at bounding box center [747, 517] width 886 height 45
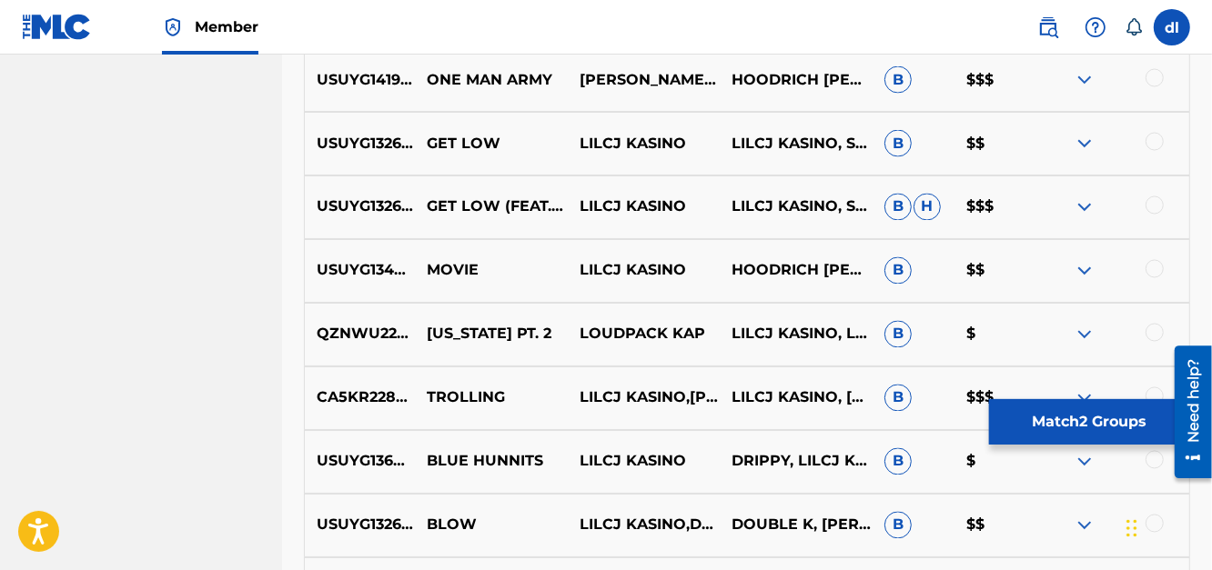
scroll to position [2376, 0]
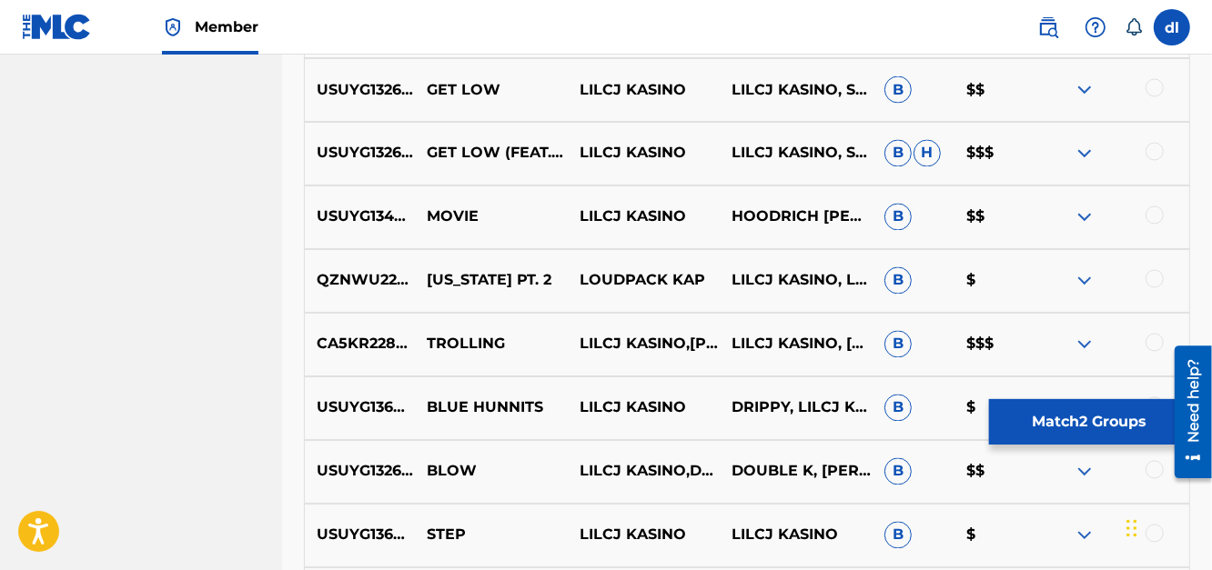
click at [1158, 214] on div at bounding box center [1154, 215] width 18 height 18
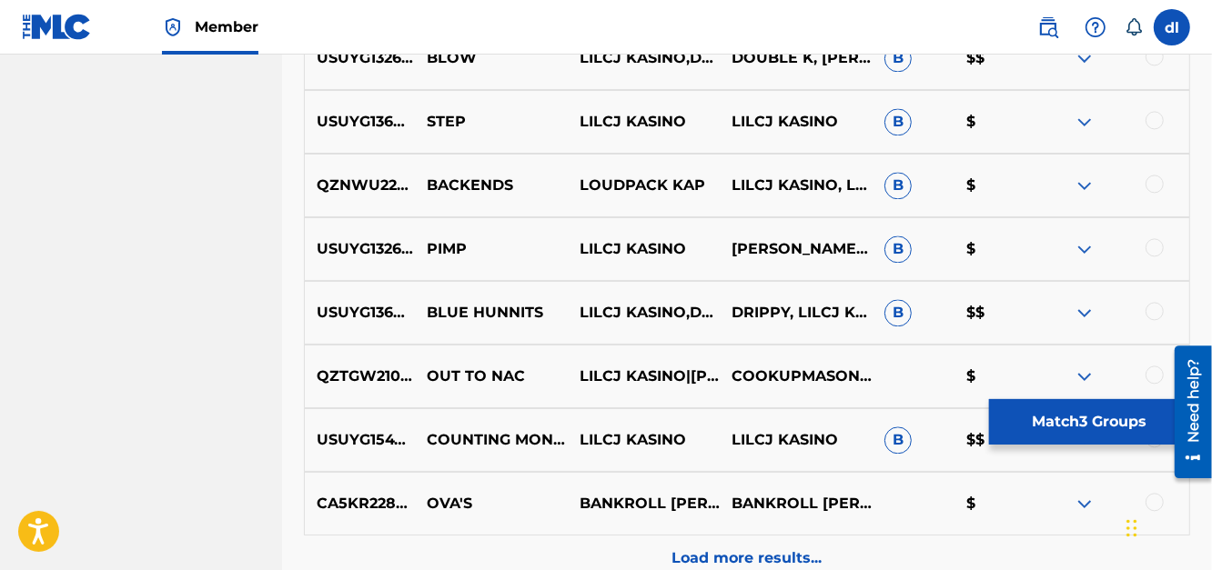
scroll to position [2832, 0]
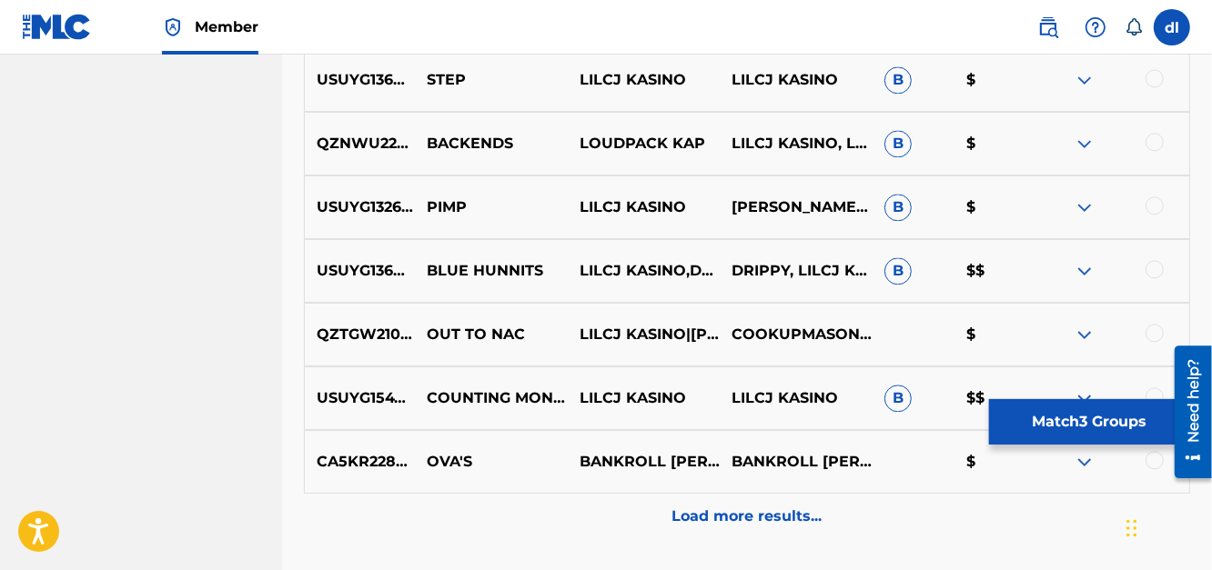
click at [729, 529] on div "Load more results..." at bounding box center [747, 516] width 886 height 45
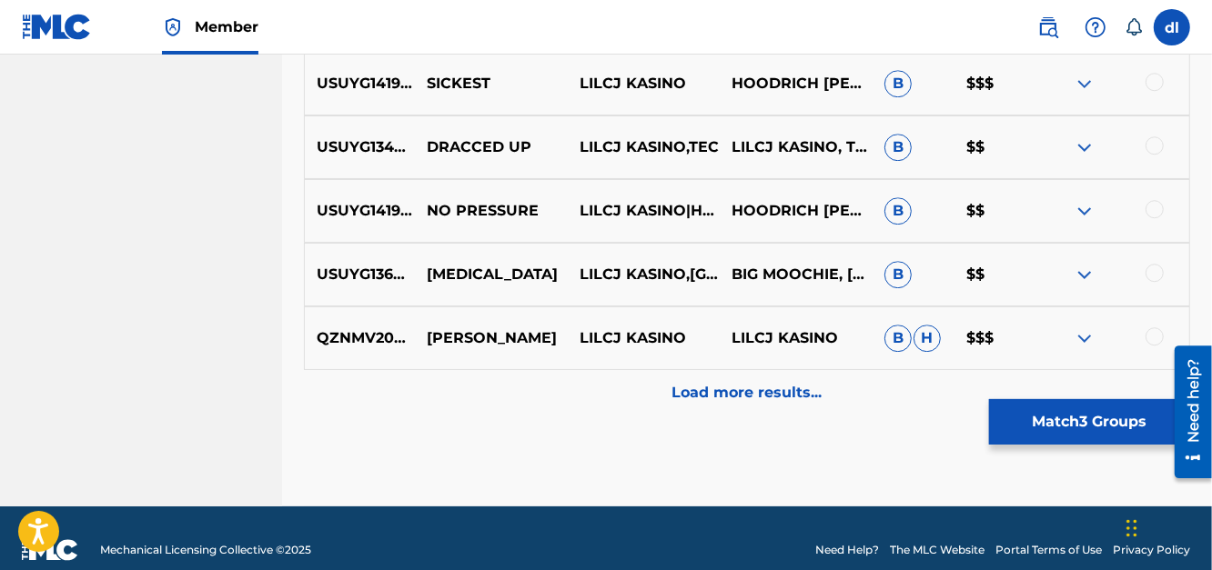
scroll to position [3615, 0]
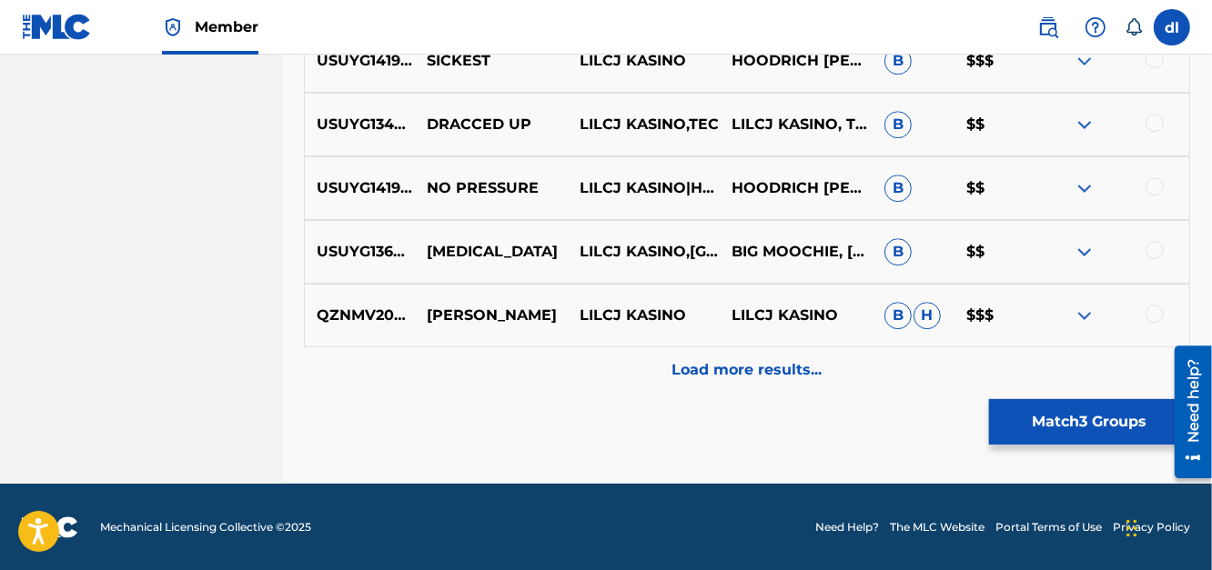
click at [638, 374] on div "Load more results..." at bounding box center [747, 369] width 886 height 45
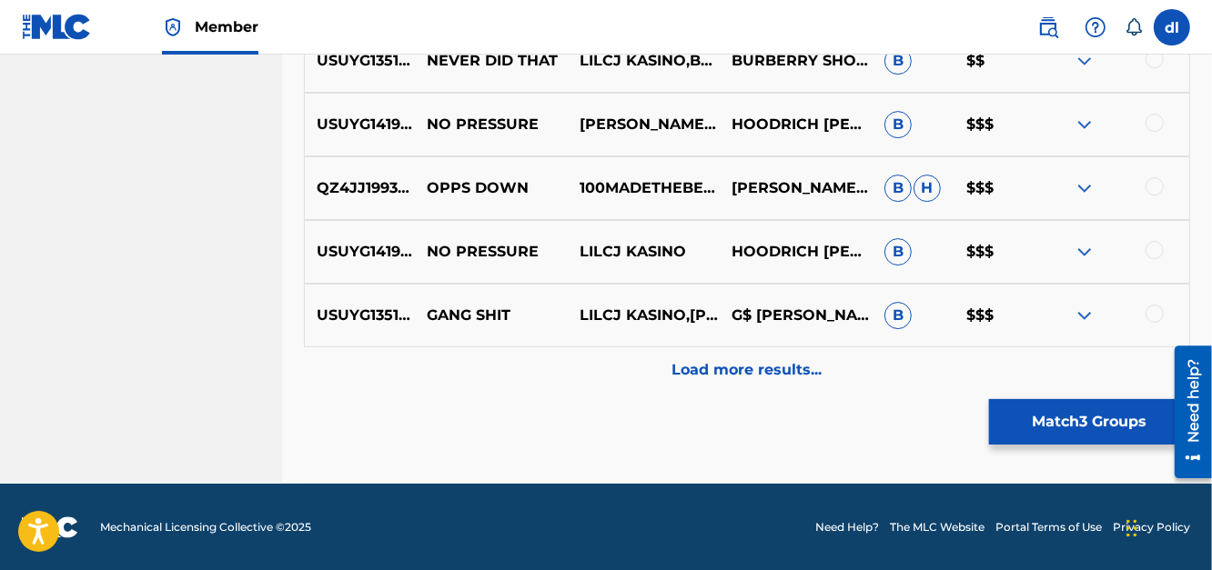
click at [615, 377] on div "Load more results..." at bounding box center [747, 369] width 886 height 45
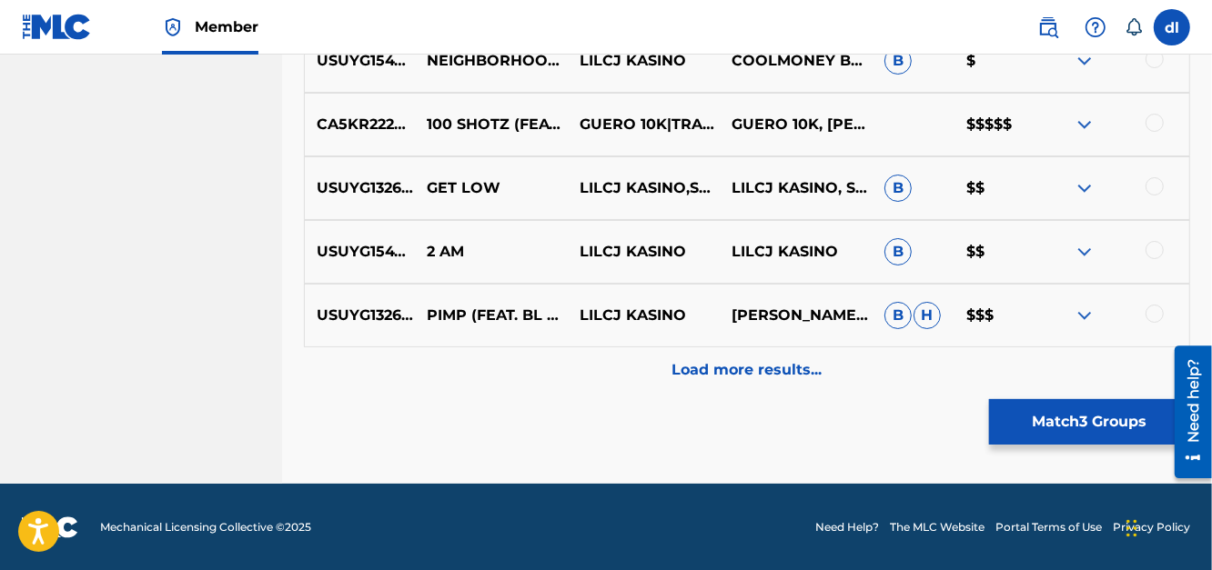
click at [666, 376] on div "Load more results..." at bounding box center [747, 369] width 886 height 45
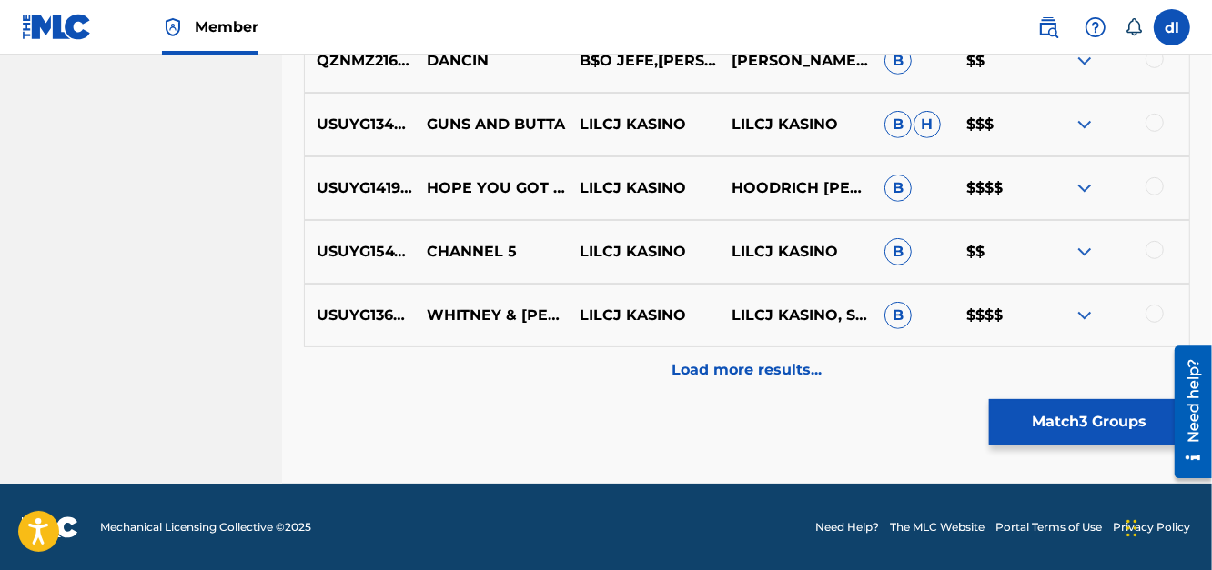
click at [682, 375] on p "Load more results..." at bounding box center [747, 370] width 150 height 22
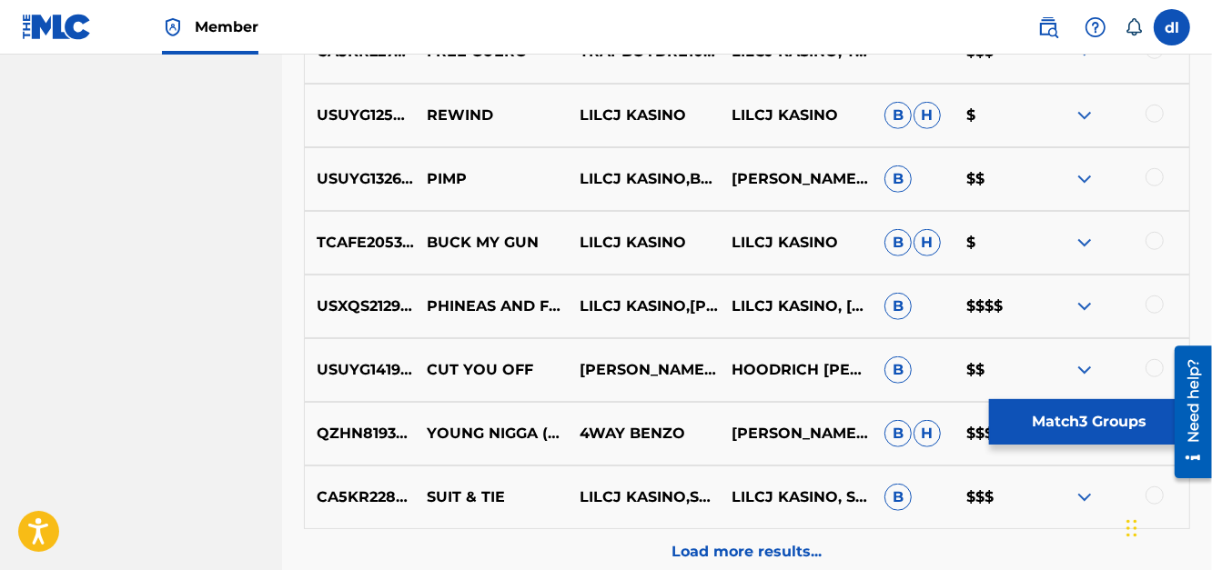
scroll to position [6070, 0]
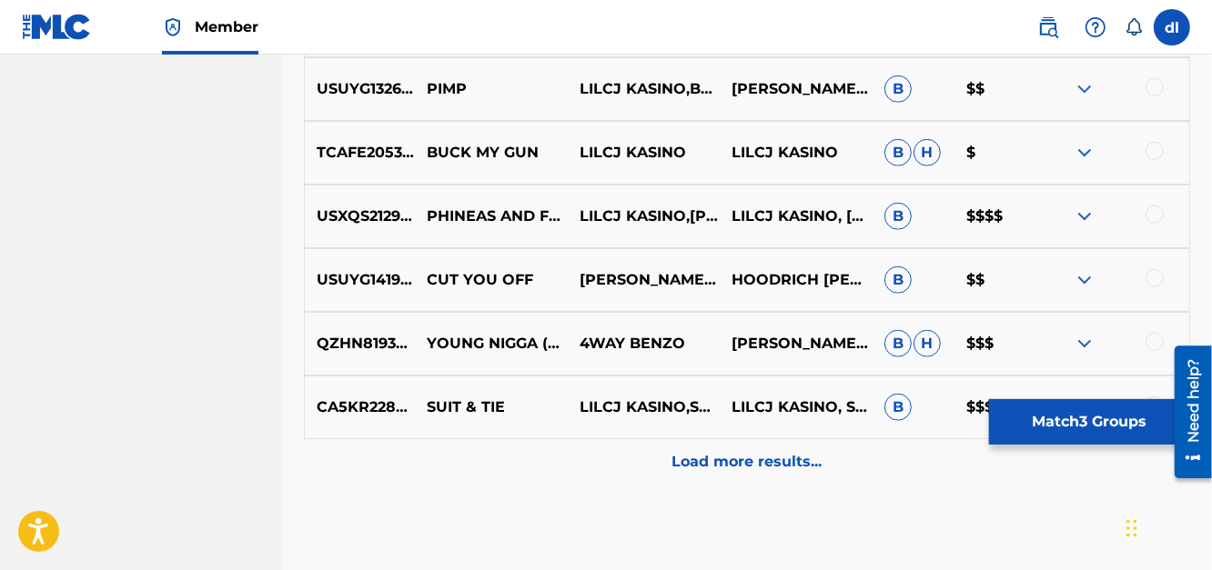
click at [588, 475] on div "Load more results..." at bounding box center [747, 461] width 886 height 45
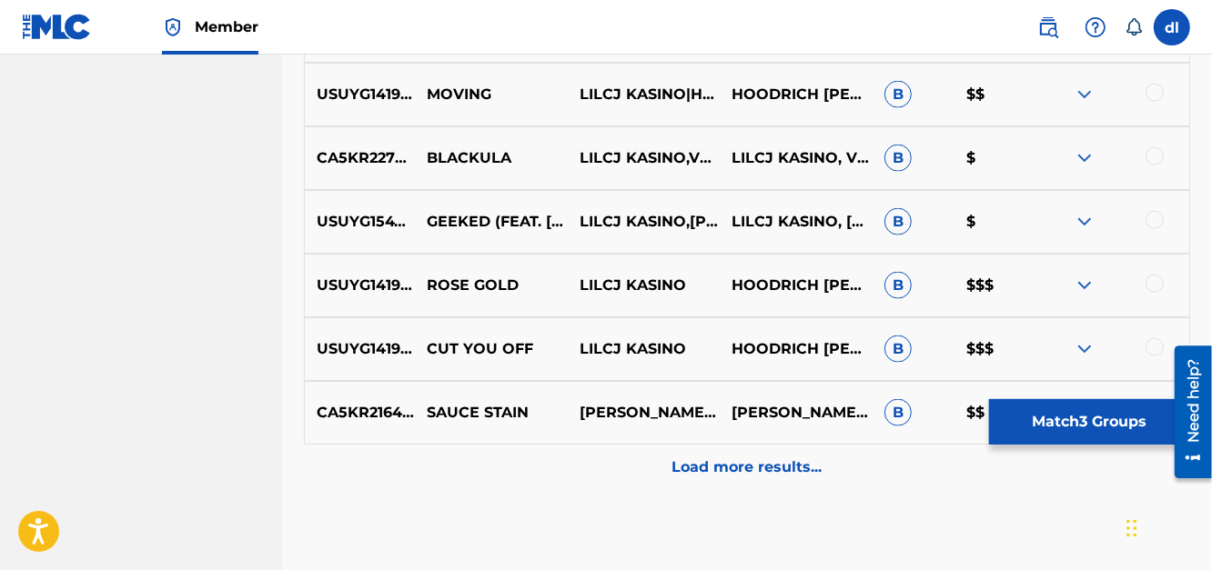
scroll to position [6708, 0]
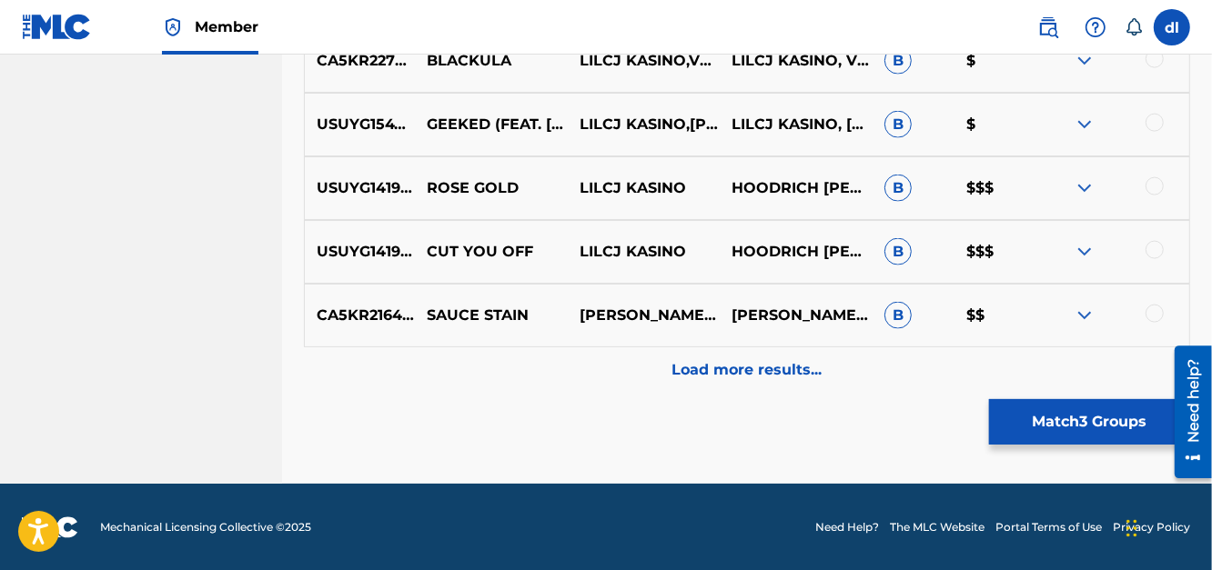
click at [724, 379] on p "Load more results..." at bounding box center [747, 370] width 150 height 22
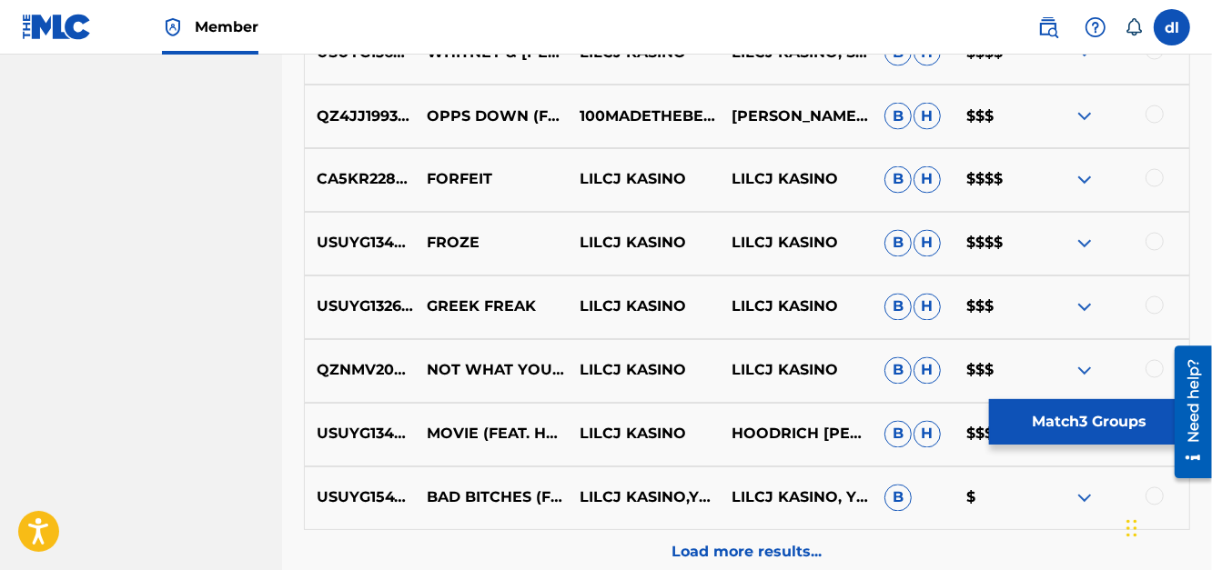
scroll to position [7345, 0]
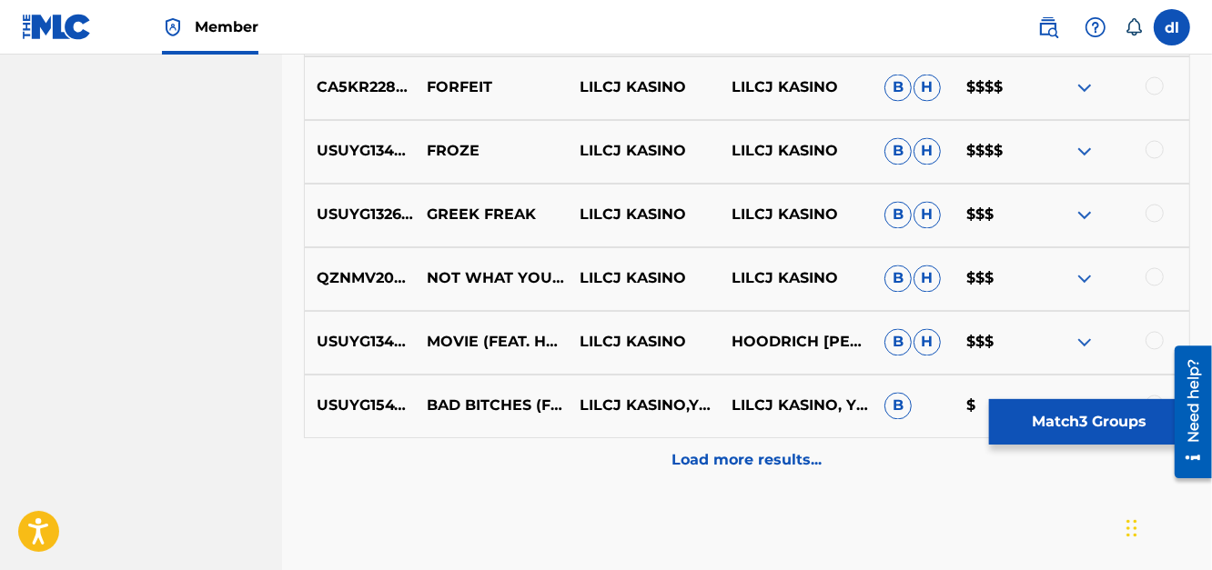
click at [1159, 341] on div at bounding box center [1154, 341] width 18 height 18
click at [674, 453] on p "Load more results..." at bounding box center [747, 461] width 150 height 22
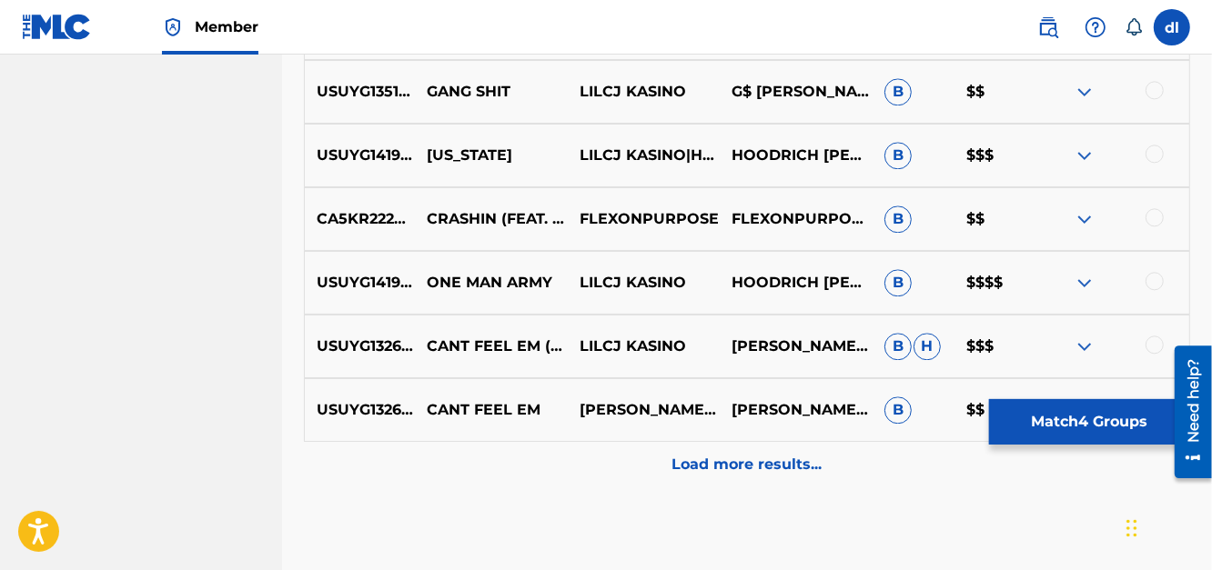
scroll to position [7982, 0]
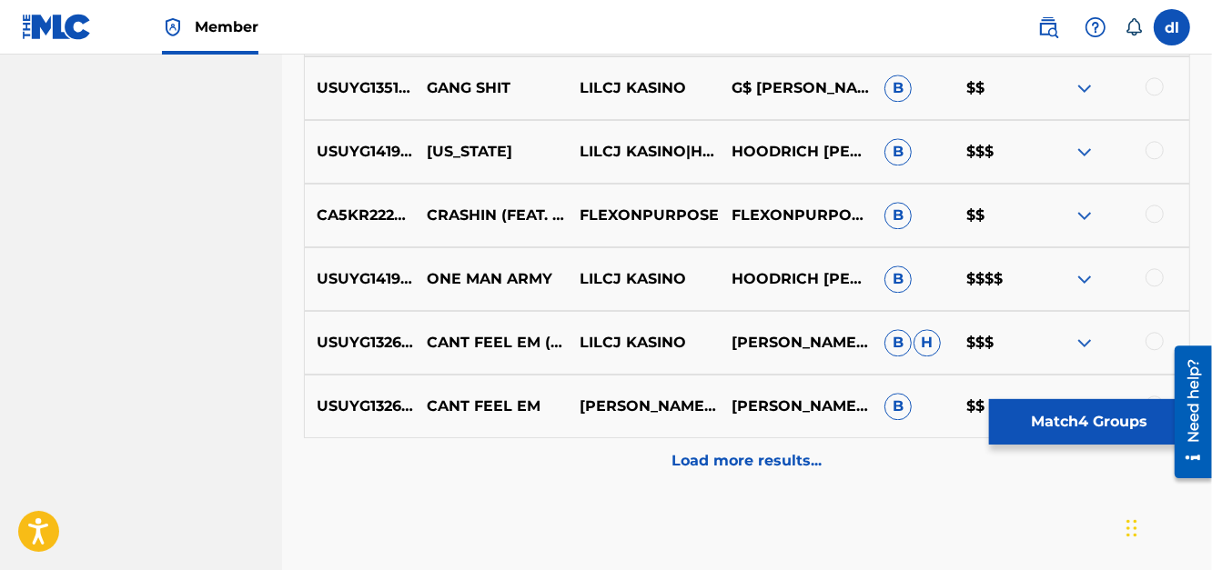
click at [695, 453] on p "Load more results..." at bounding box center [747, 461] width 150 height 22
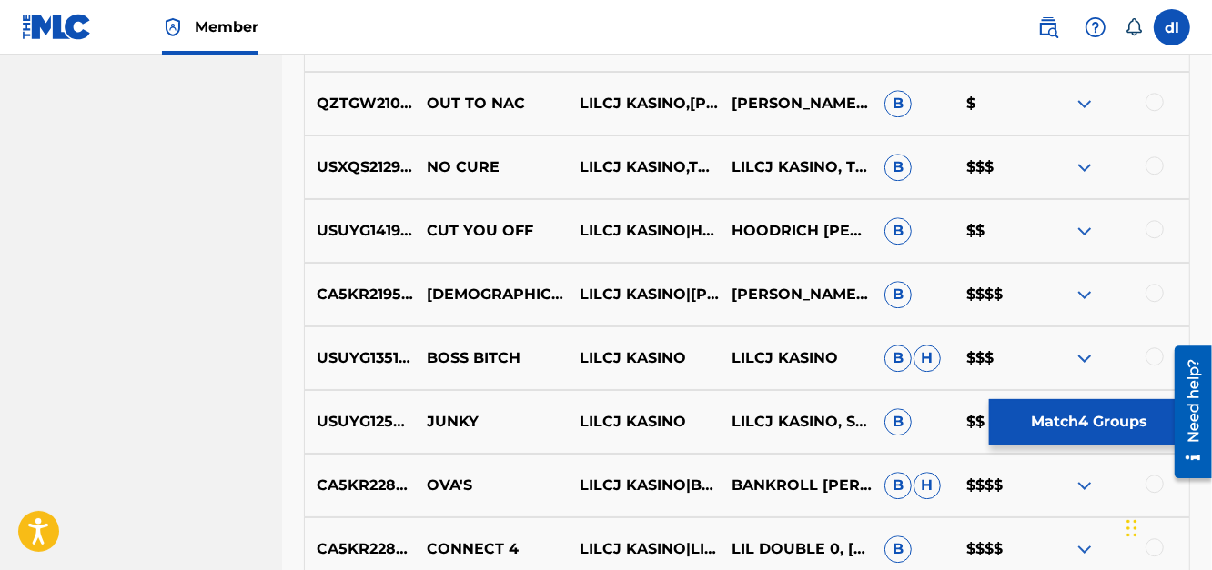
scroll to position [8435, 0]
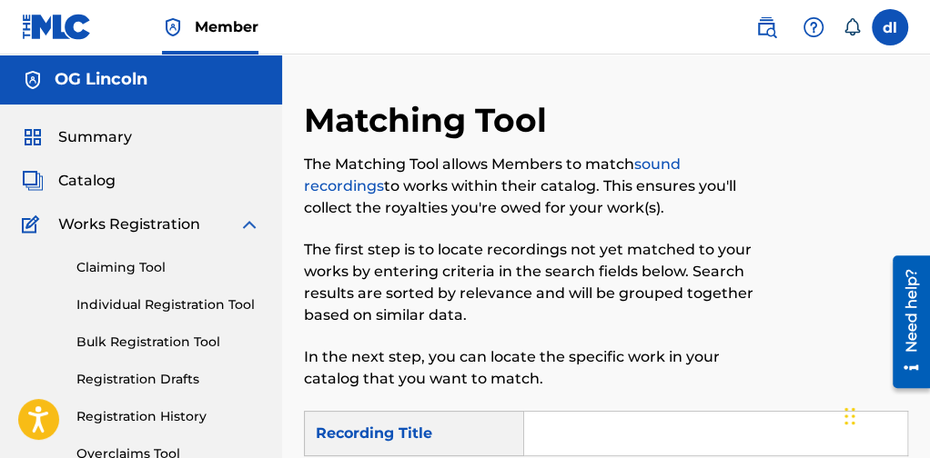
click at [59, 179] on span "Catalog" at bounding box center [86, 181] width 57 height 22
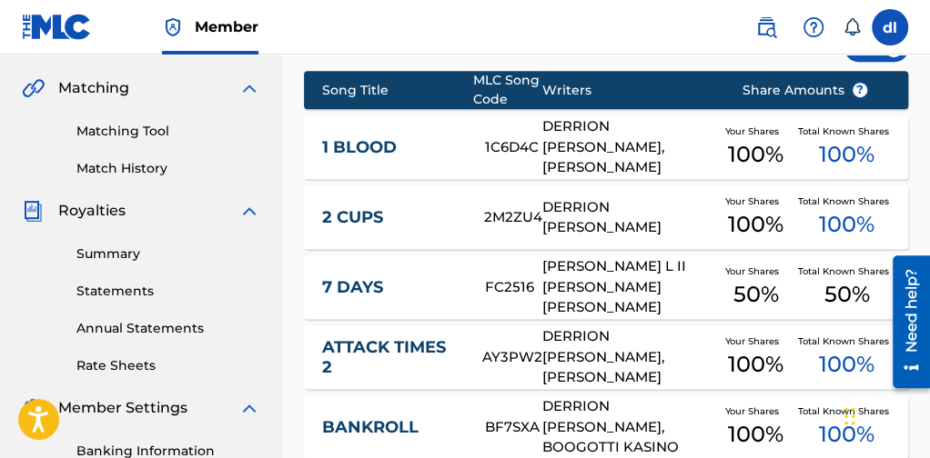
scroll to position [454, 0]
